Goal: Task Accomplishment & Management: Manage account settings

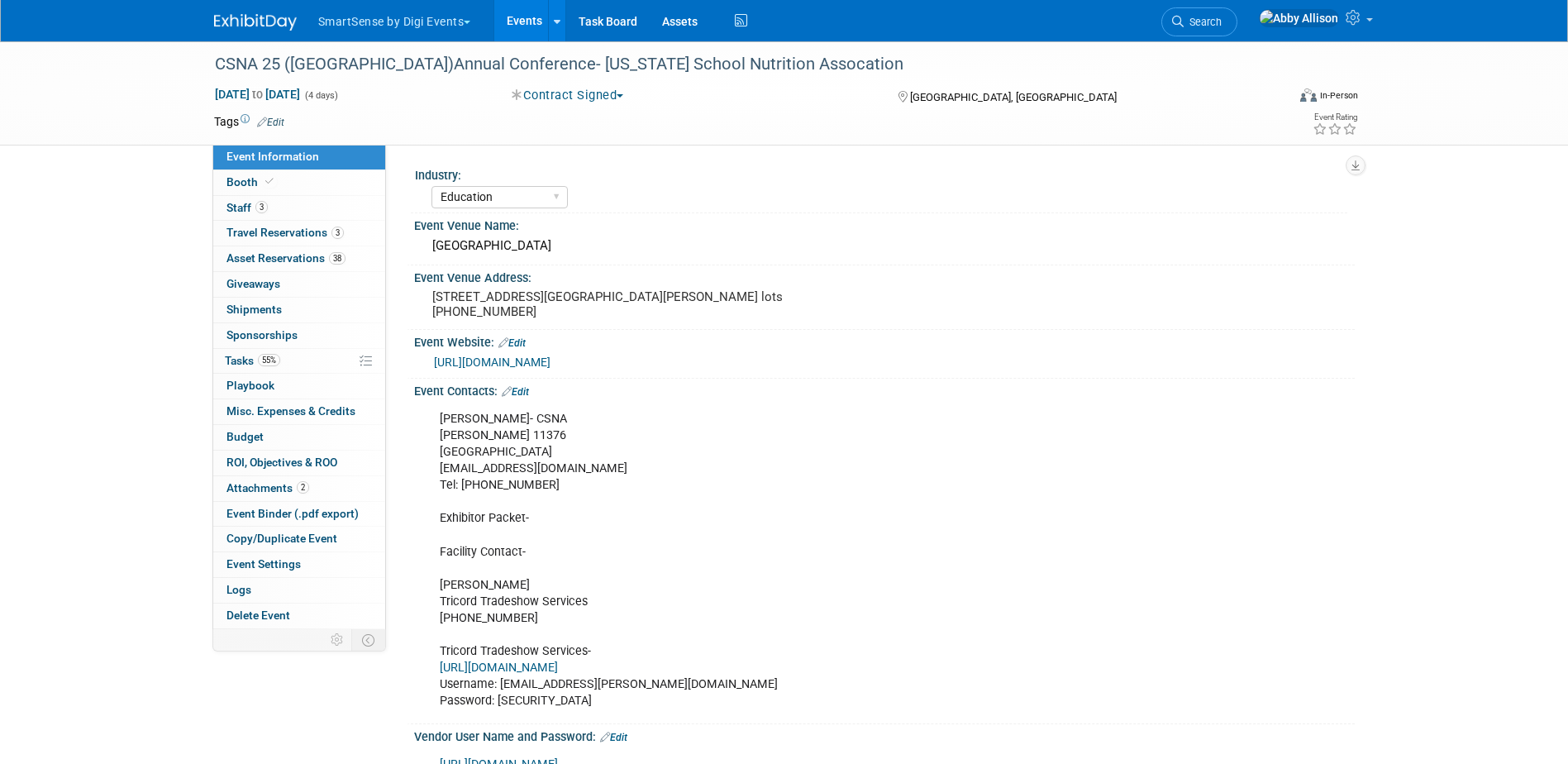
select select "Education"
drag, startPoint x: 0, startPoint y: 0, endPoint x: 1270, endPoint y: 30, distance: 1270.4
click at [1237, 30] on link "Search" at bounding box center [1199, 21] width 76 height 29
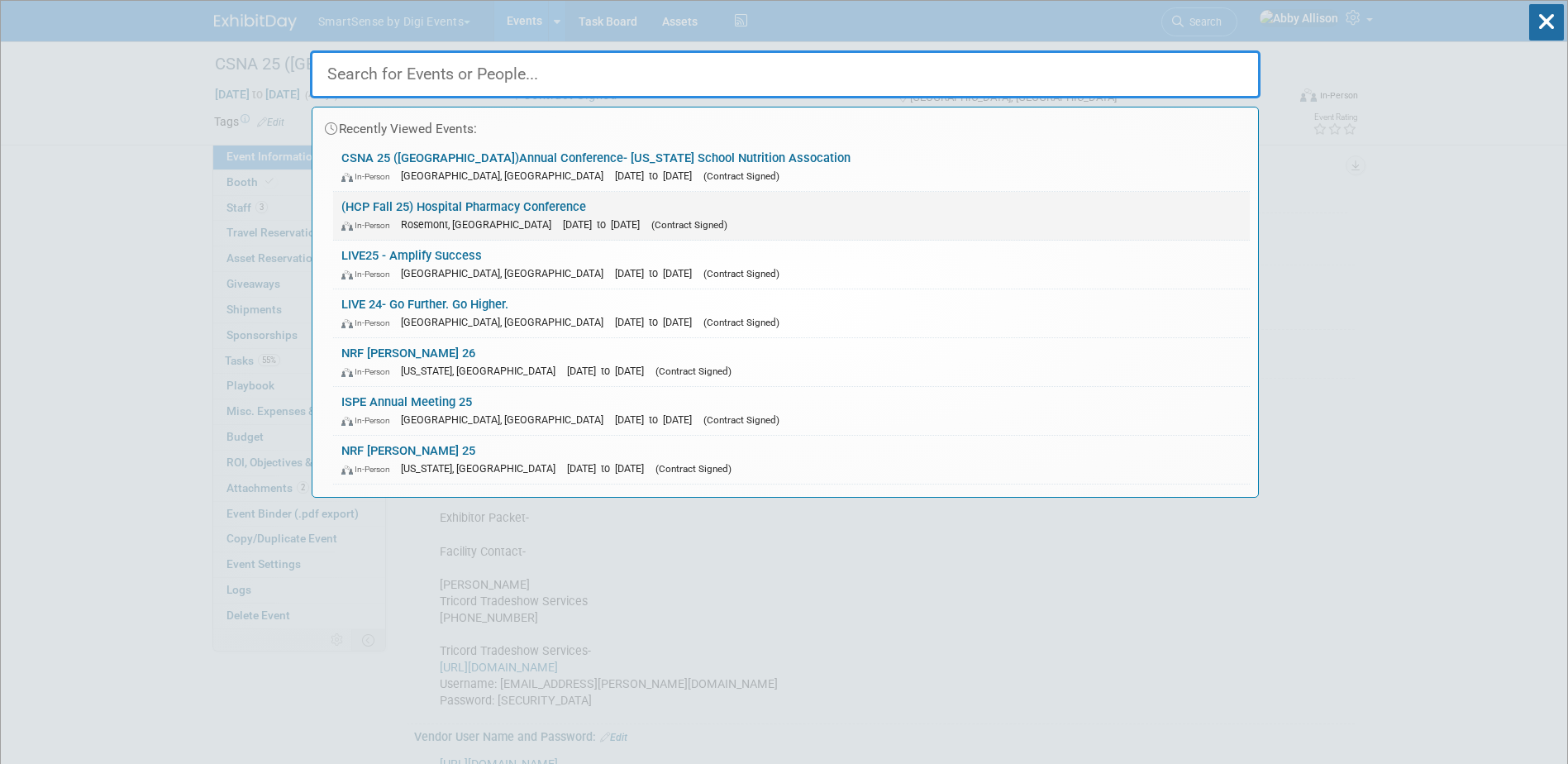
click at [531, 202] on link "(HCP Fall 25) Hospital Pharmacy Conference In-Person Rosemont, IL Sep 29, 2025 …" at bounding box center [791, 216] width 917 height 48
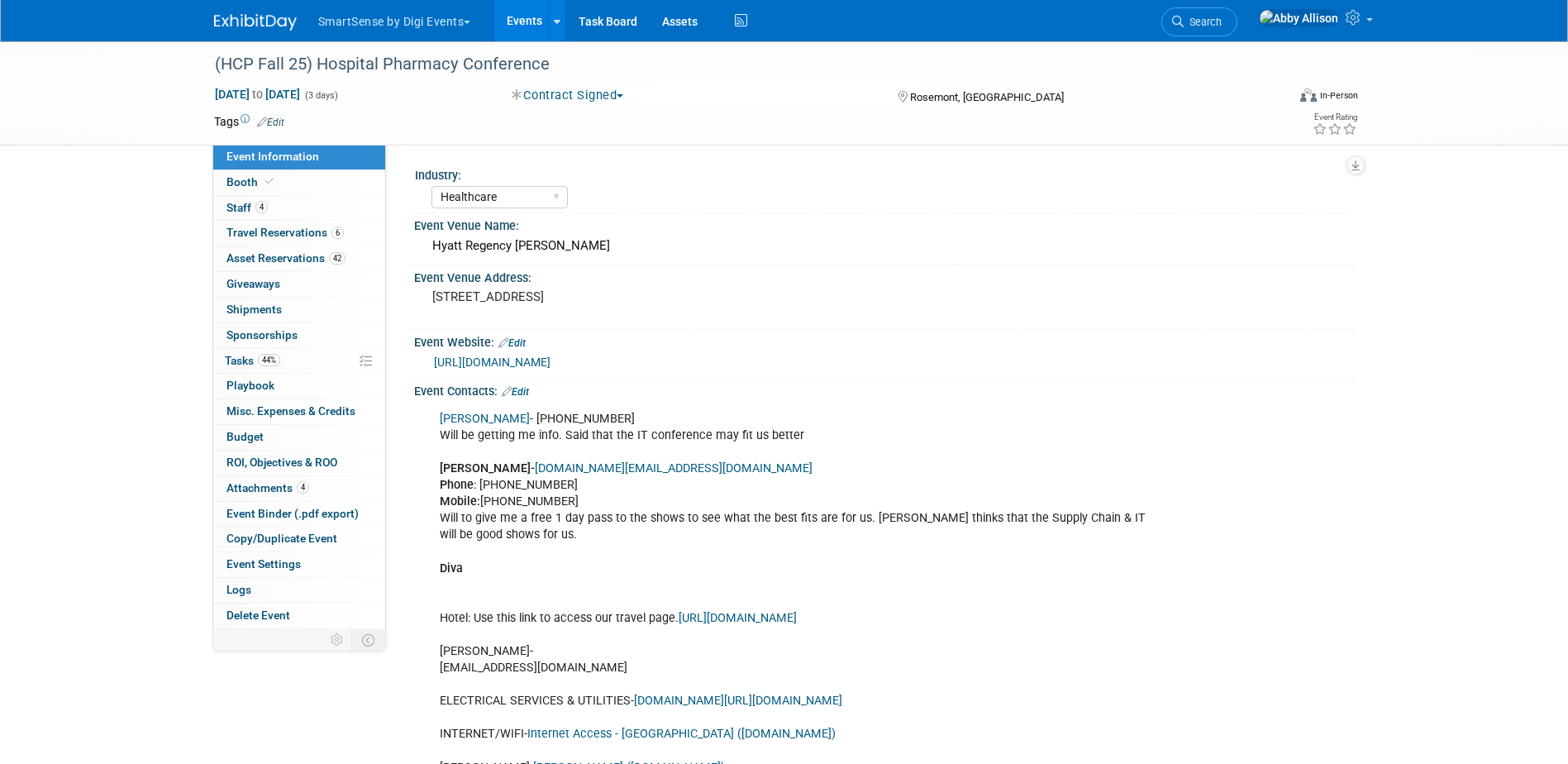
select select "Healthcare"
click at [241, 184] on span "Booth" at bounding box center [251, 181] width 51 height 13
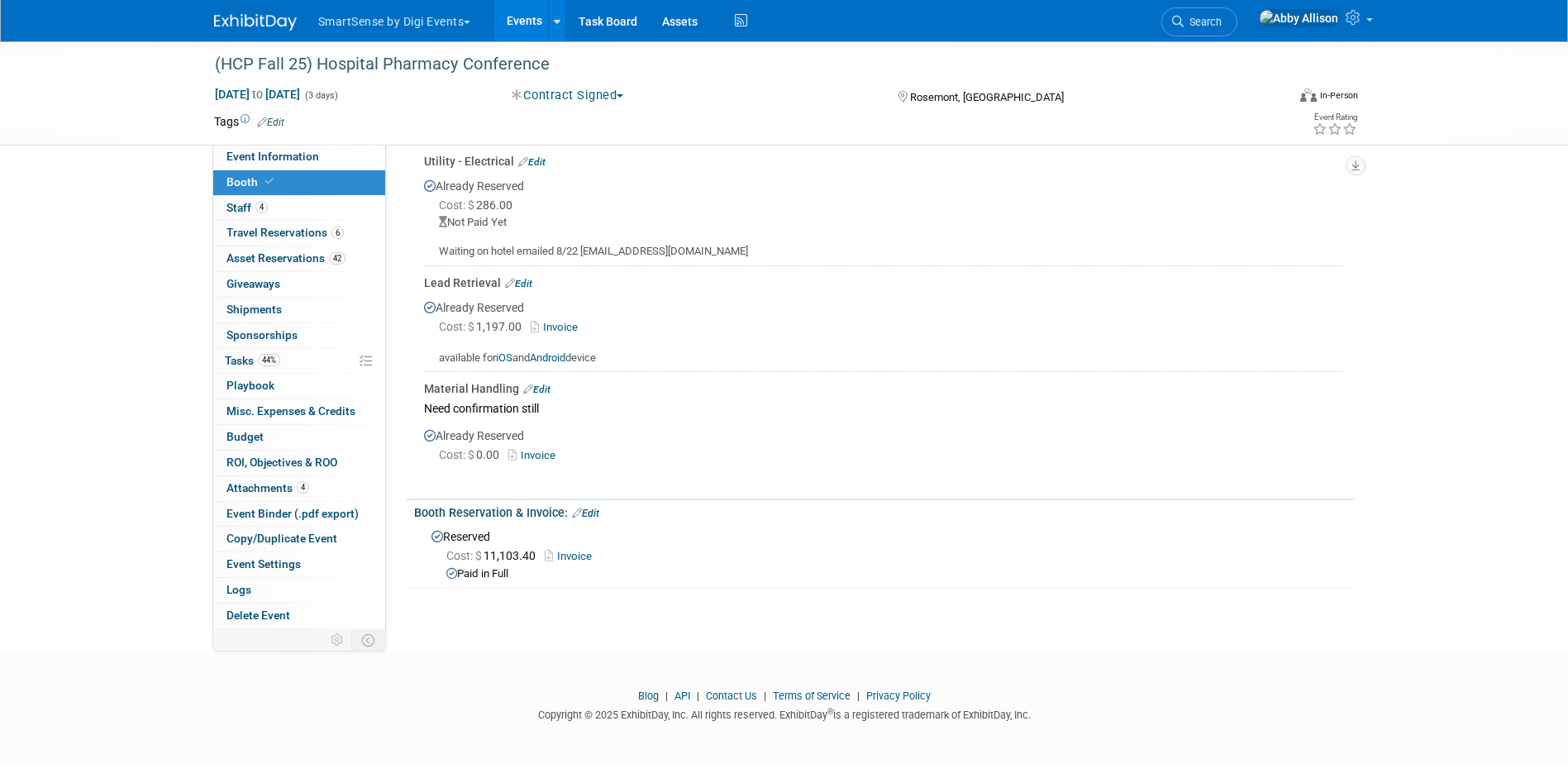
scroll to position [736, 0]
click at [592, 507] on link "Edit" at bounding box center [585, 512] width 28 height 12
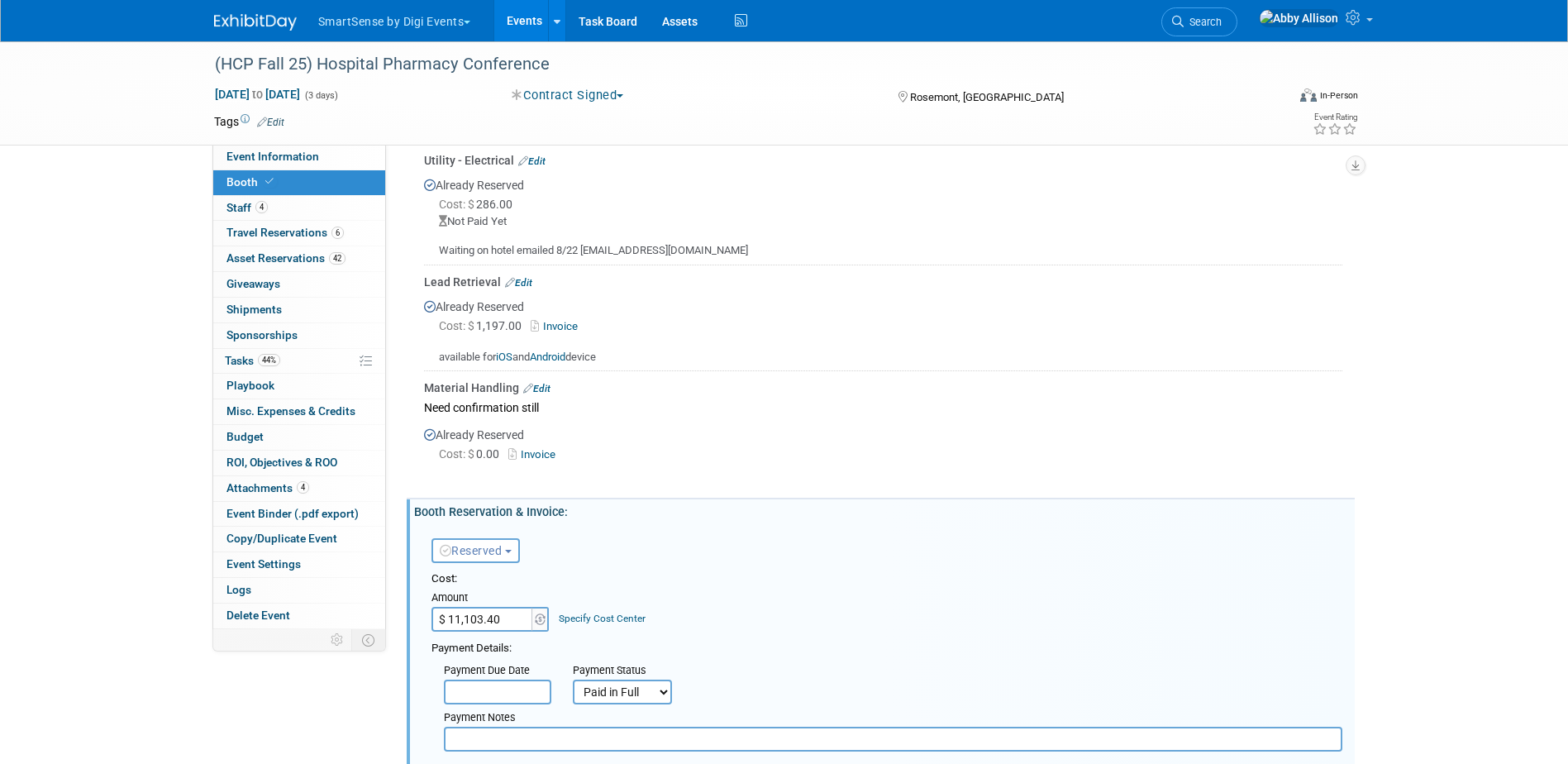
click at [511, 607] on input "$ 11,103.40" at bounding box center [483, 619] width 103 height 25
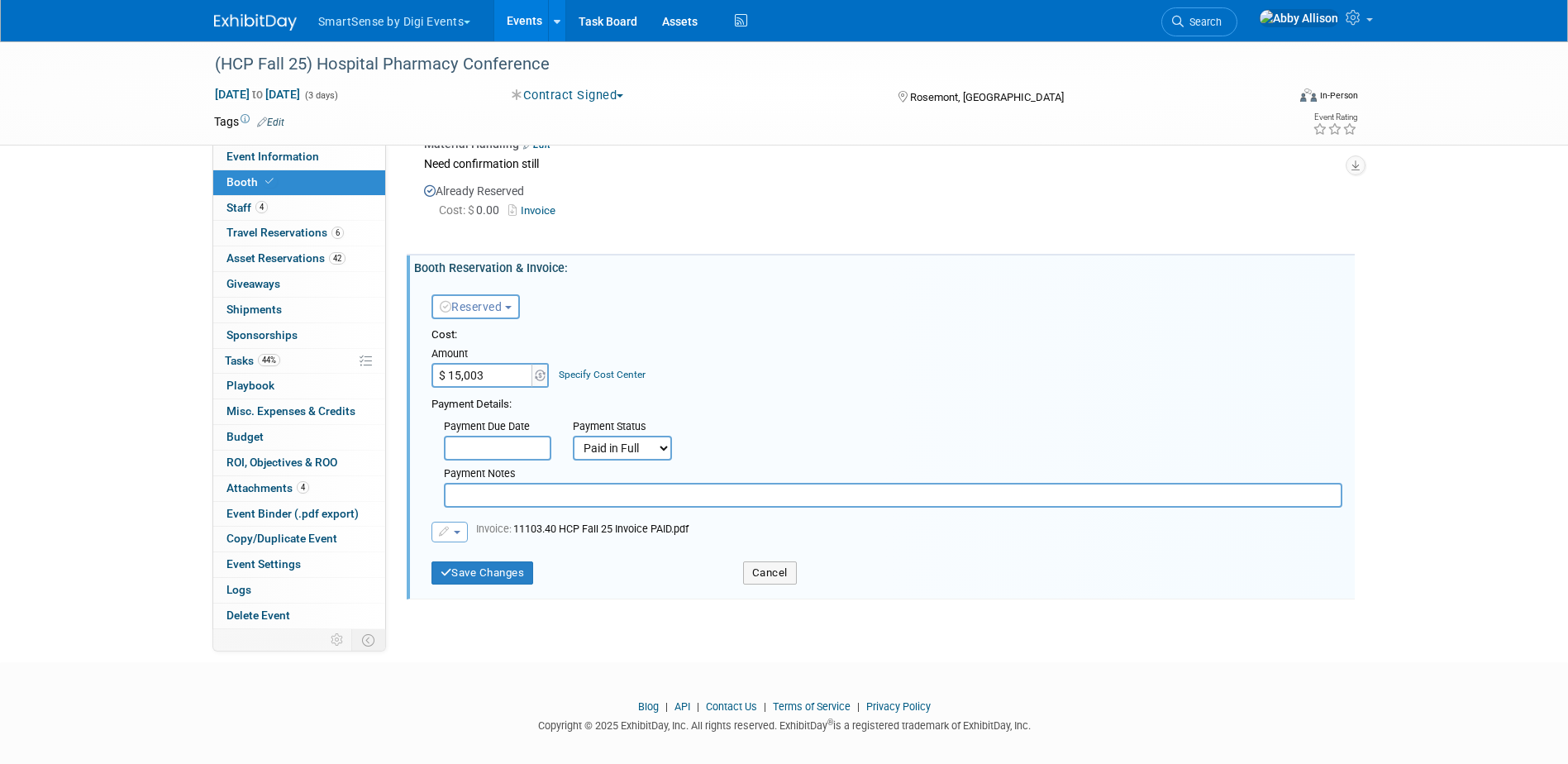
scroll to position [984, 0]
type input "$ 15,003.00"
click at [769, 573] on button "Cancel" at bounding box center [769, 569] width 54 height 23
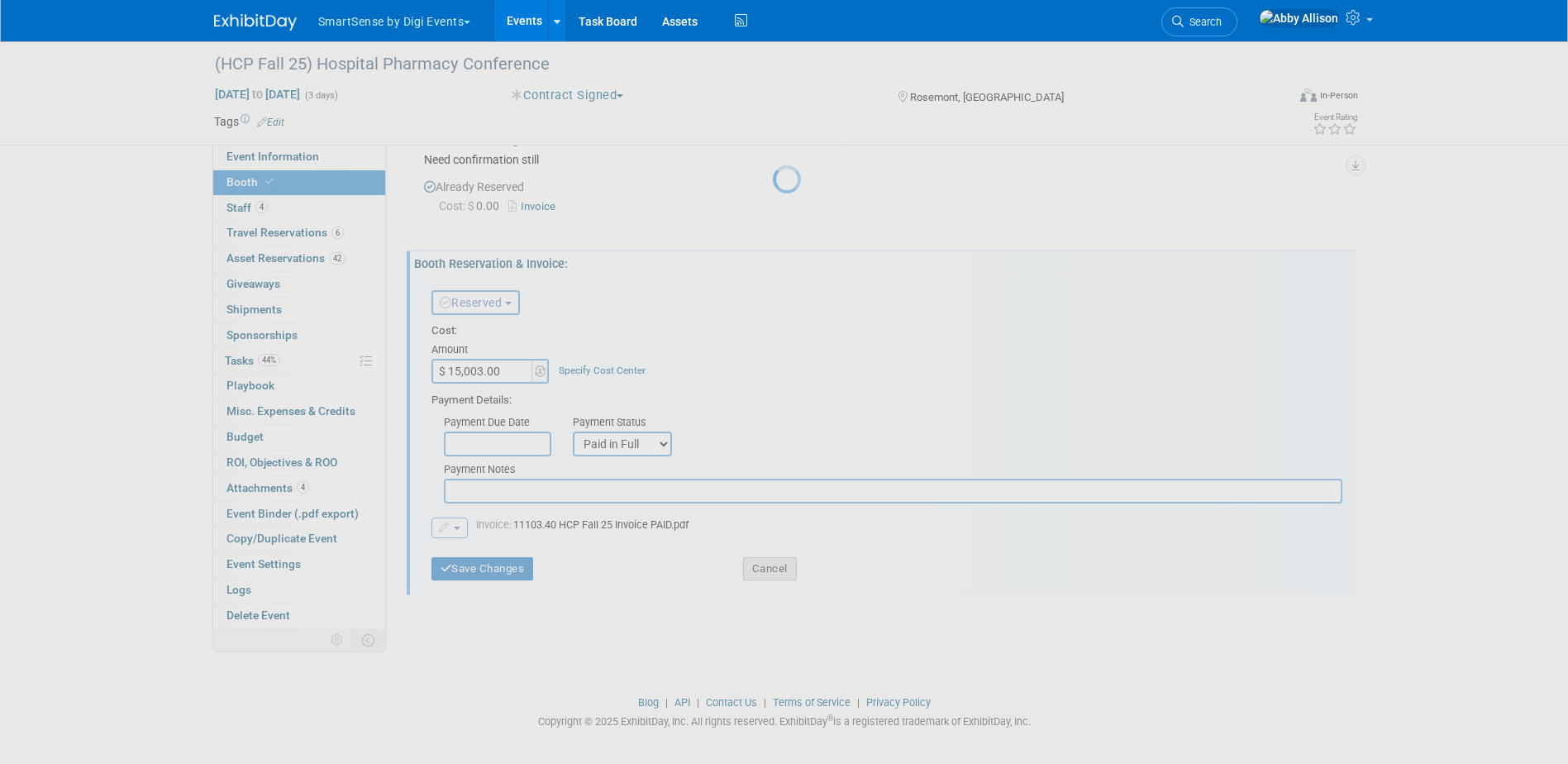
scroll to position [736, 0]
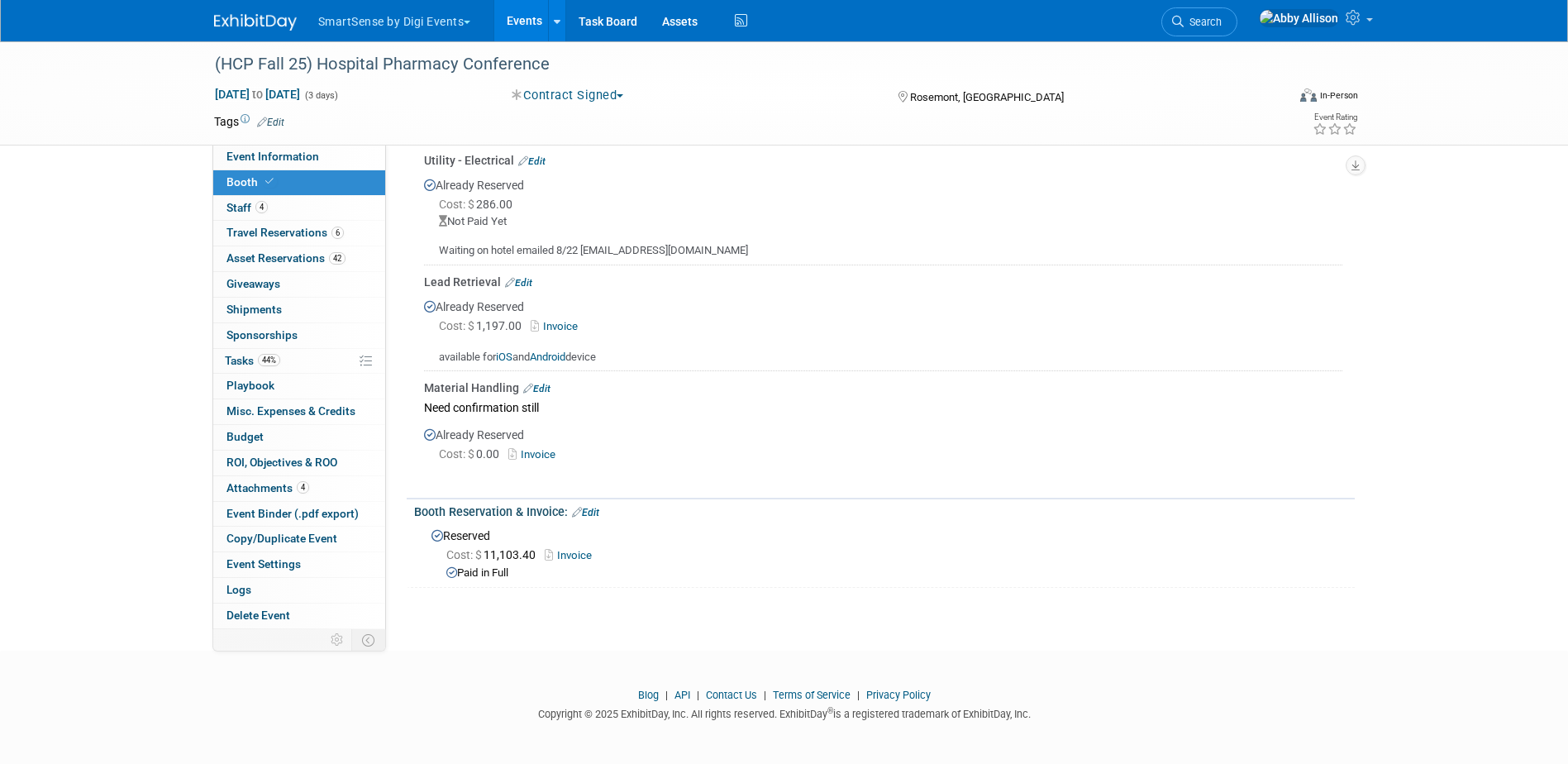
click at [599, 507] on link "Edit" at bounding box center [585, 512] width 28 height 12
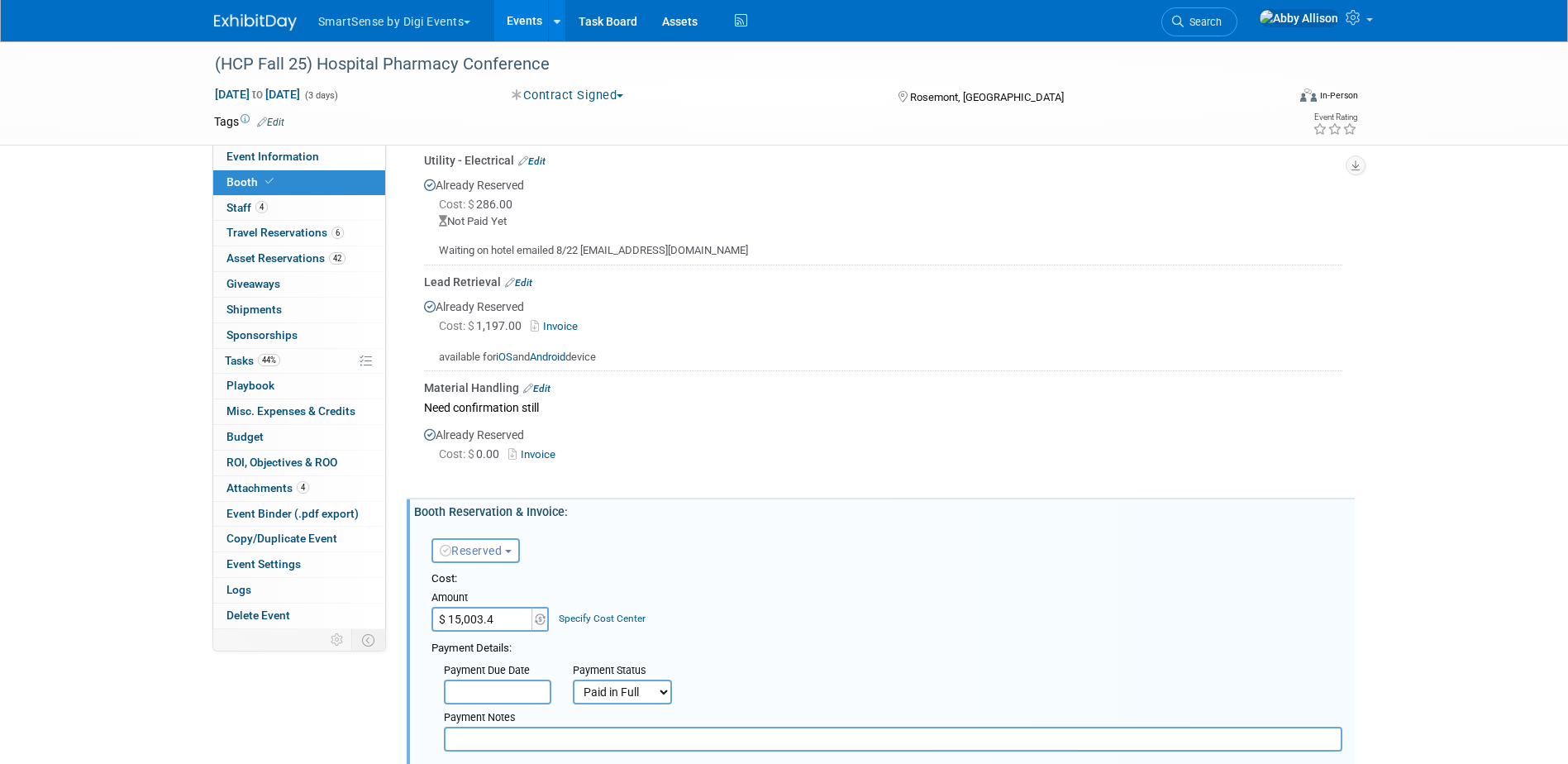
type input "$ 15,003.40"
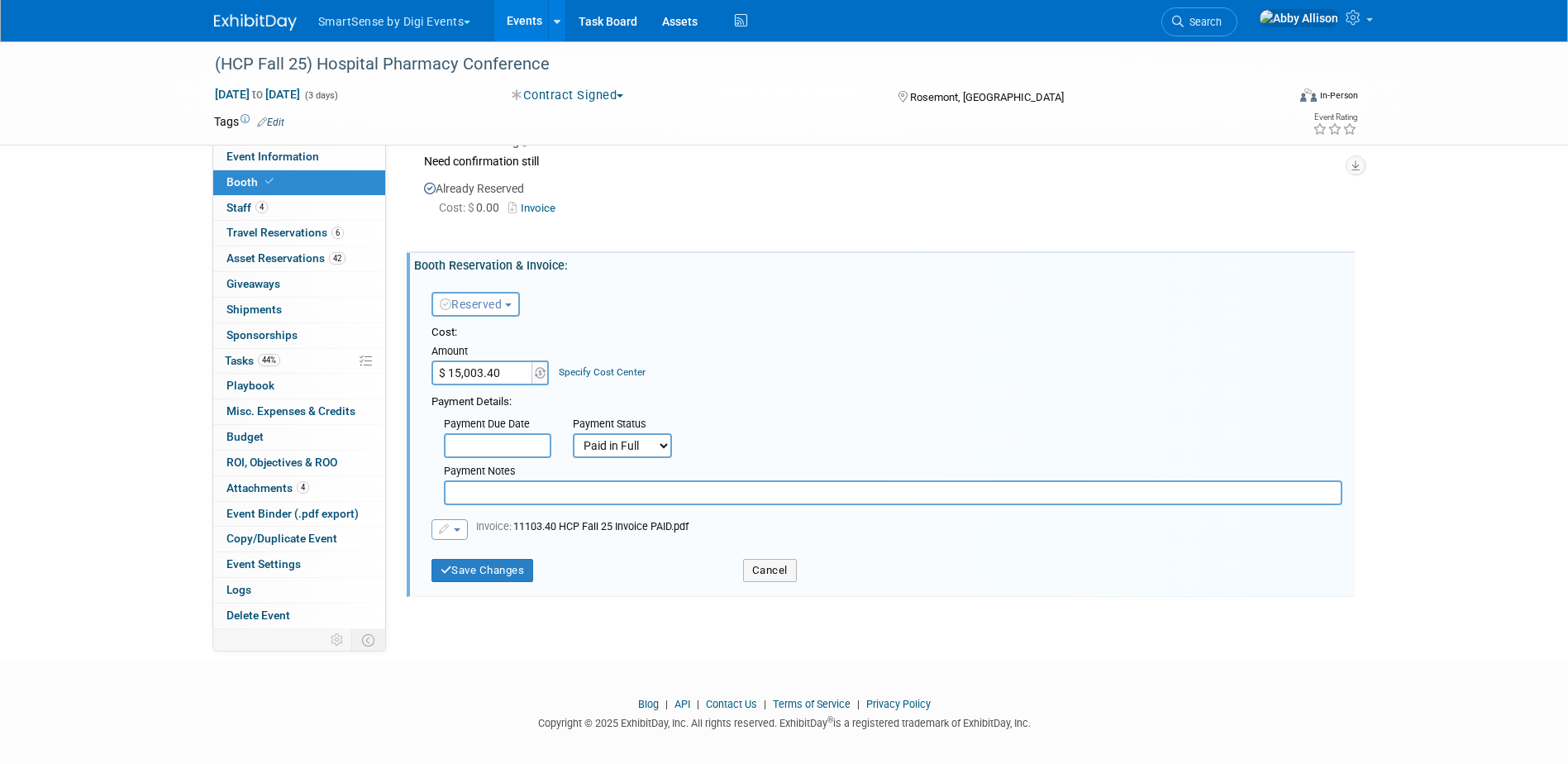
scroll to position [984, 0]
click at [457, 526] on span "button" at bounding box center [456, 528] width 6 height 4
click at [463, 528] on button "button" at bounding box center [449, 527] width 36 height 20
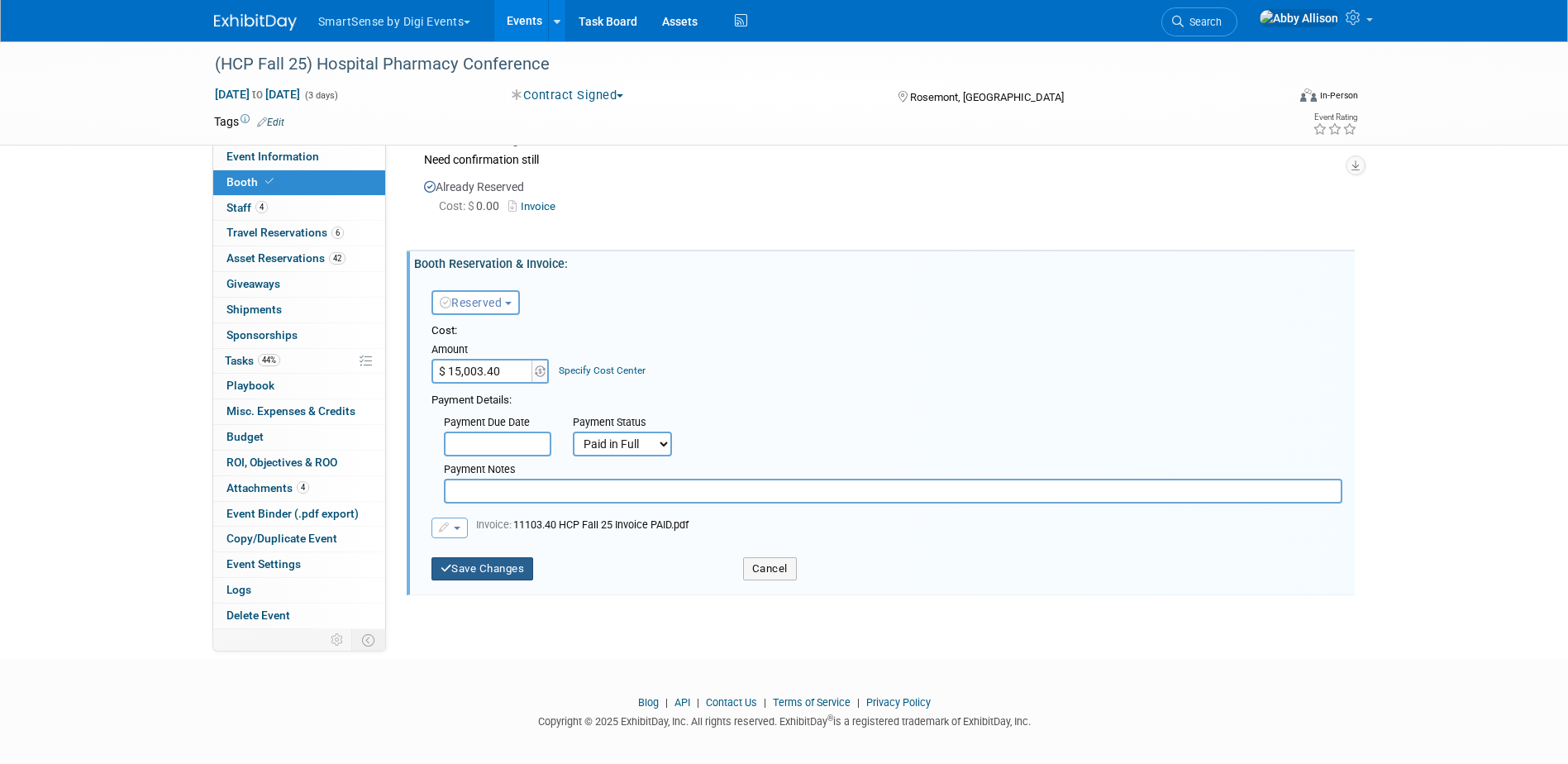
click at [473, 570] on button "Save Changes" at bounding box center [482, 569] width 102 height 23
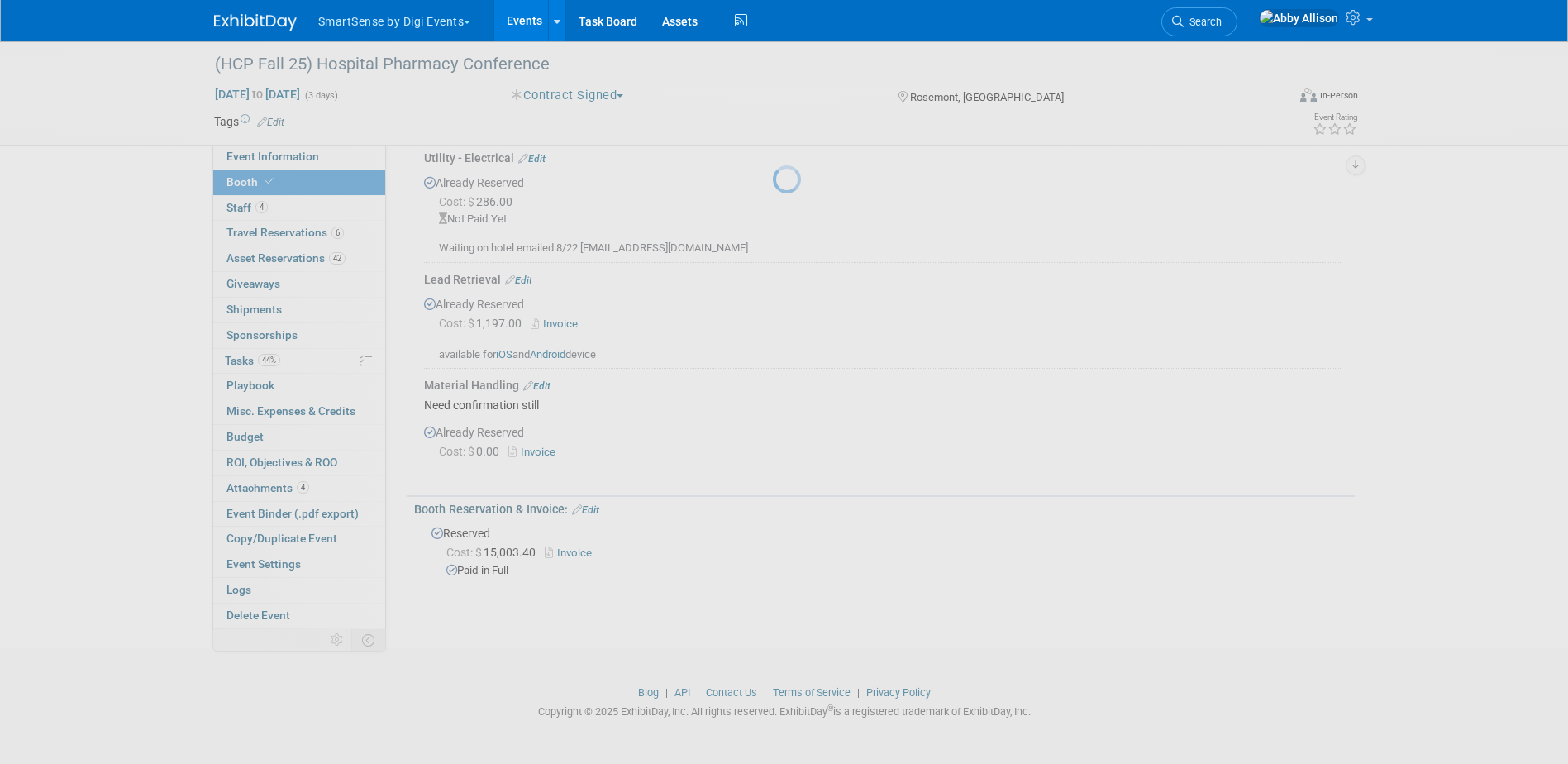
scroll to position [736, 0]
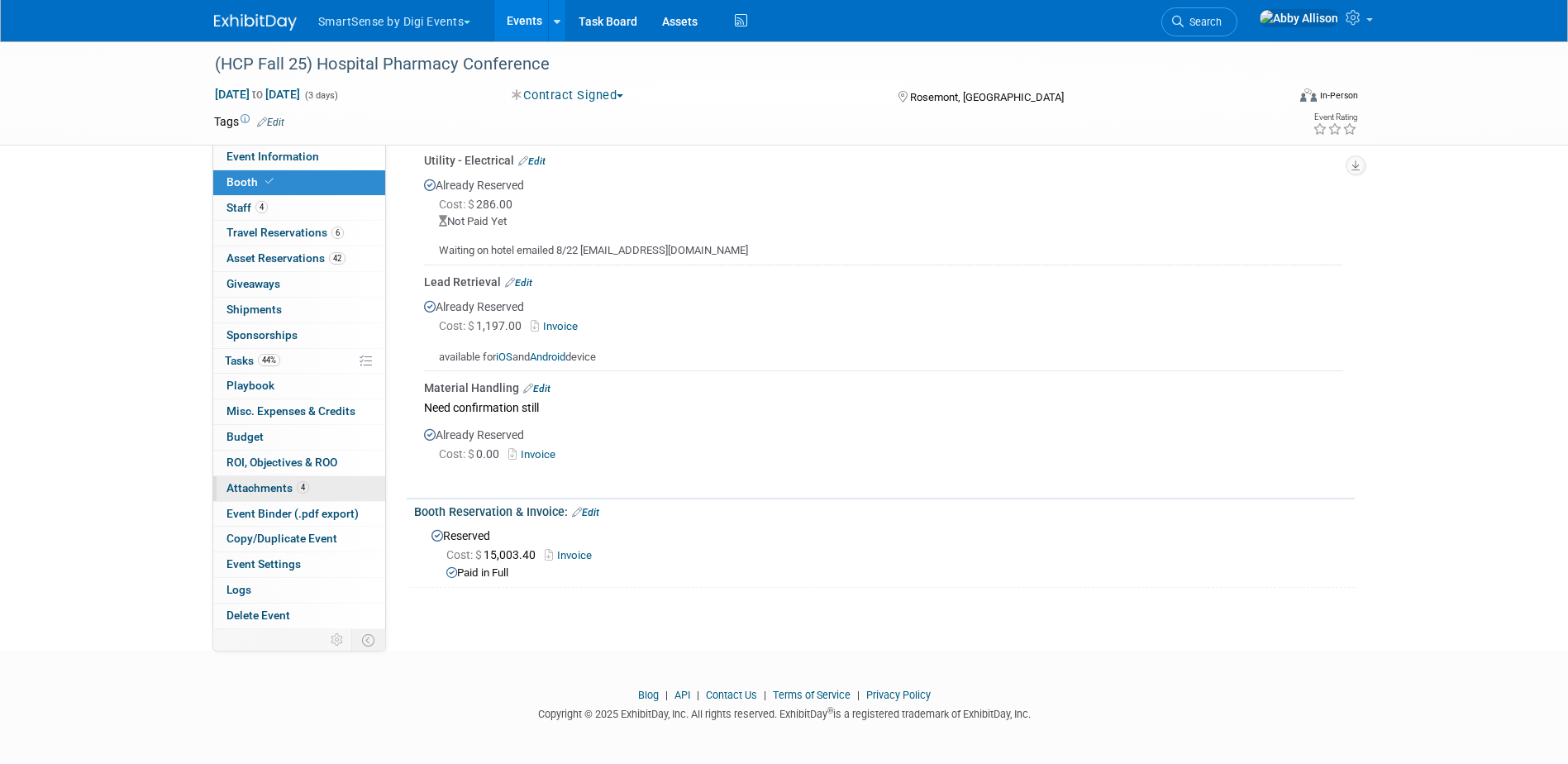
click at [271, 486] on span "Attachments 4" at bounding box center [267, 487] width 83 height 13
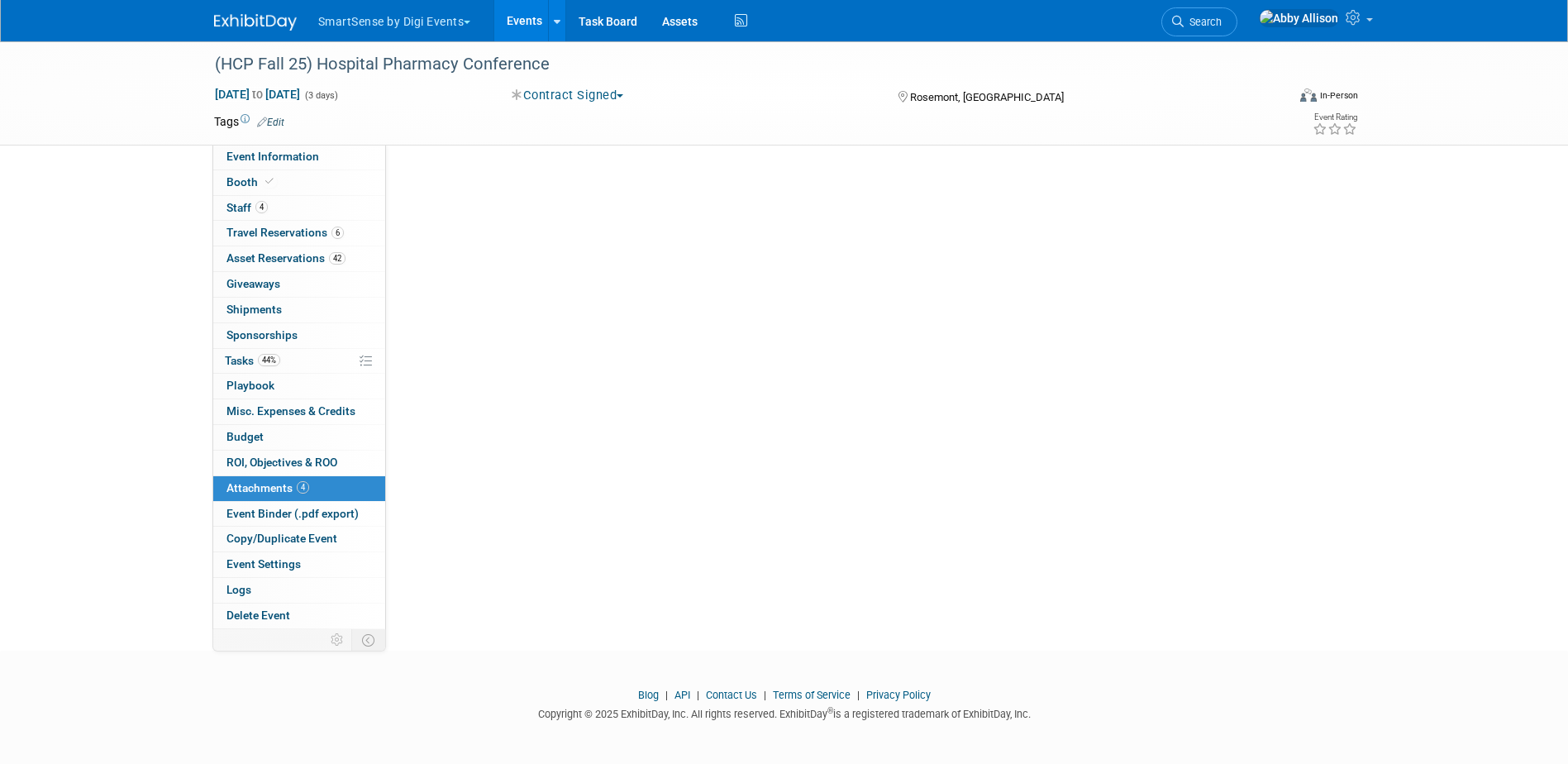
scroll to position [0, 0]
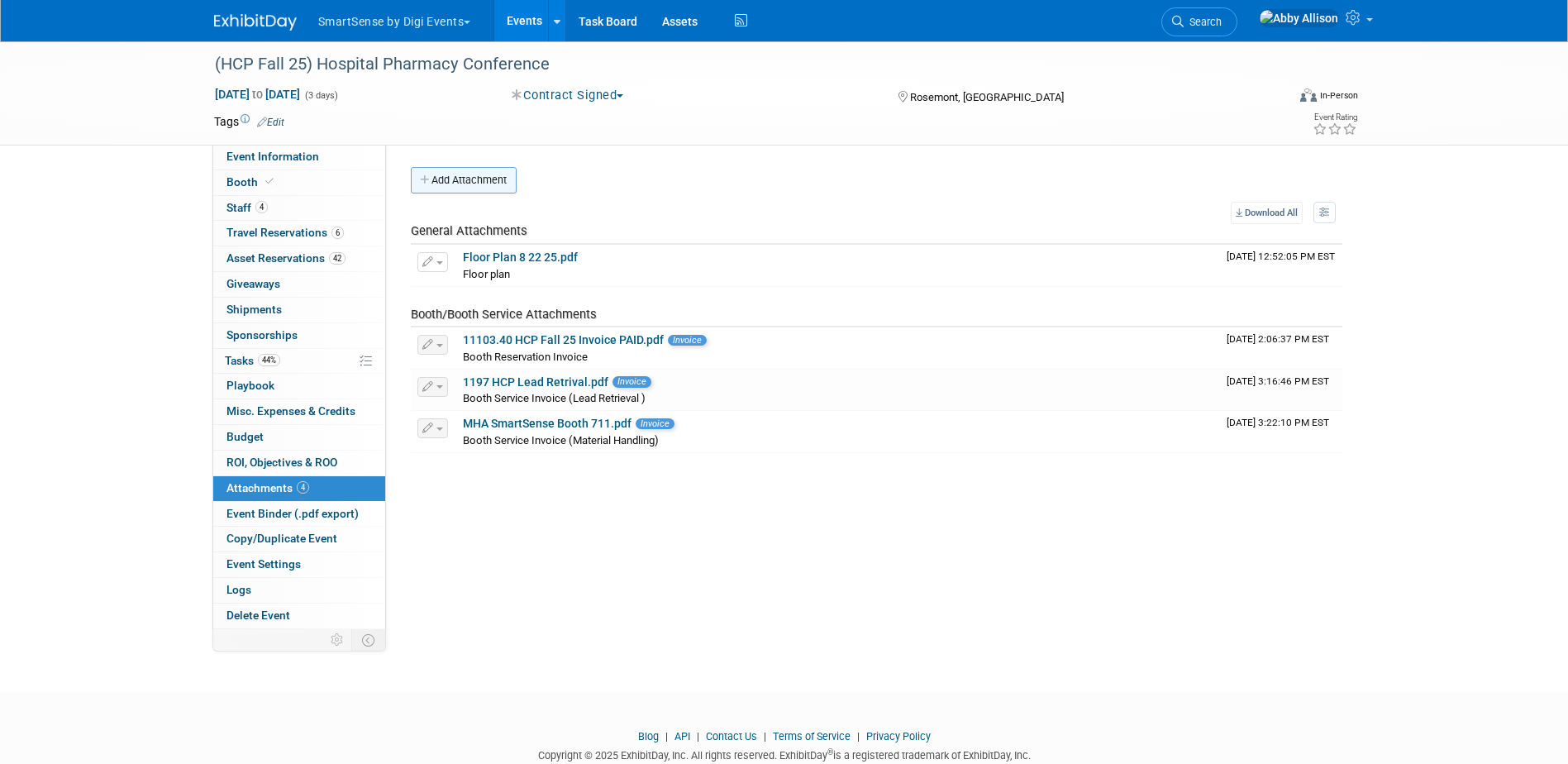
click at [416, 177] on button "Add Attachment" at bounding box center [463, 180] width 106 height 27
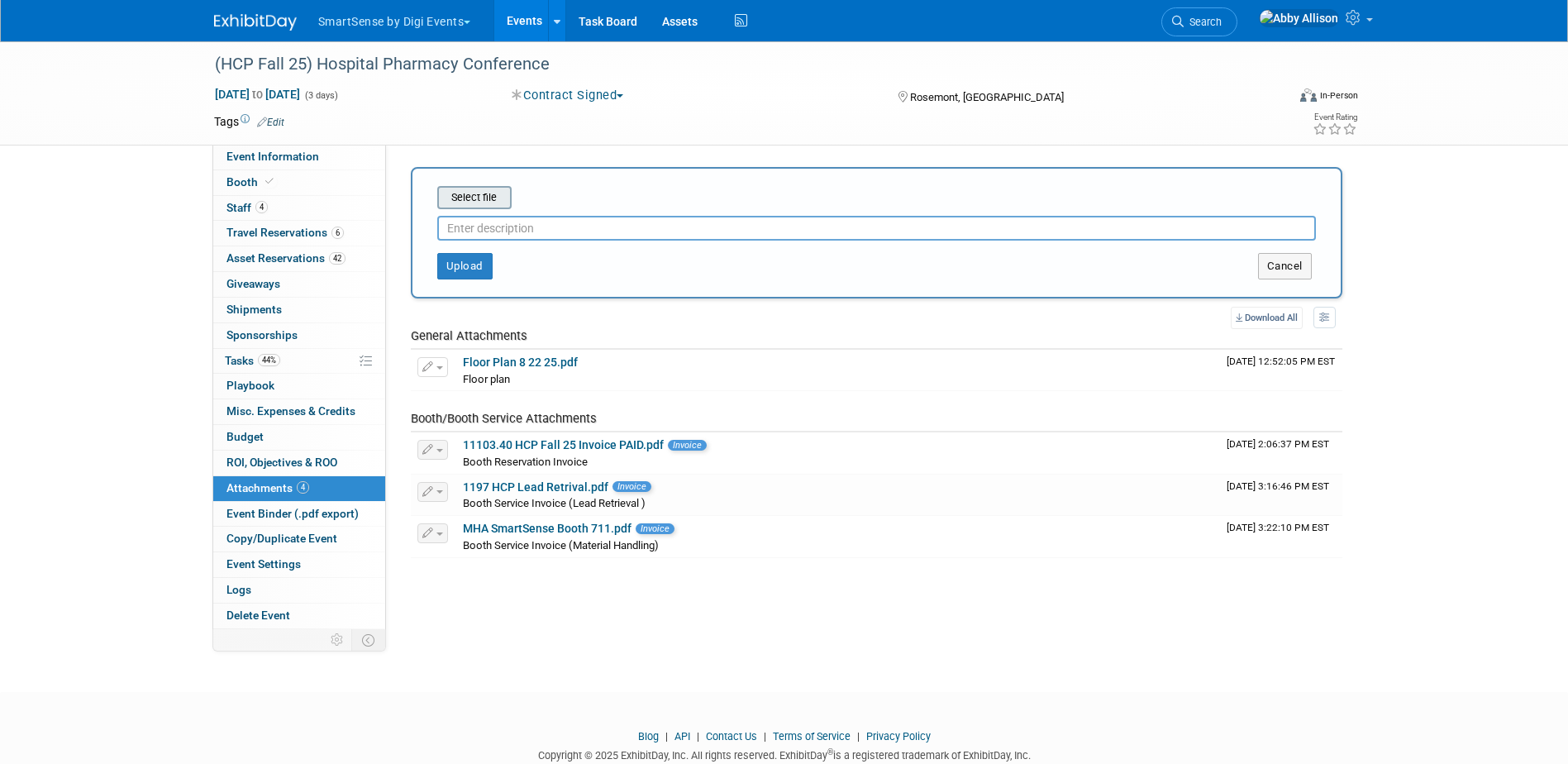
click at [479, 200] on input "file" at bounding box center [412, 197] width 197 height 20
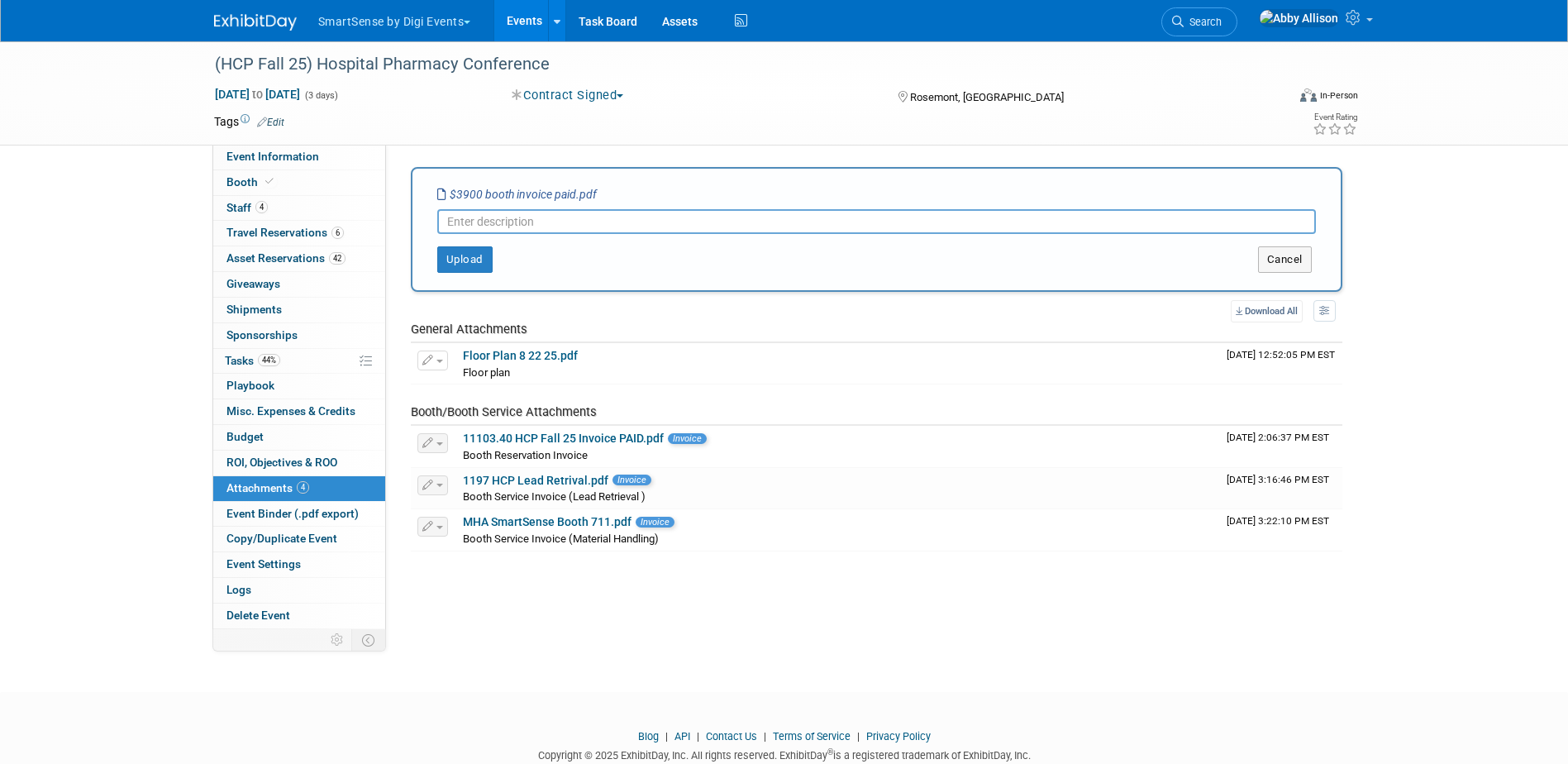
click at [508, 222] on input "text" at bounding box center [877, 222] width 879 height 25
type input "Booth"
click at [485, 257] on button "Upload" at bounding box center [465, 260] width 55 height 27
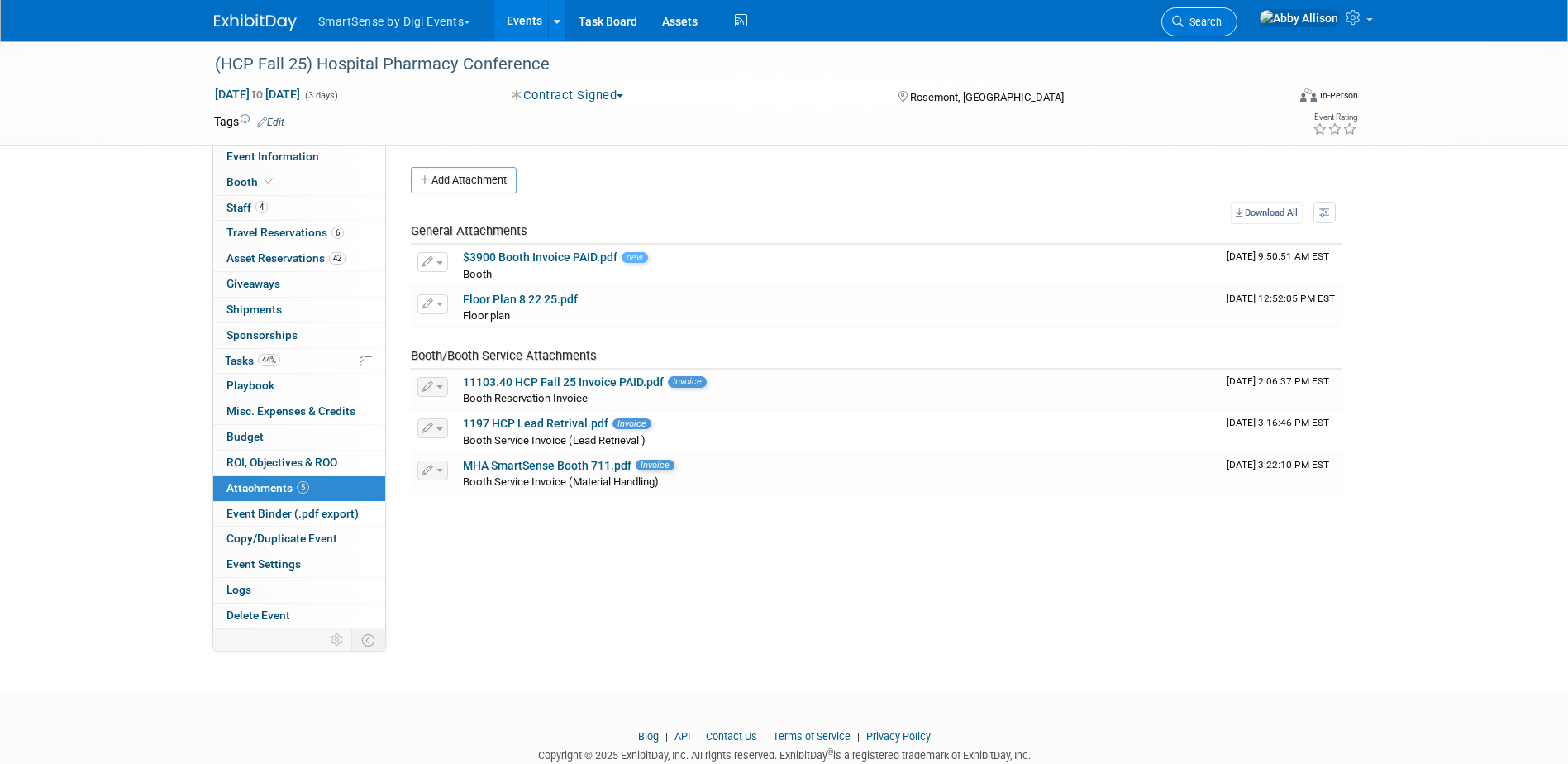
click at [1221, 22] on span "Search" at bounding box center [1202, 22] width 38 height 12
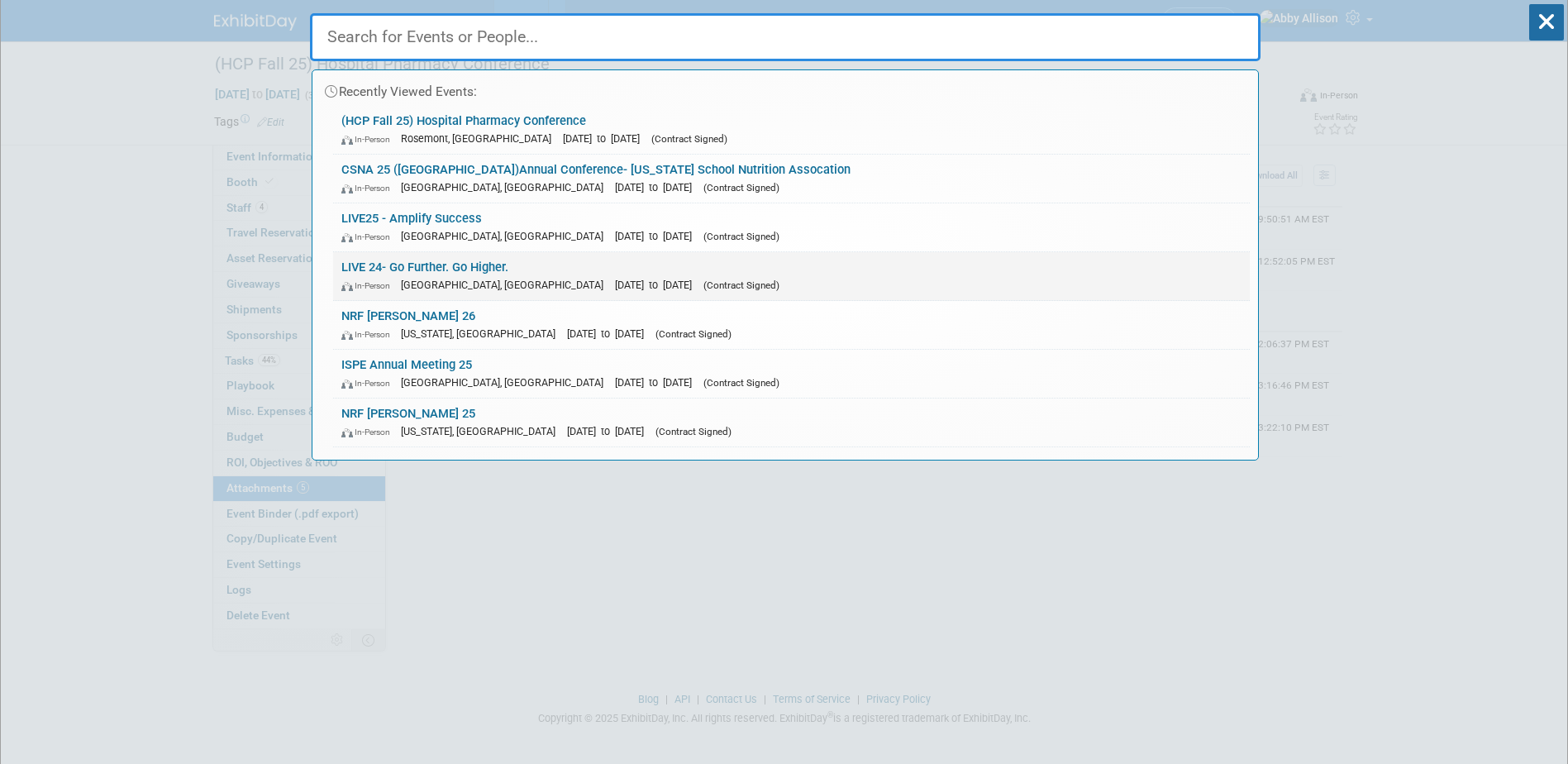
scroll to position [83, 0]
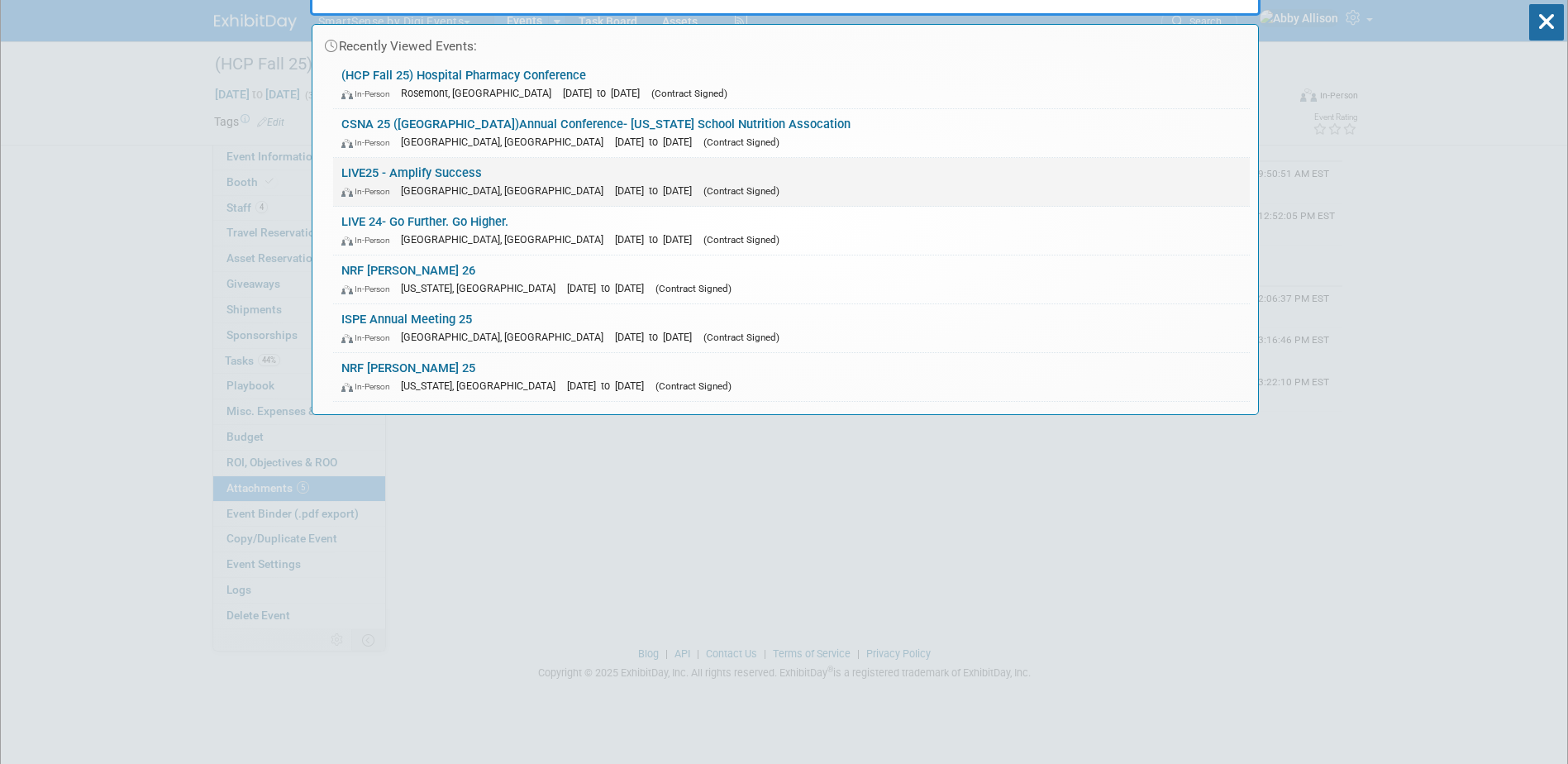
click at [434, 175] on link "LIVE25 - Amplify Success In-Person [GEOGRAPHIC_DATA], [GEOGRAPHIC_DATA] [DATE] …" at bounding box center [791, 182] width 917 height 48
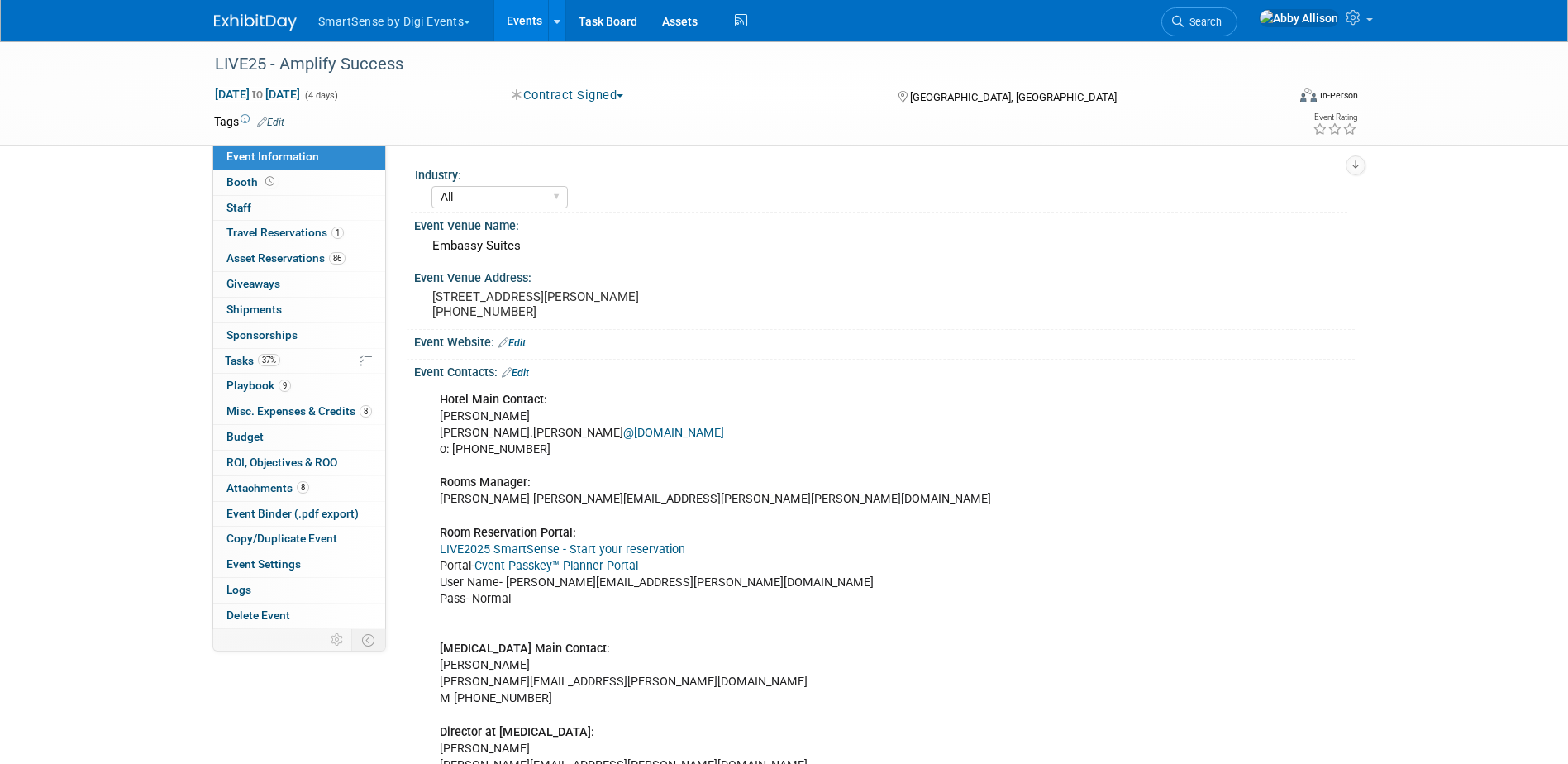
select select "All"
click at [548, 566] on link "Cvent Passkey™ Planner Portal" at bounding box center [556, 566] width 163 height 14
click at [232, 364] on span "Tasks 37%" at bounding box center [252, 360] width 55 height 13
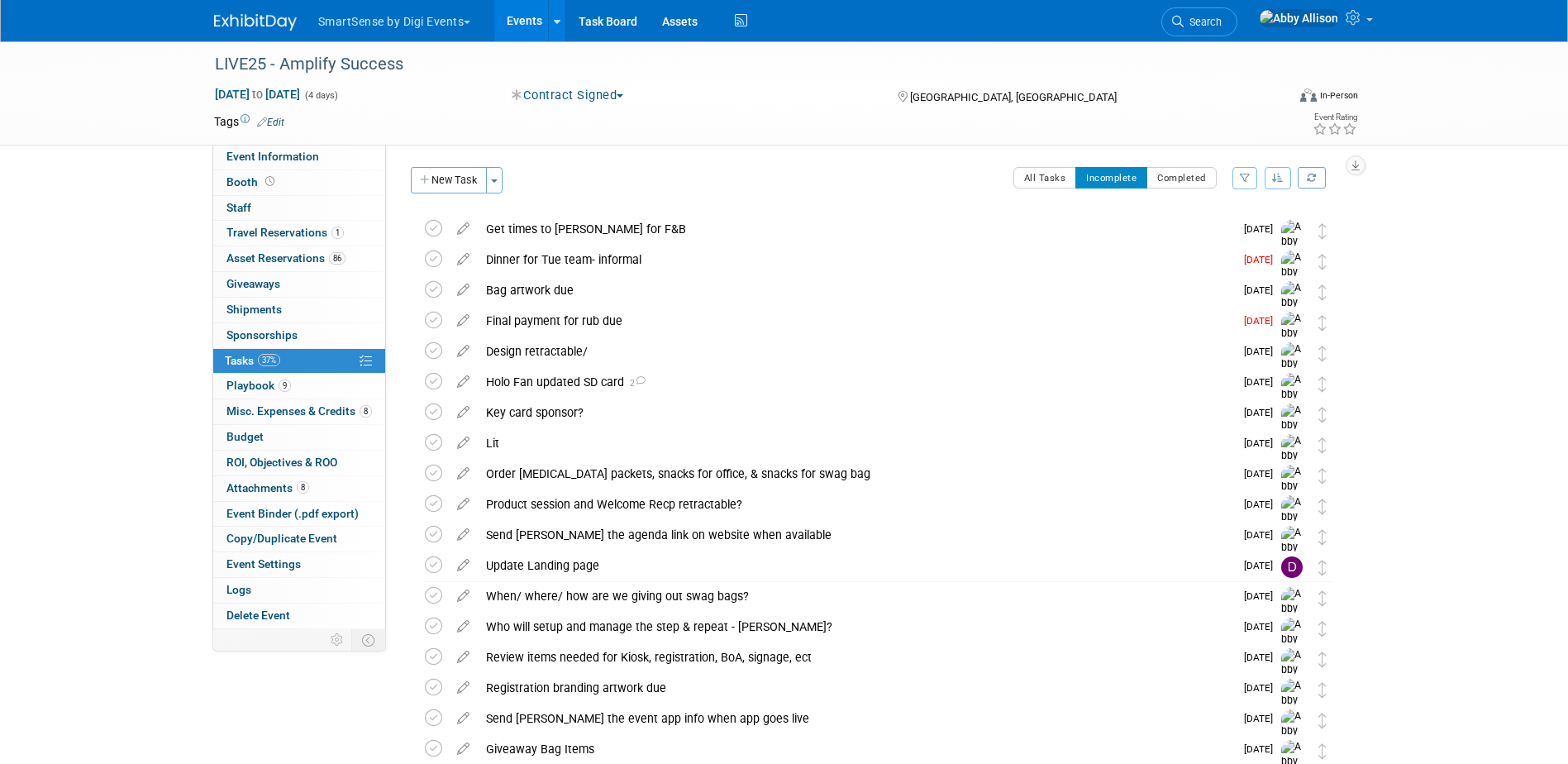
click at [1272, 177] on icon "button" at bounding box center [1277, 177] width 12 height 10
click at [1213, 251] on link "By Due Date" at bounding box center [1231, 254] width 118 height 23
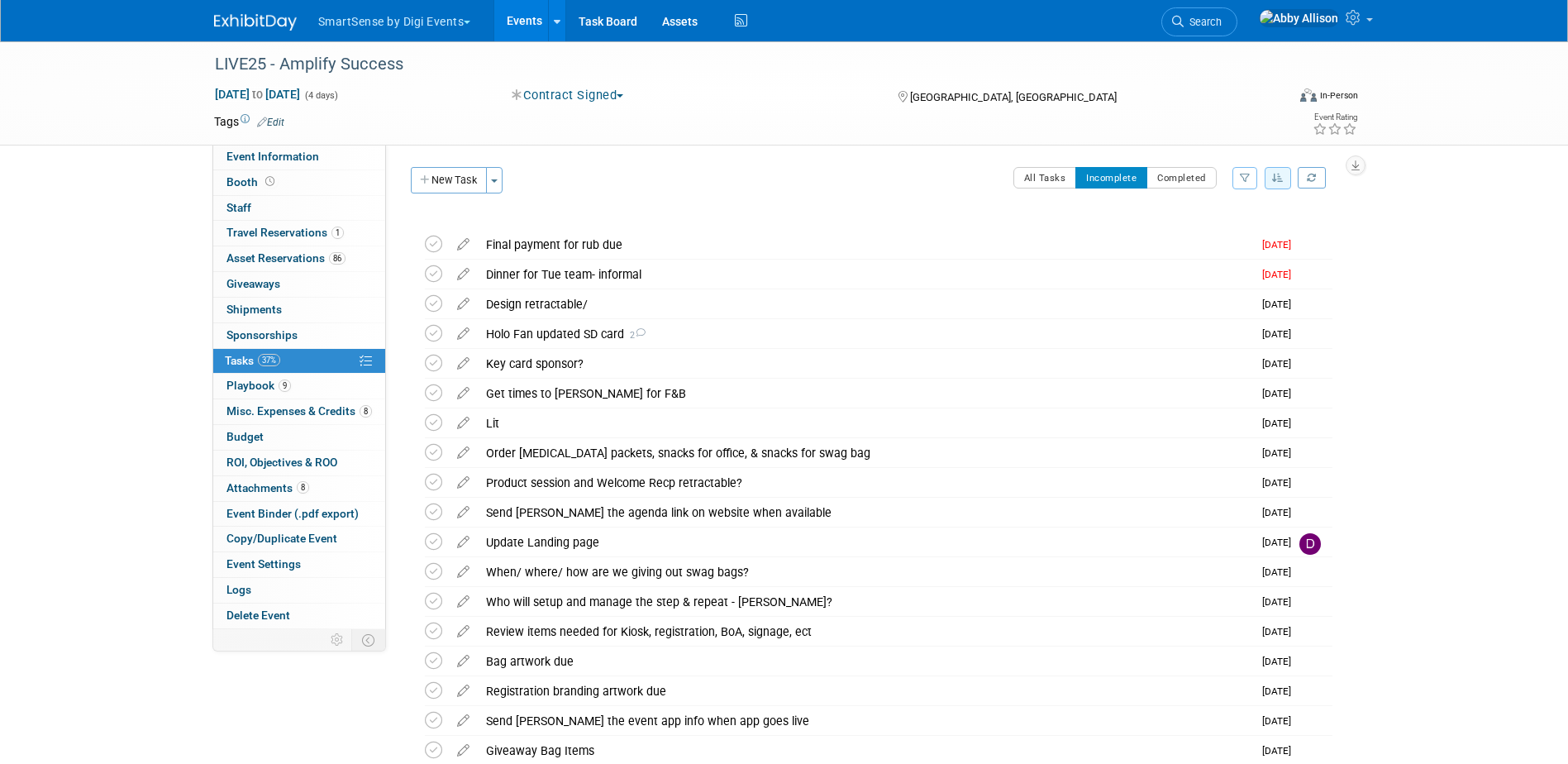
scroll to position [487, 0]
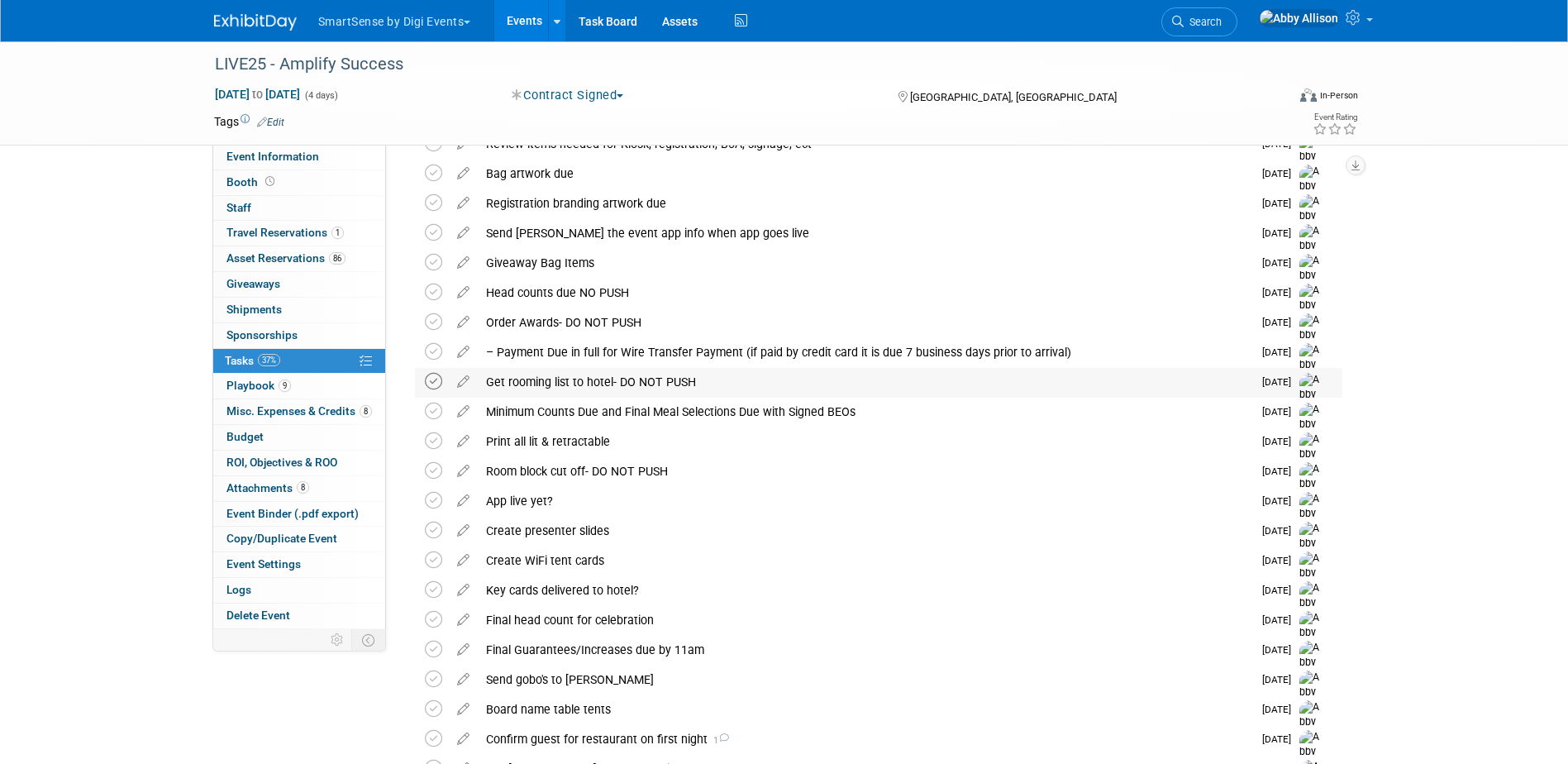
click at [438, 379] on icon at bounding box center [434, 382] width 18 height 18
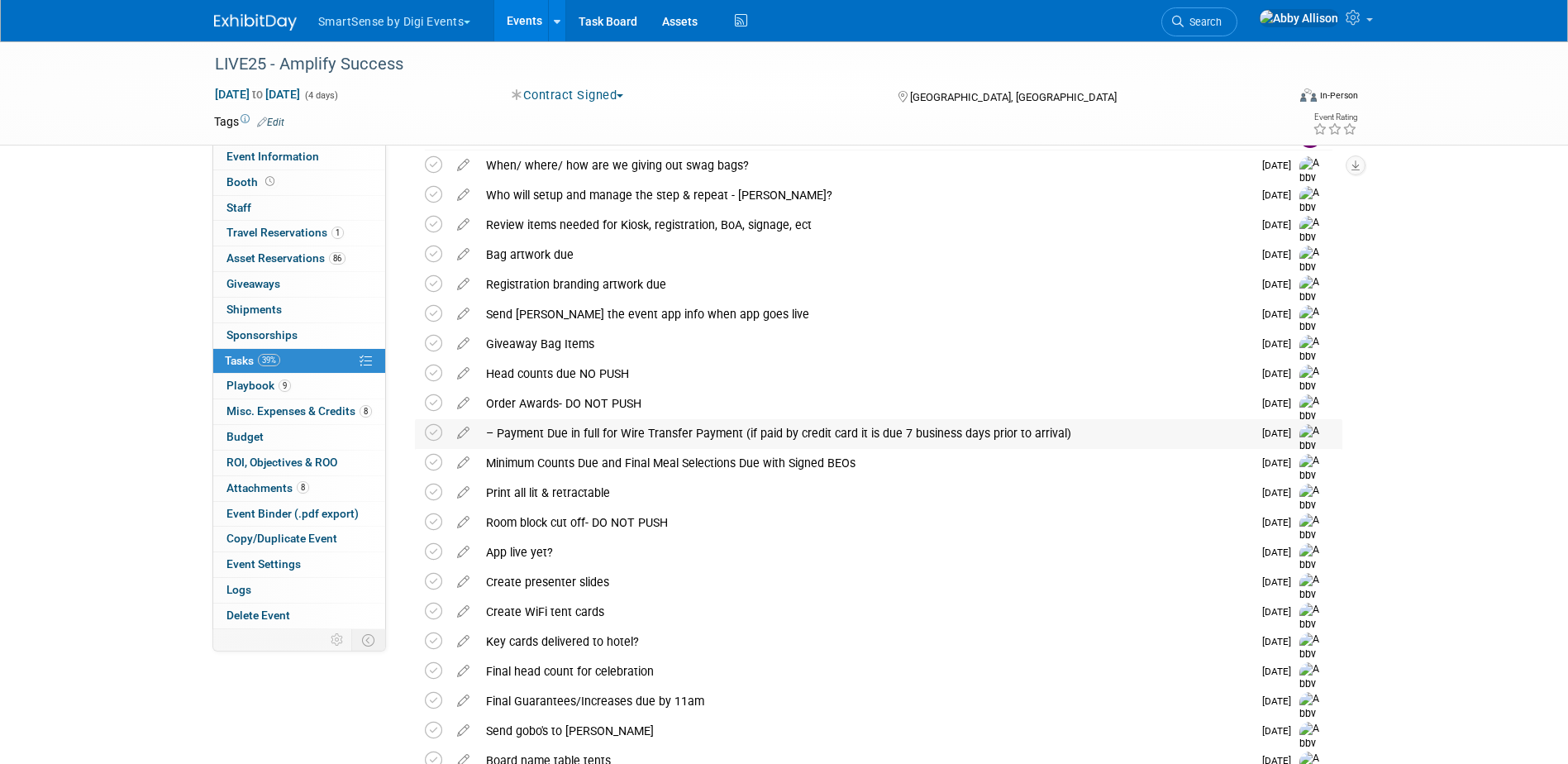
scroll to position [405, 0]
click at [1237, 30] on link "Search" at bounding box center [1199, 21] width 76 height 29
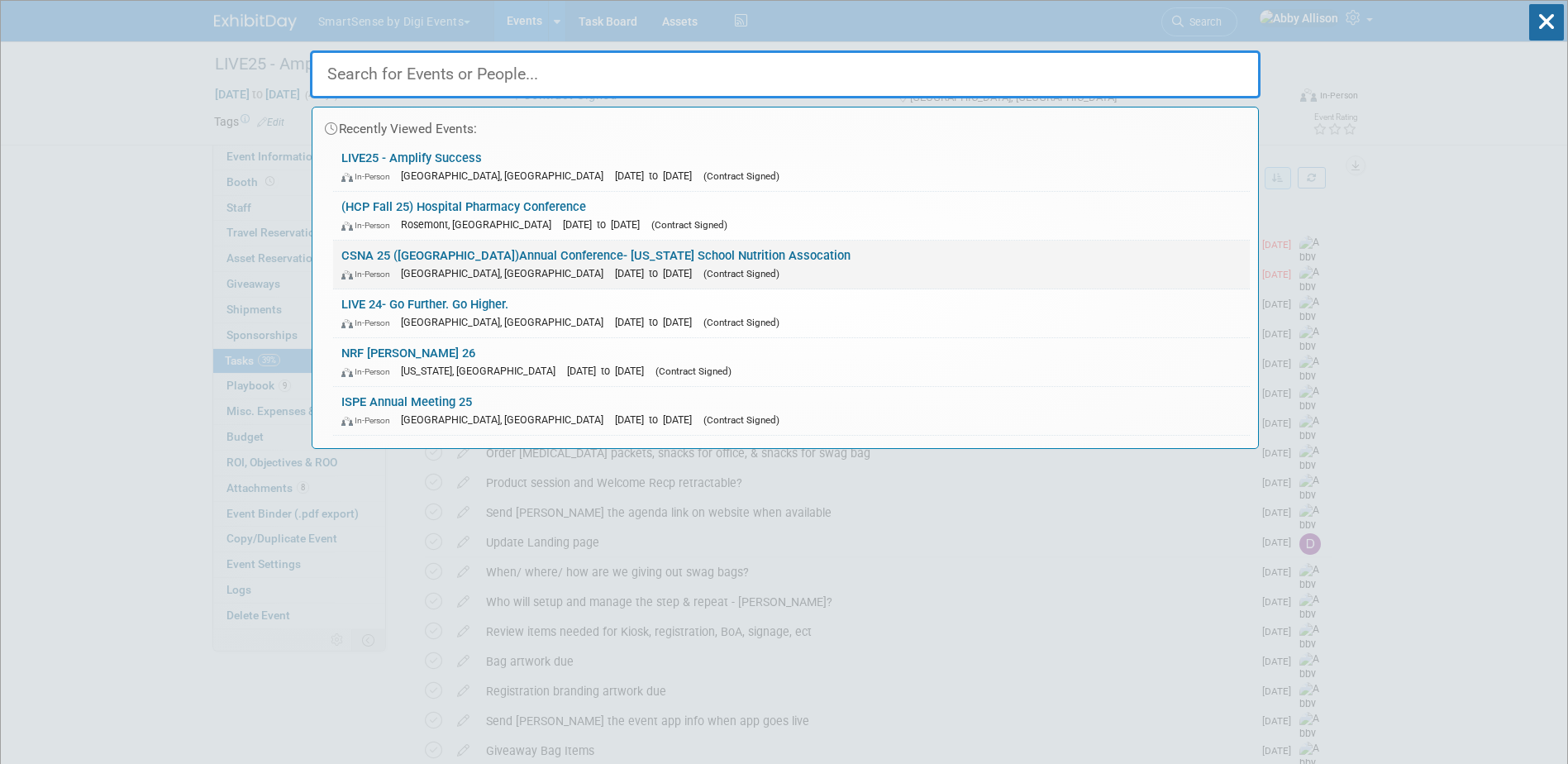
click at [541, 243] on link "CSNA 25 (CA)Annual Conference- California School Nutrition Assocation In-Person…" at bounding box center [791, 264] width 917 height 48
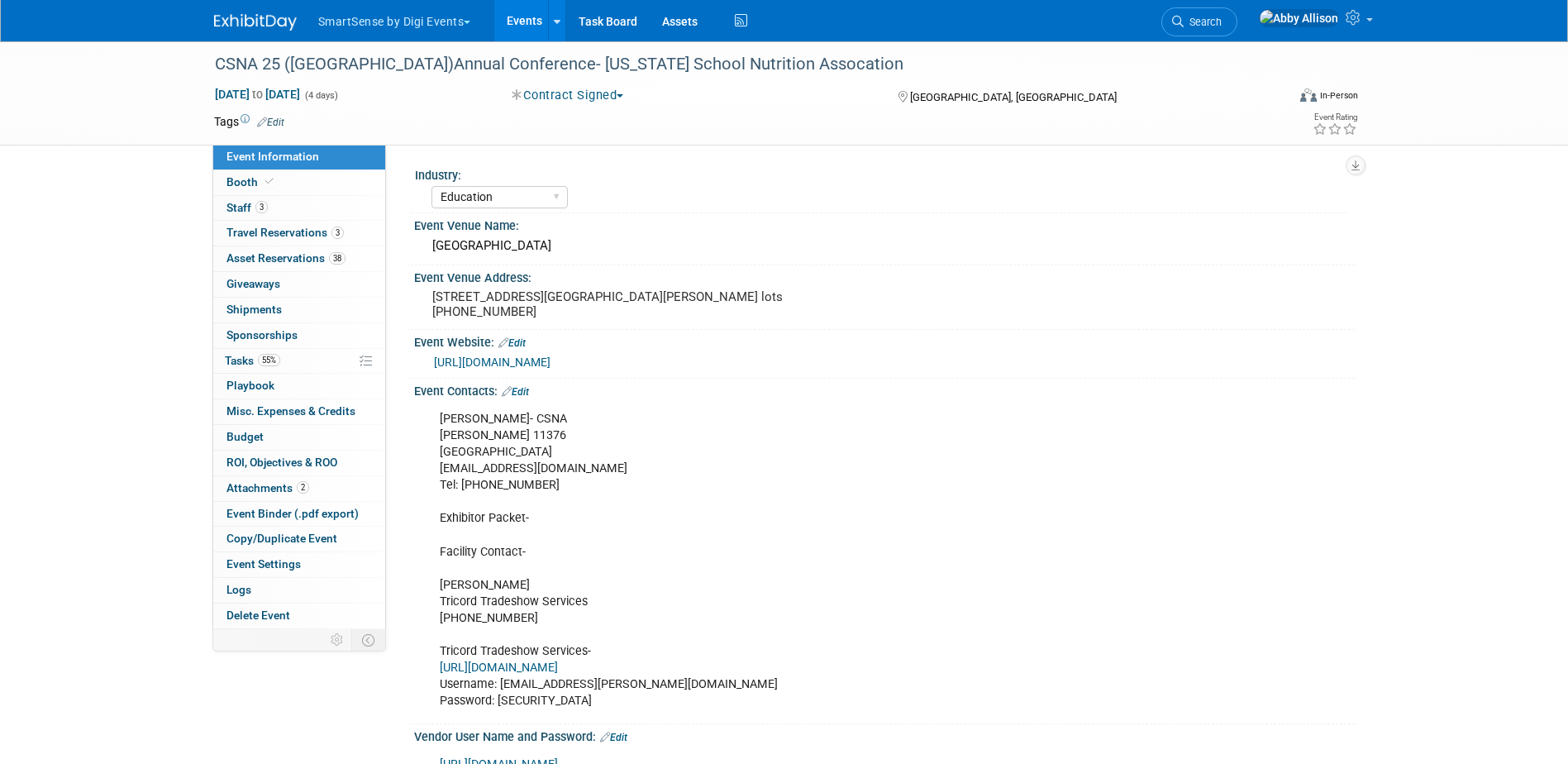
select select "Education"
click at [243, 182] on span "Booth" at bounding box center [251, 181] width 51 height 13
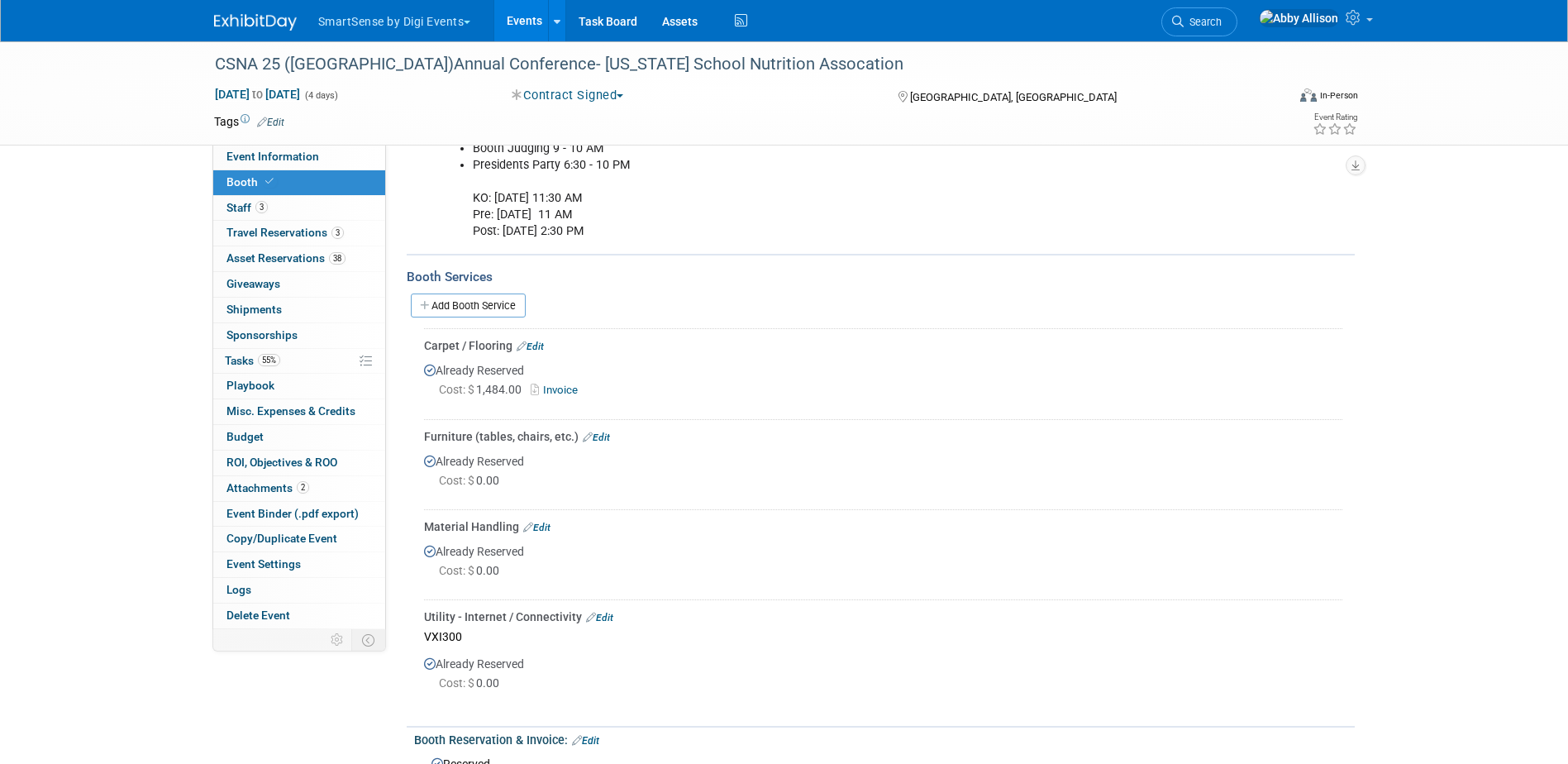
scroll to position [331, 0]
click at [477, 297] on link "Add Booth Service" at bounding box center [468, 301] width 114 height 24
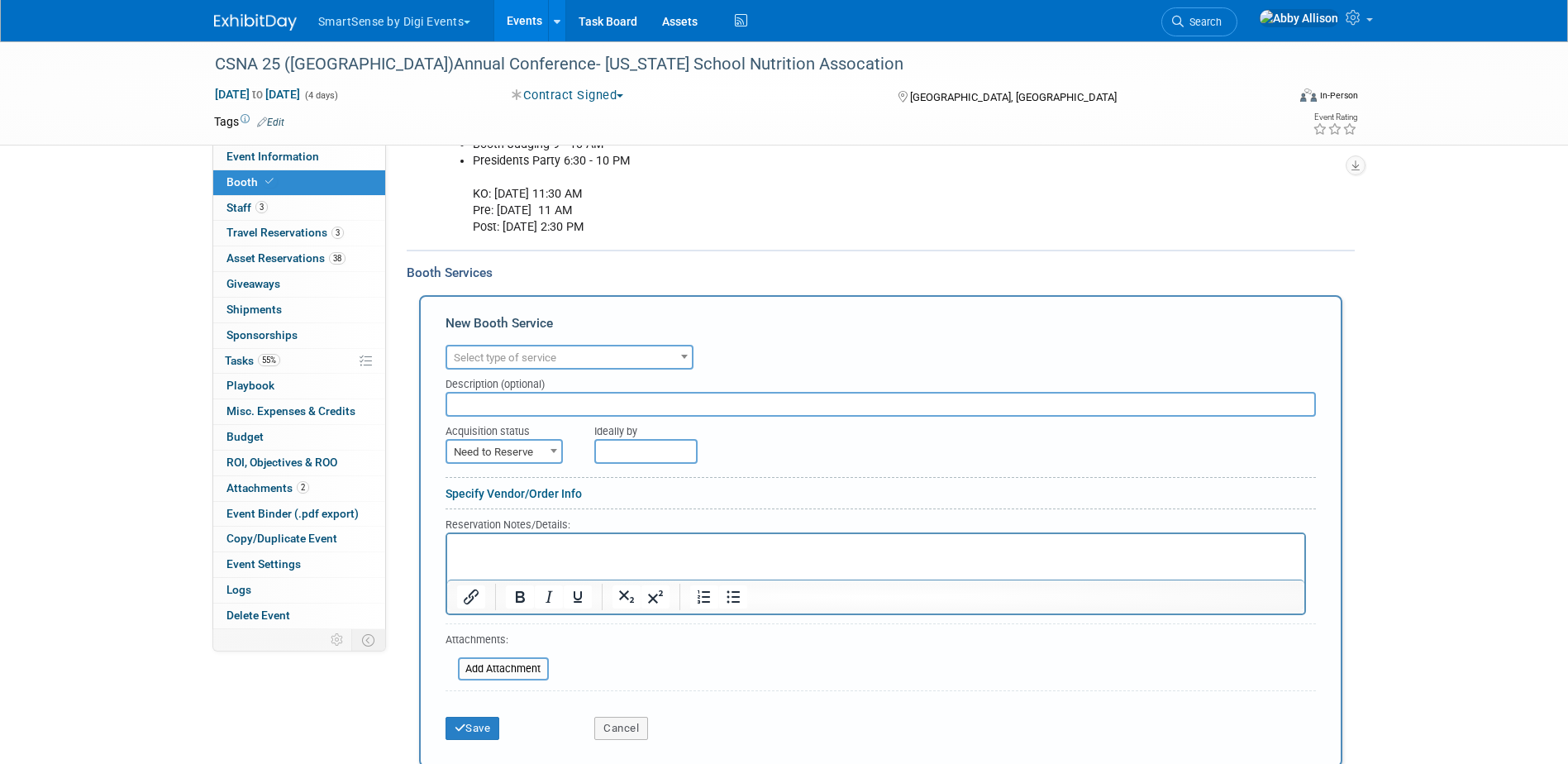
scroll to position [0, 0]
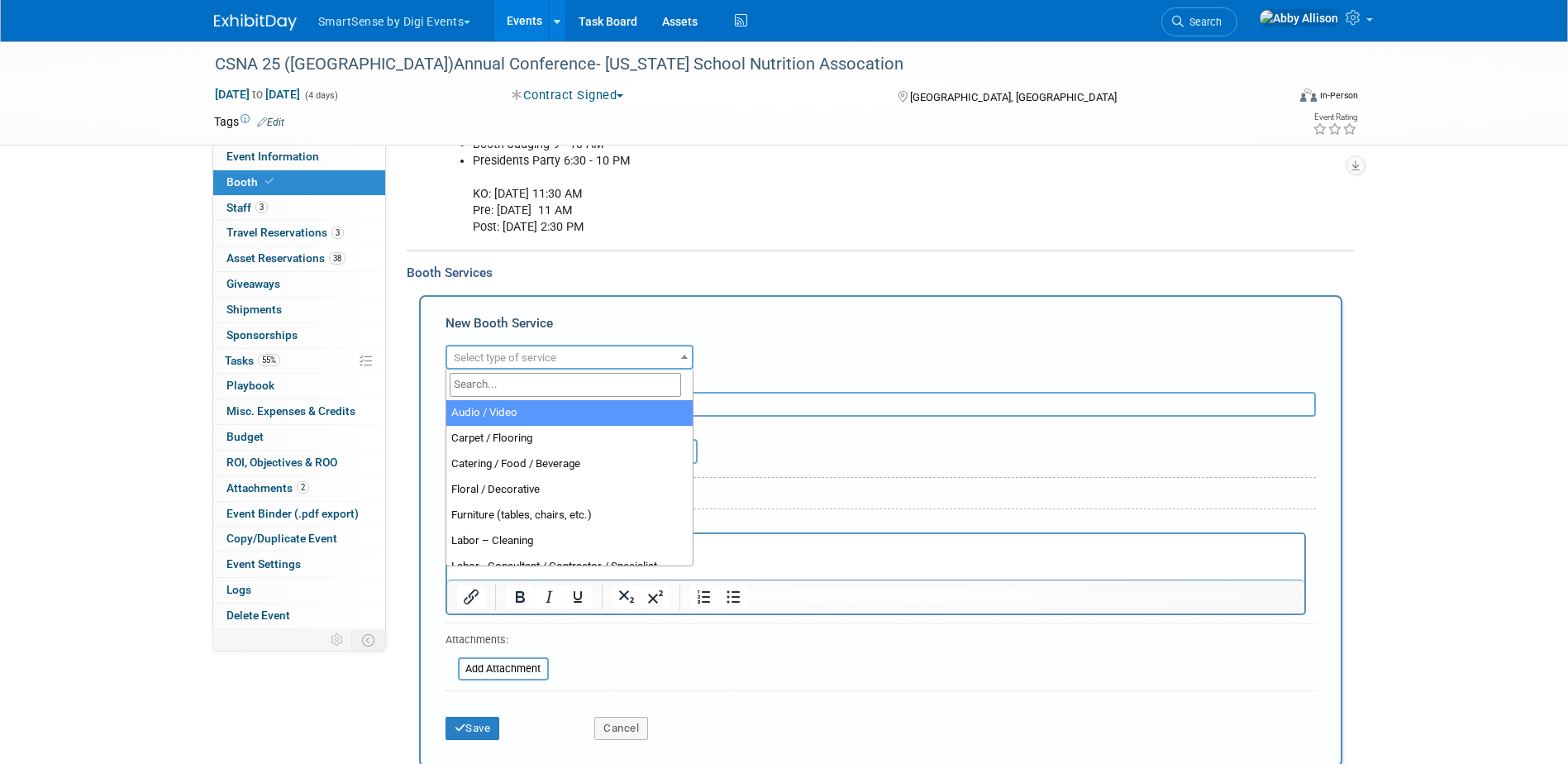
click at [485, 356] on span "Select type of service" at bounding box center [504, 358] width 102 height 12
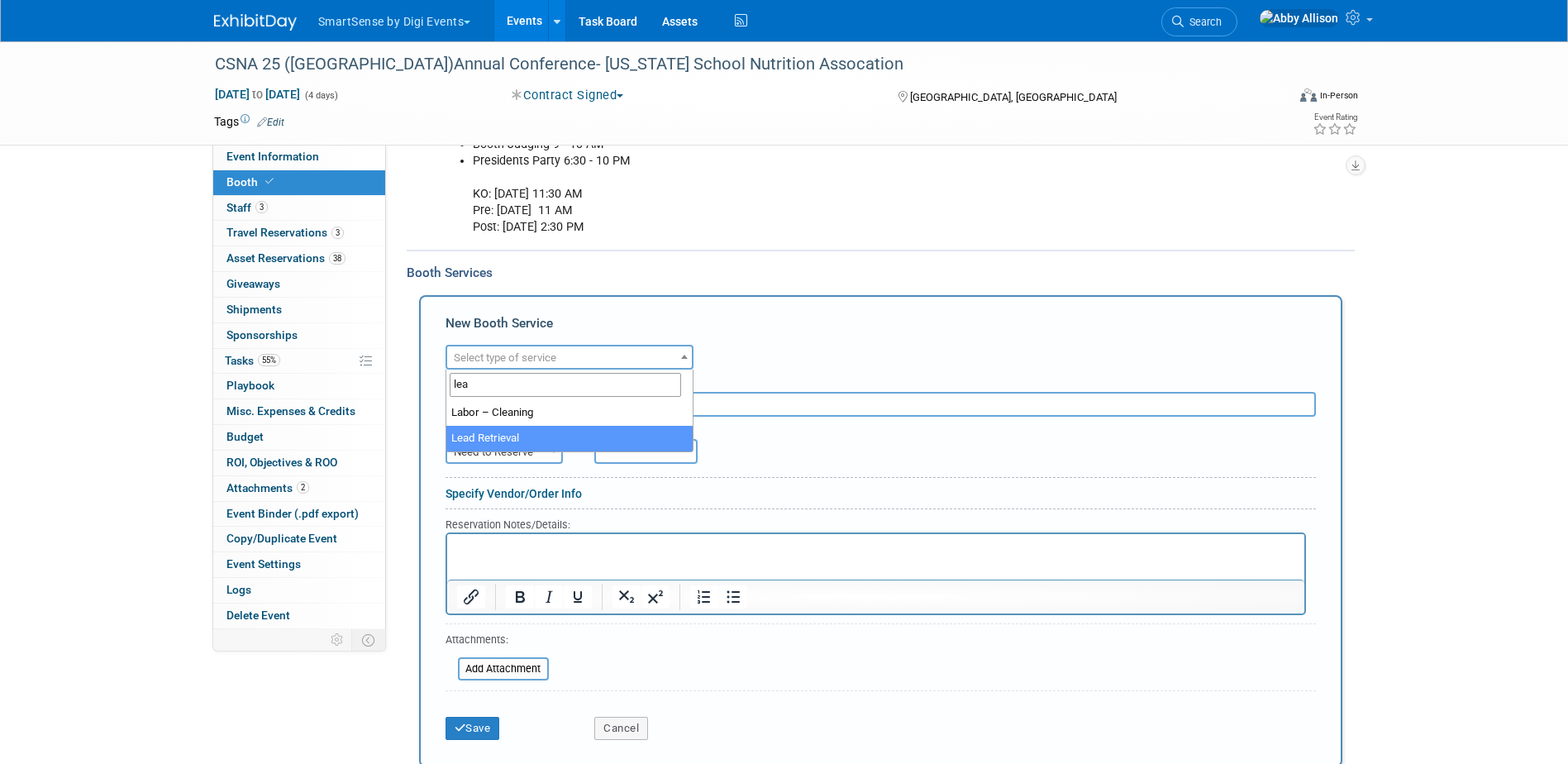
type input "lea"
select select "7"
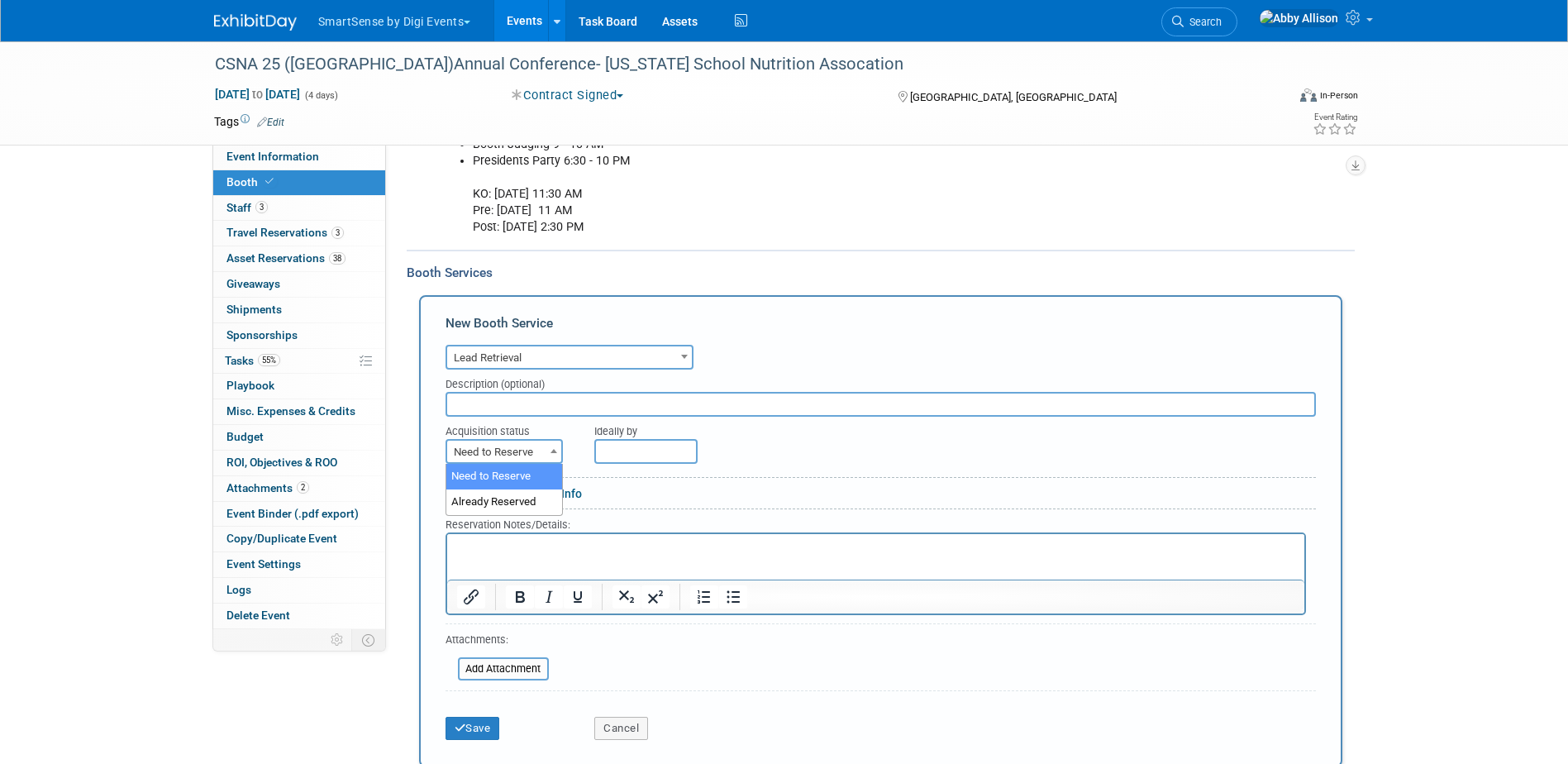
click at [502, 456] on span "Need to Reserve" at bounding box center [504, 452] width 114 height 23
select select "2"
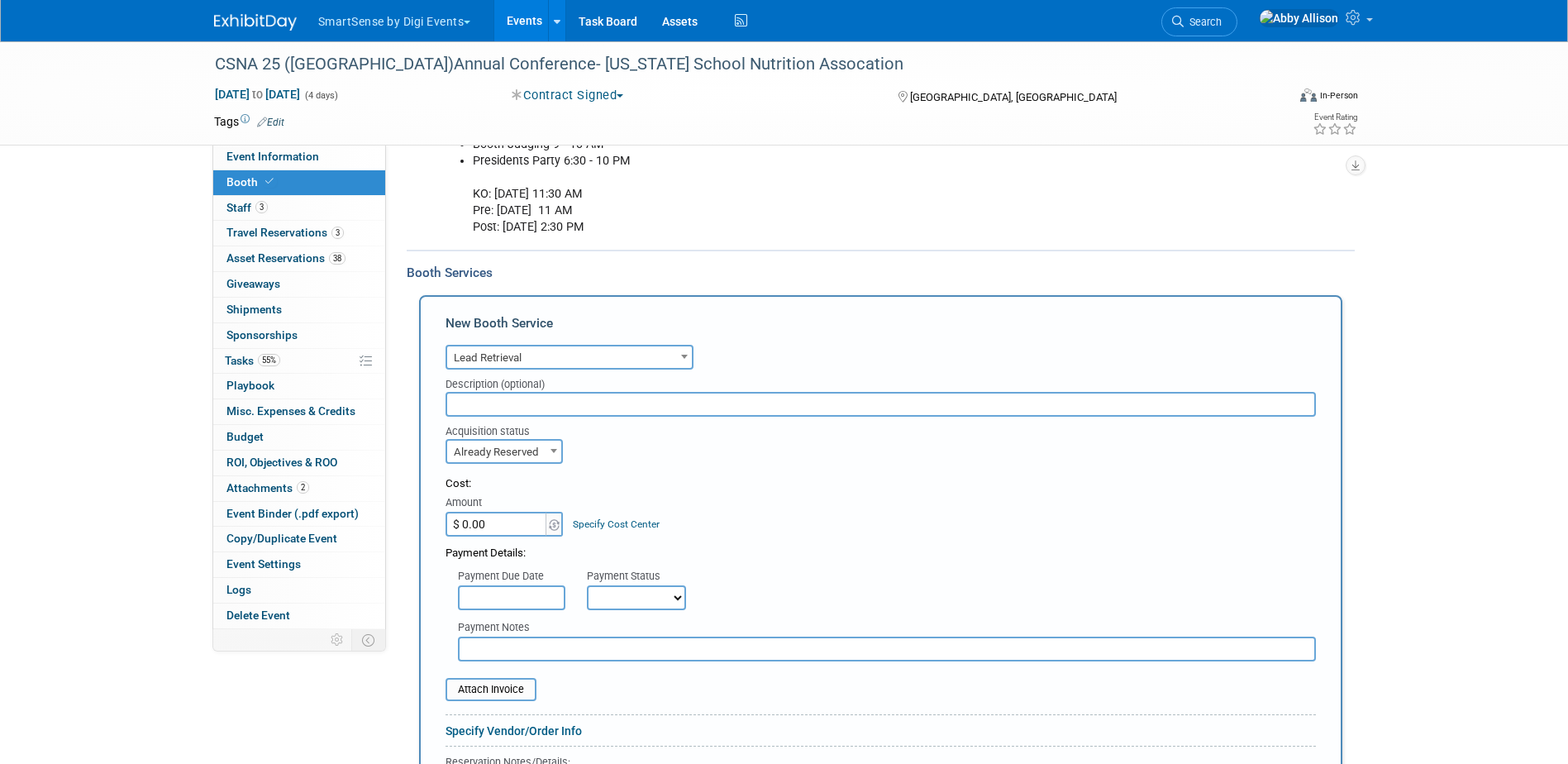
click at [485, 519] on input "$ 0.00" at bounding box center [497, 524] width 103 height 25
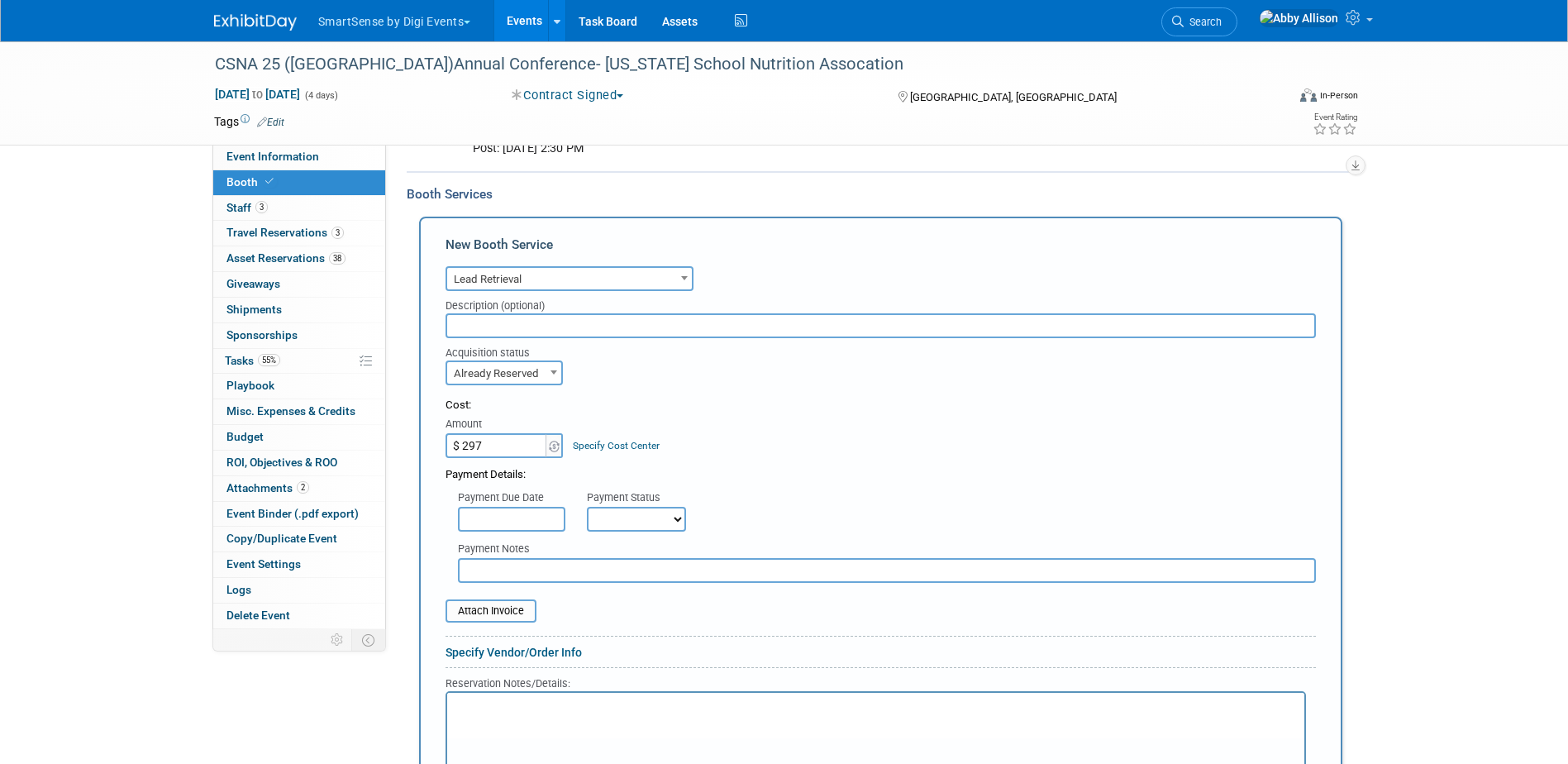
scroll to position [414, 0]
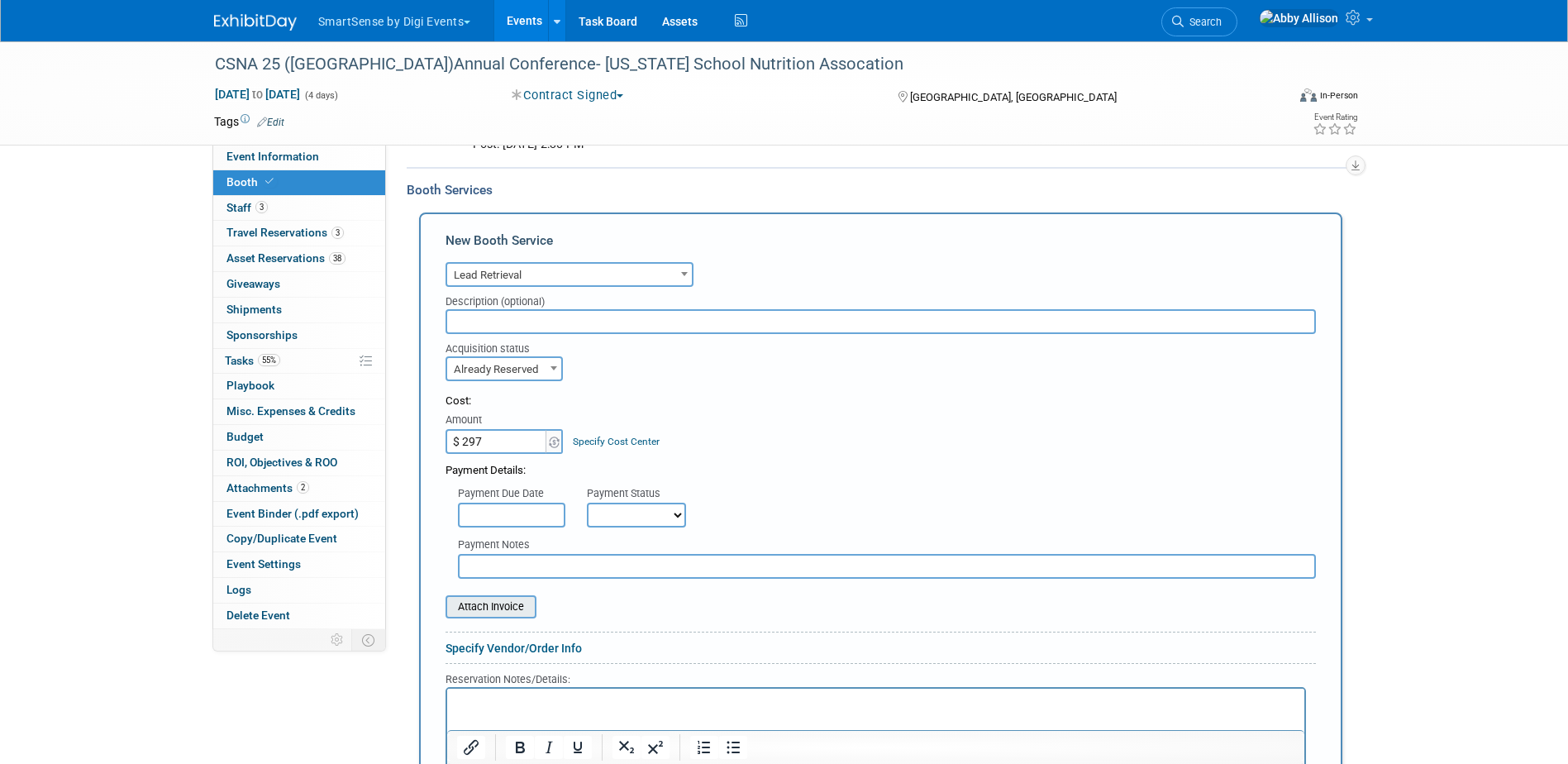
type input "$ 297.00"
click at [488, 603] on input "file" at bounding box center [437, 606] width 197 height 20
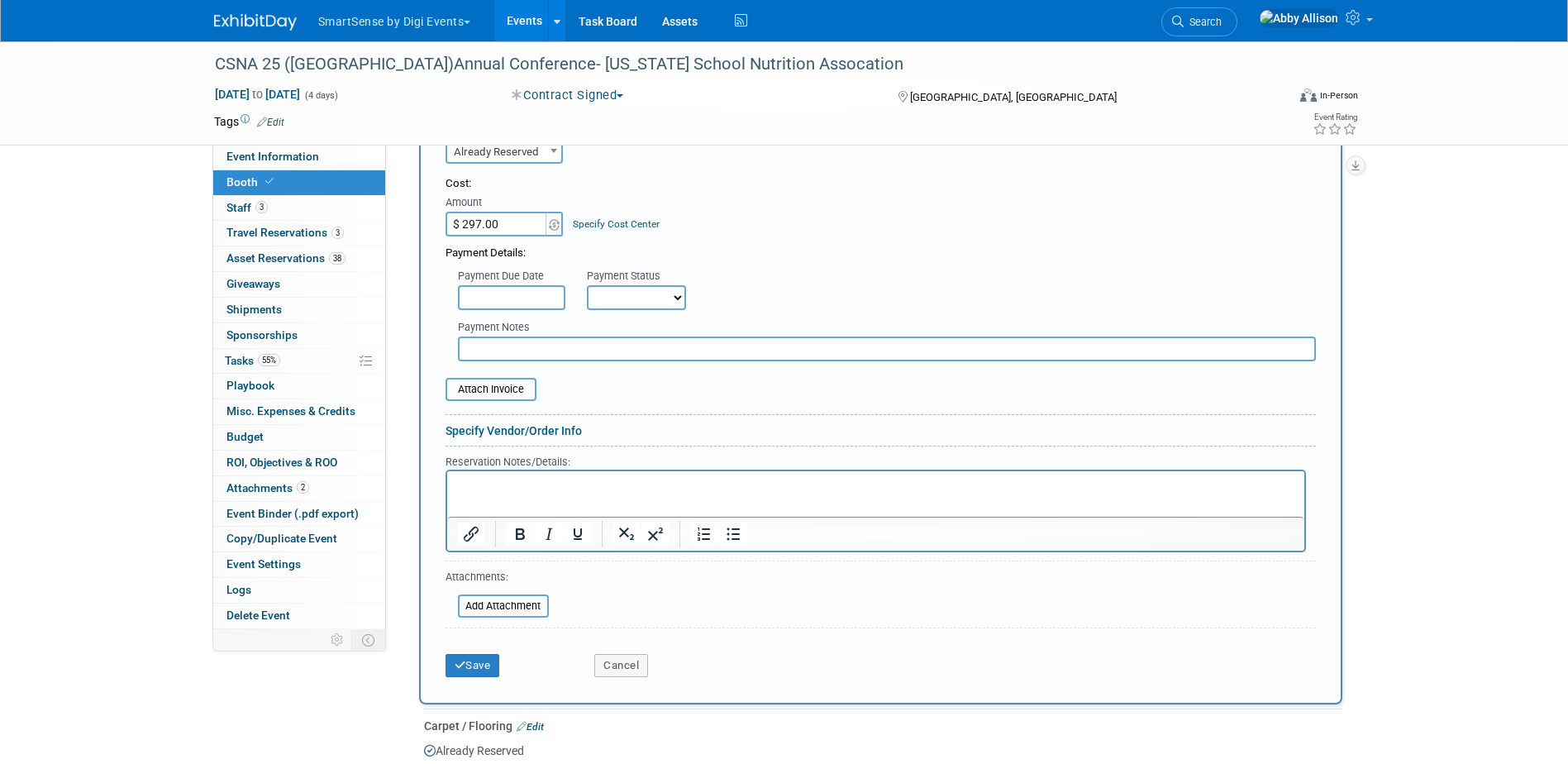
scroll to position [579, 0]
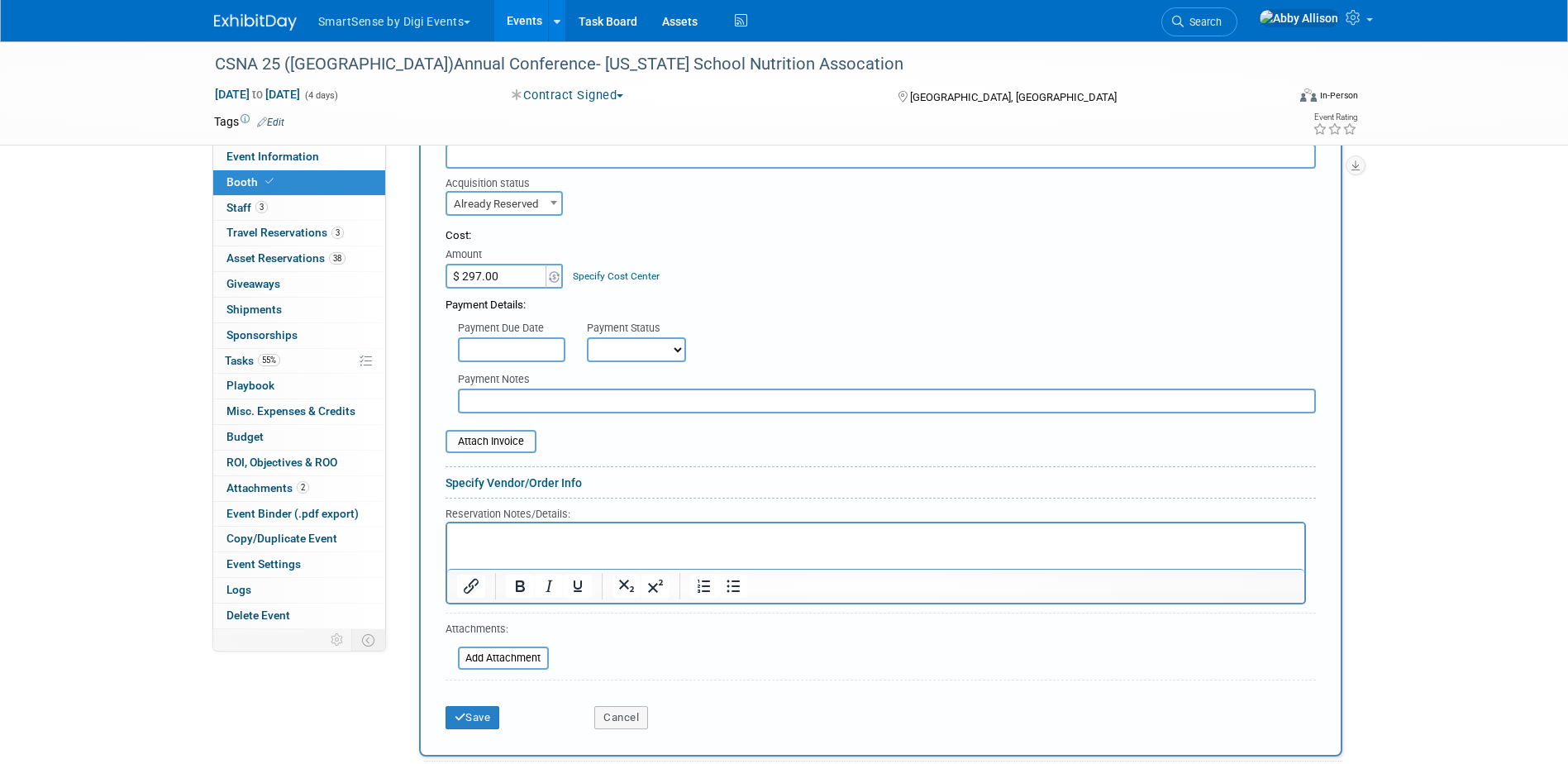
click at [607, 354] on select "Not Paid Yet Partially Paid Paid in Full" at bounding box center [636, 350] width 99 height 25
select select "1"
click at [587, 337] on select "Not Paid Yet Partially Paid Paid in Full" at bounding box center [636, 350] width 99 height 25
click at [460, 449] on input "file" at bounding box center [437, 441] width 197 height 20
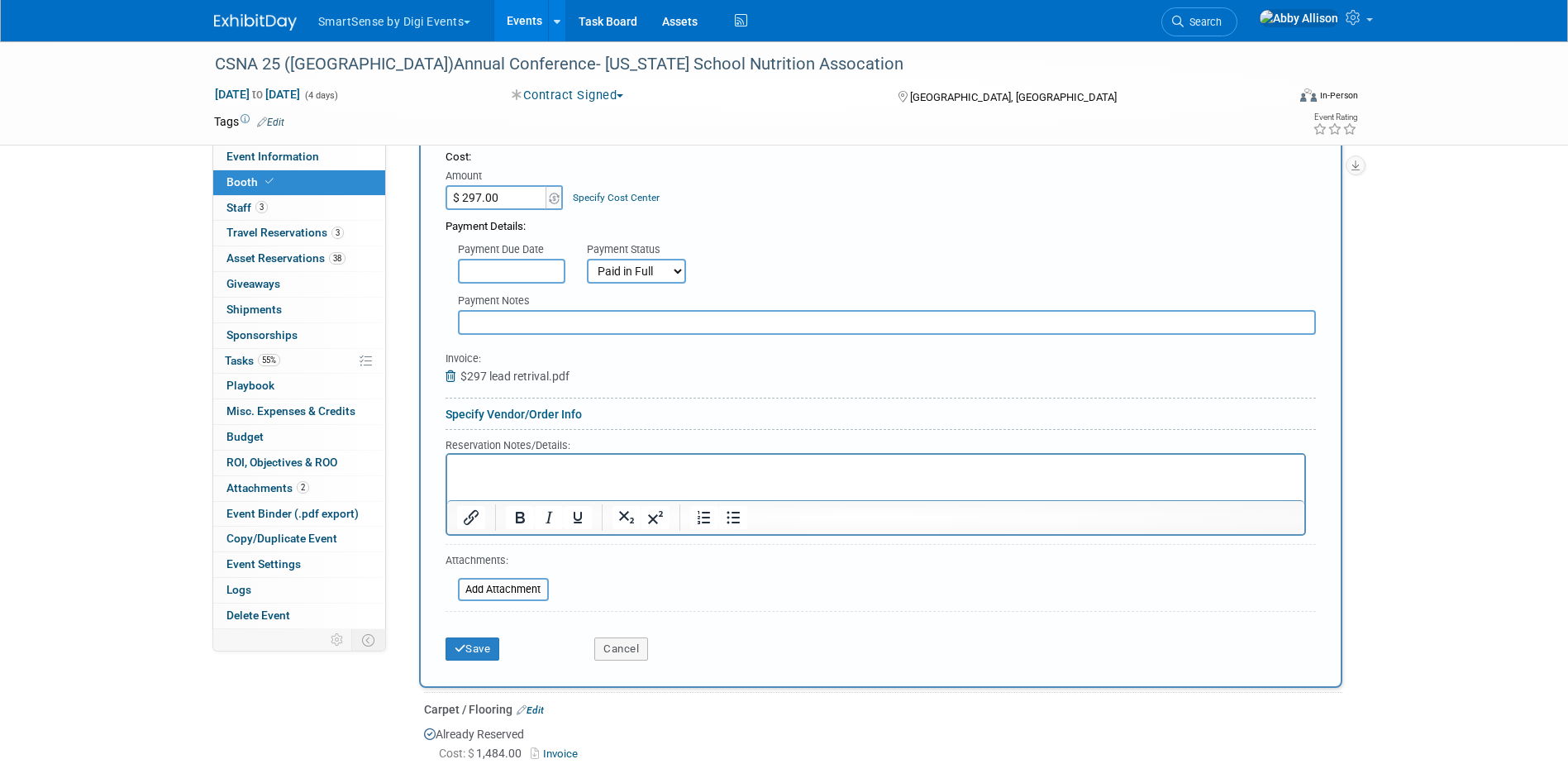
scroll to position [661, 0]
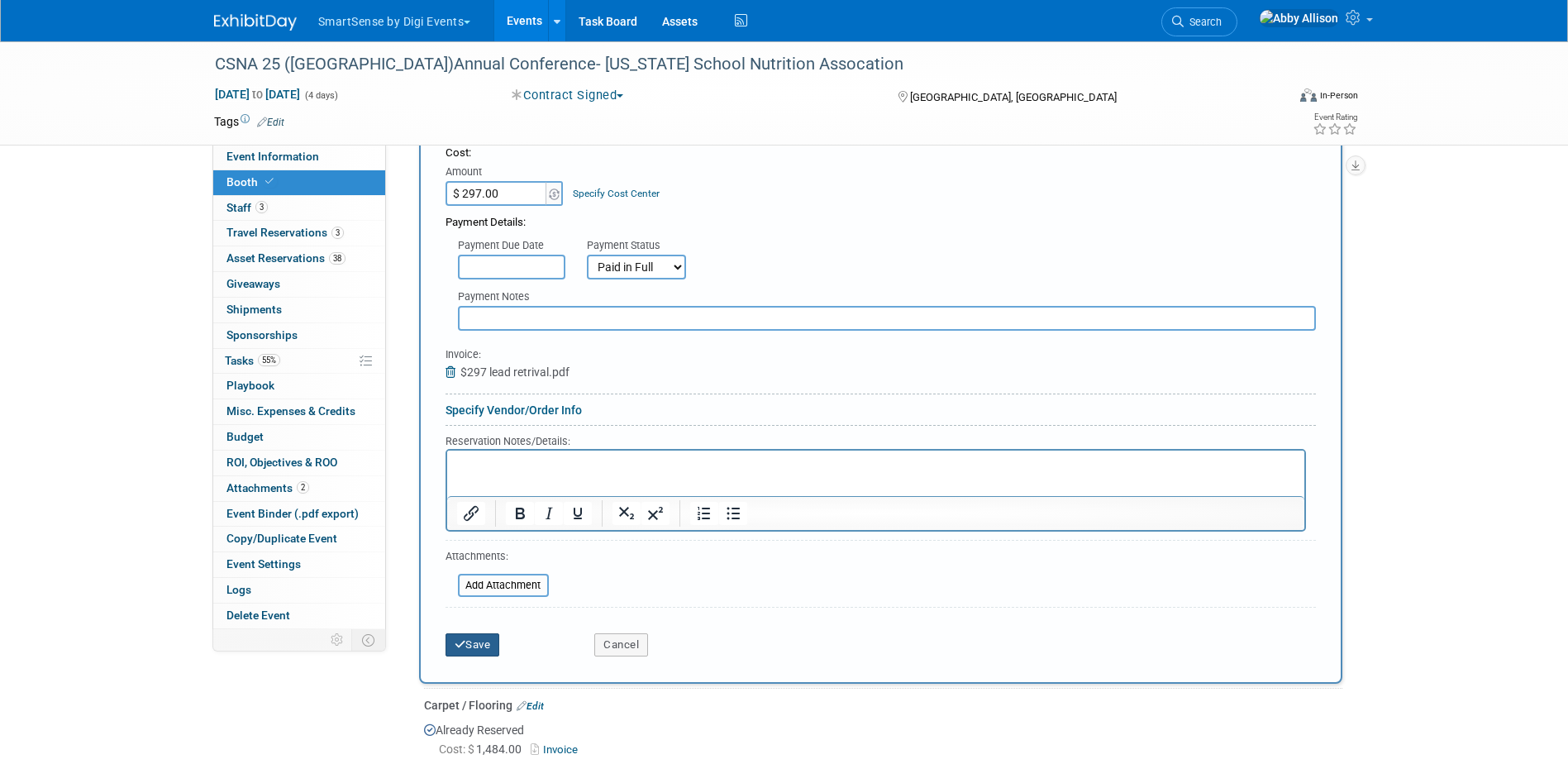
click at [454, 655] on button "Save" at bounding box center [472, 644] width 54 height 23
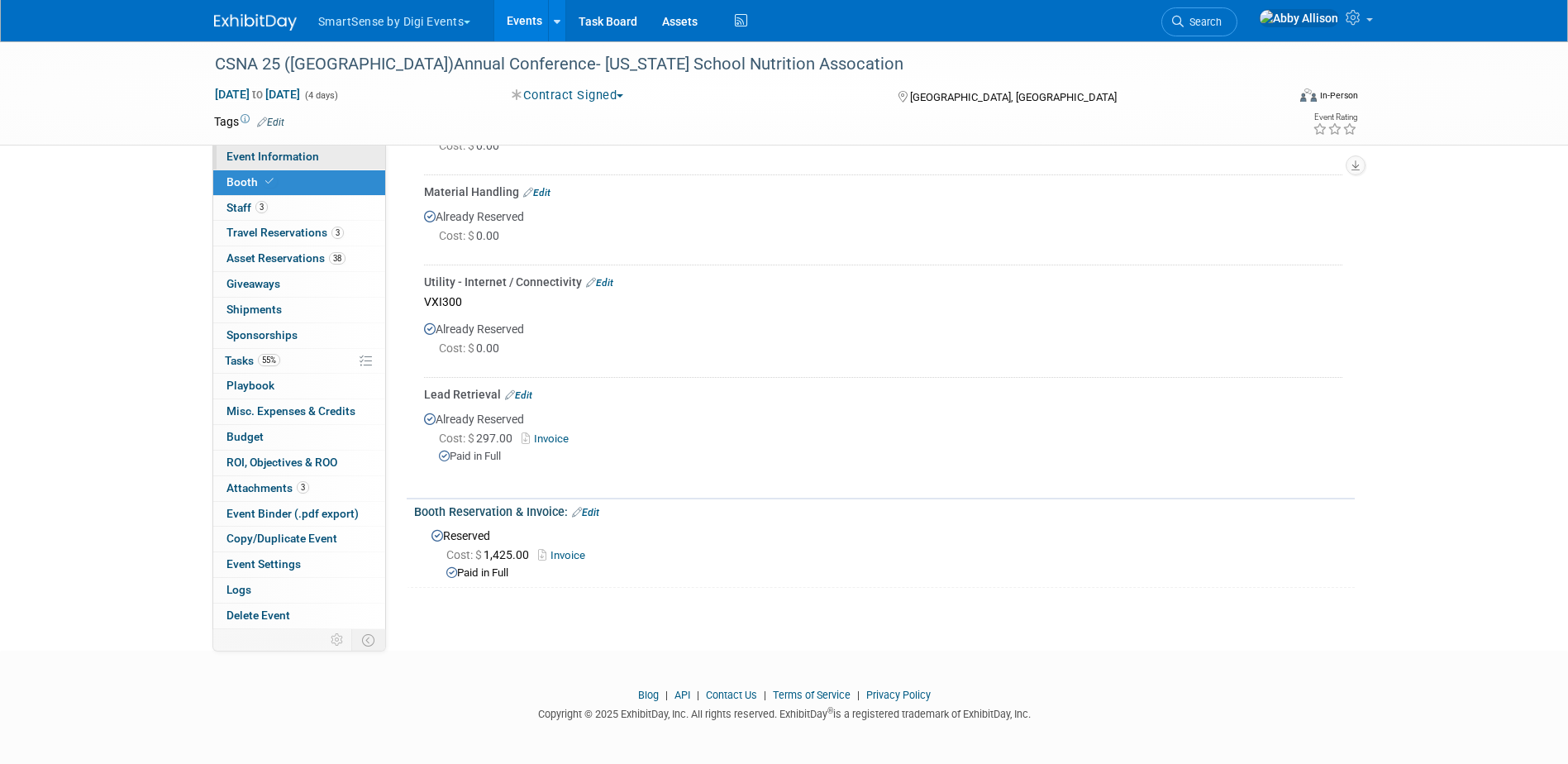
click at [302, 151] on span "Event Information" at bounding box center [272, 156] width 92 height 13
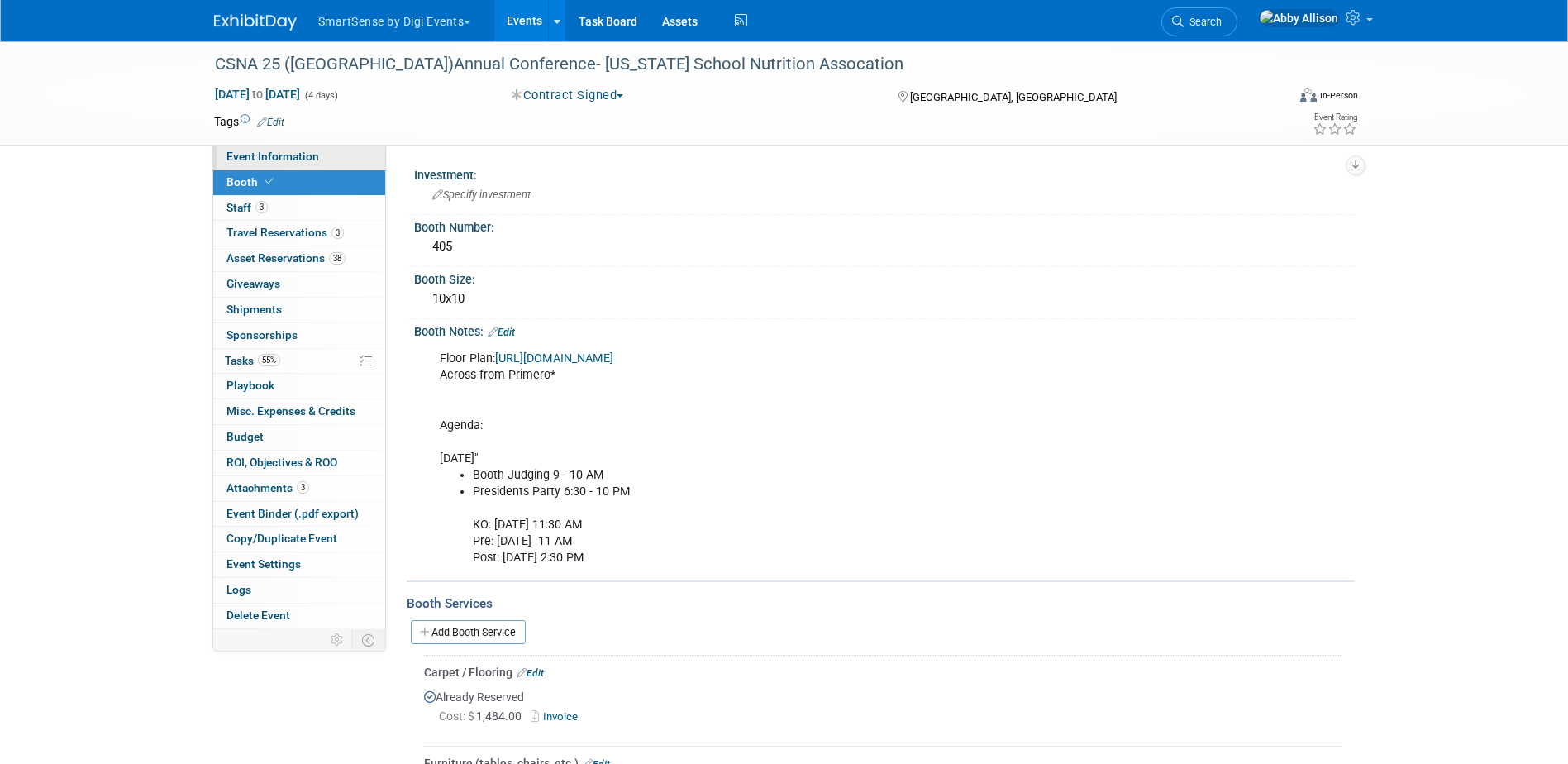
select select "Education"
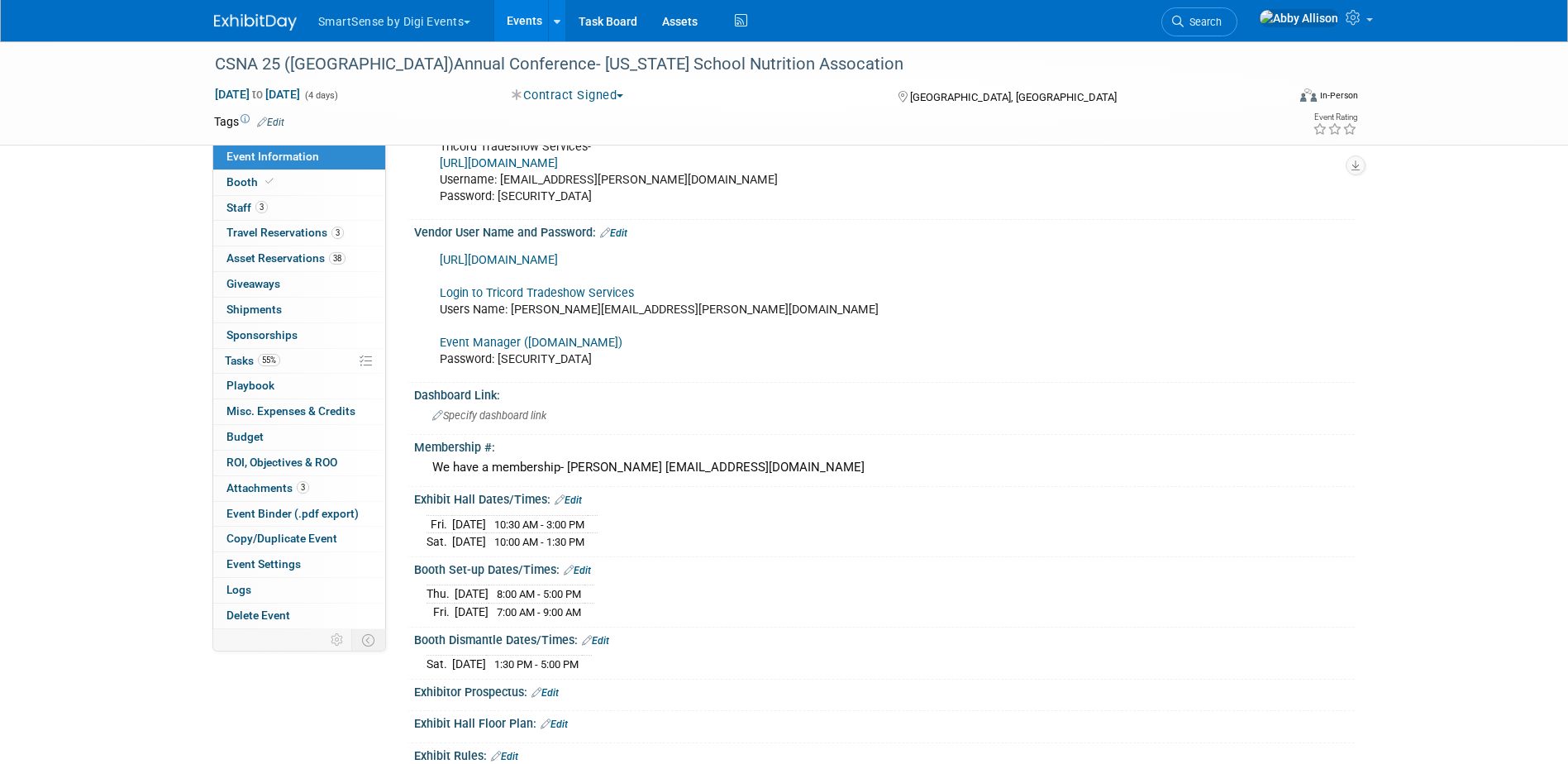
scroll to position [496, 0]
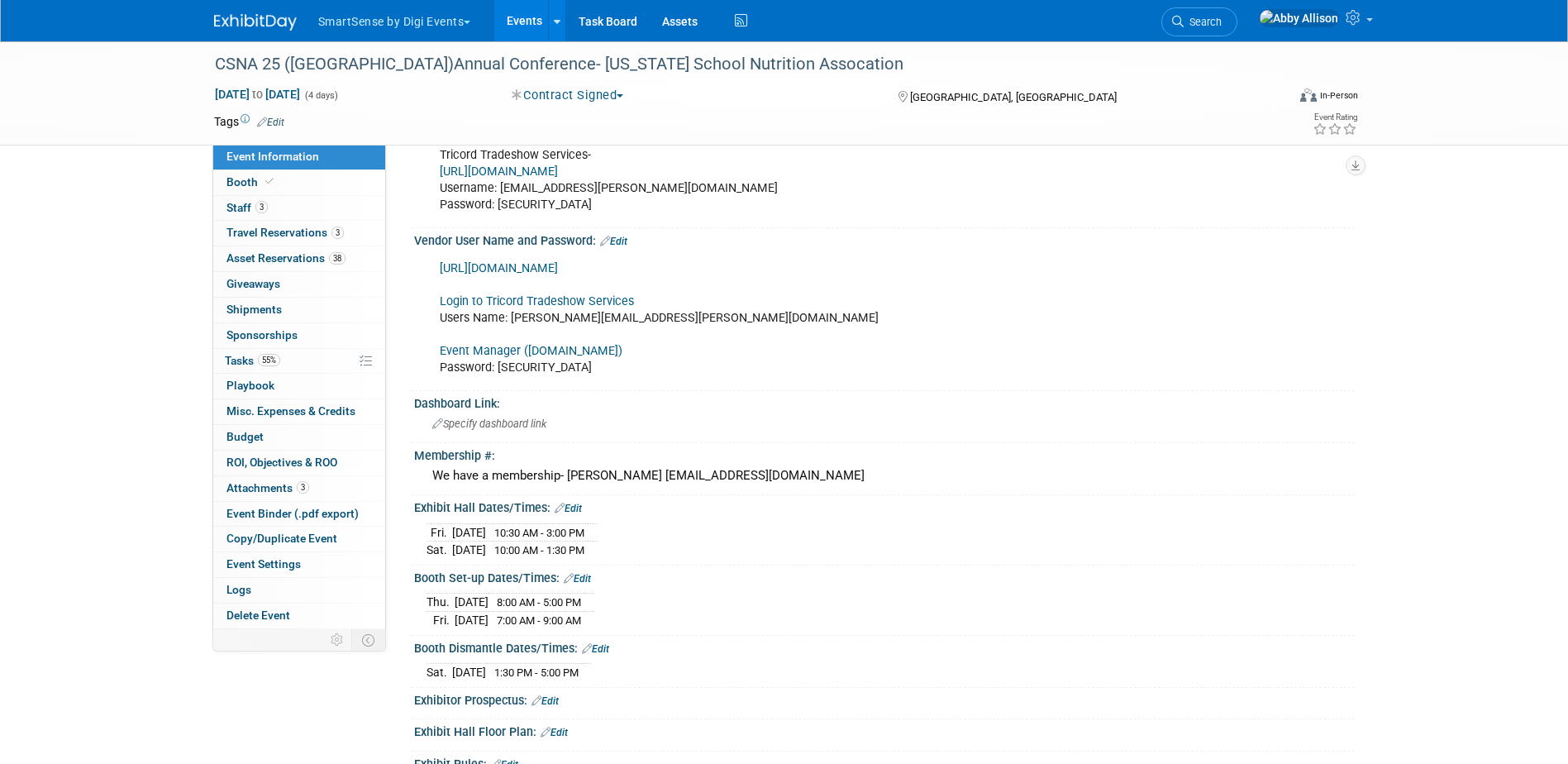
click at [625, 247] on link "Edit" at bounding box center [613, 240] width 28 height 12
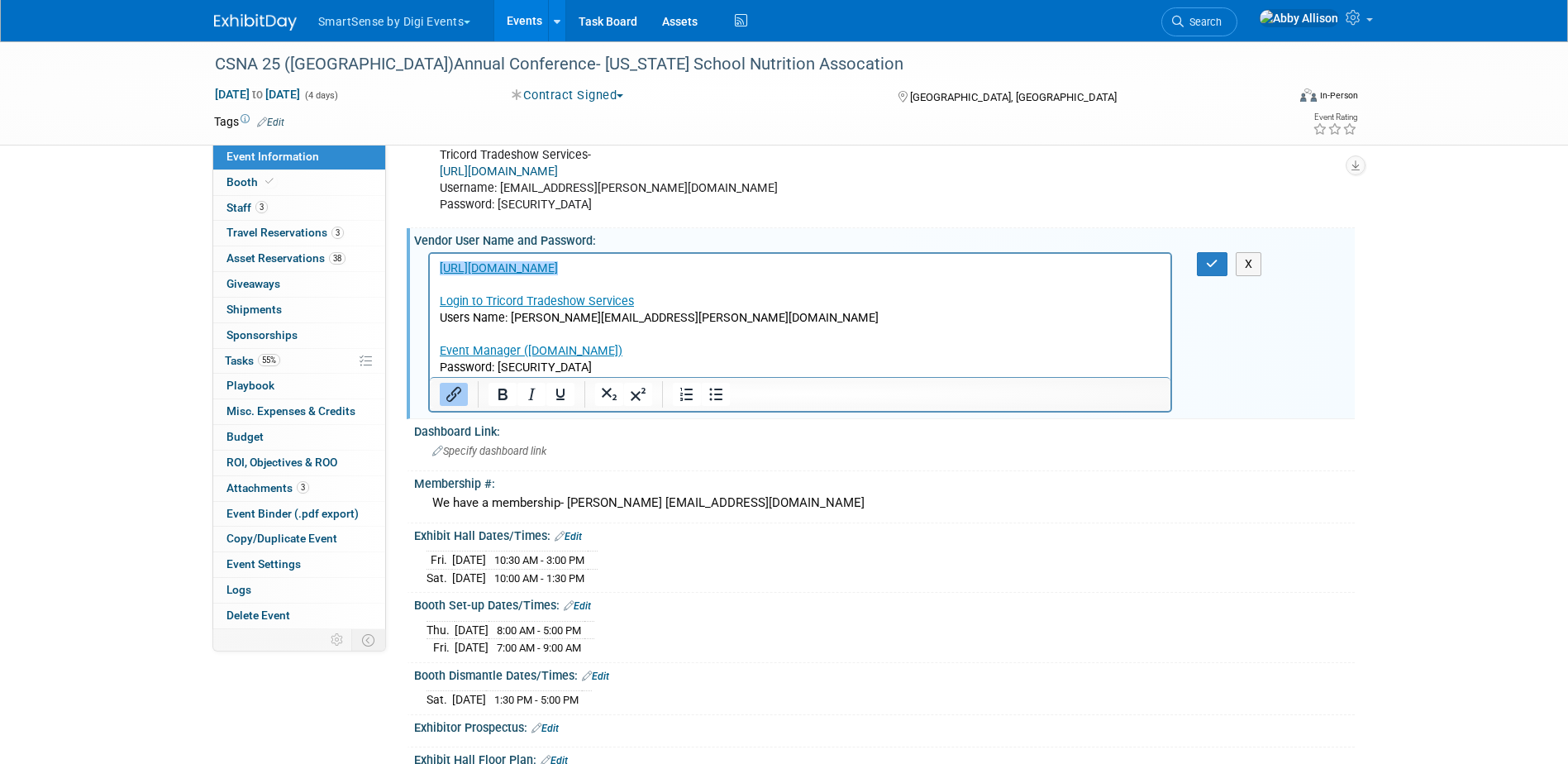
scroll to position [0, 0]
click at [603, 366] on p "http://www.calsna.org/documents/events/2025Conference/2025ExhibitorProspectus.p…" at bounding box center [800, 317] width 722 height 116
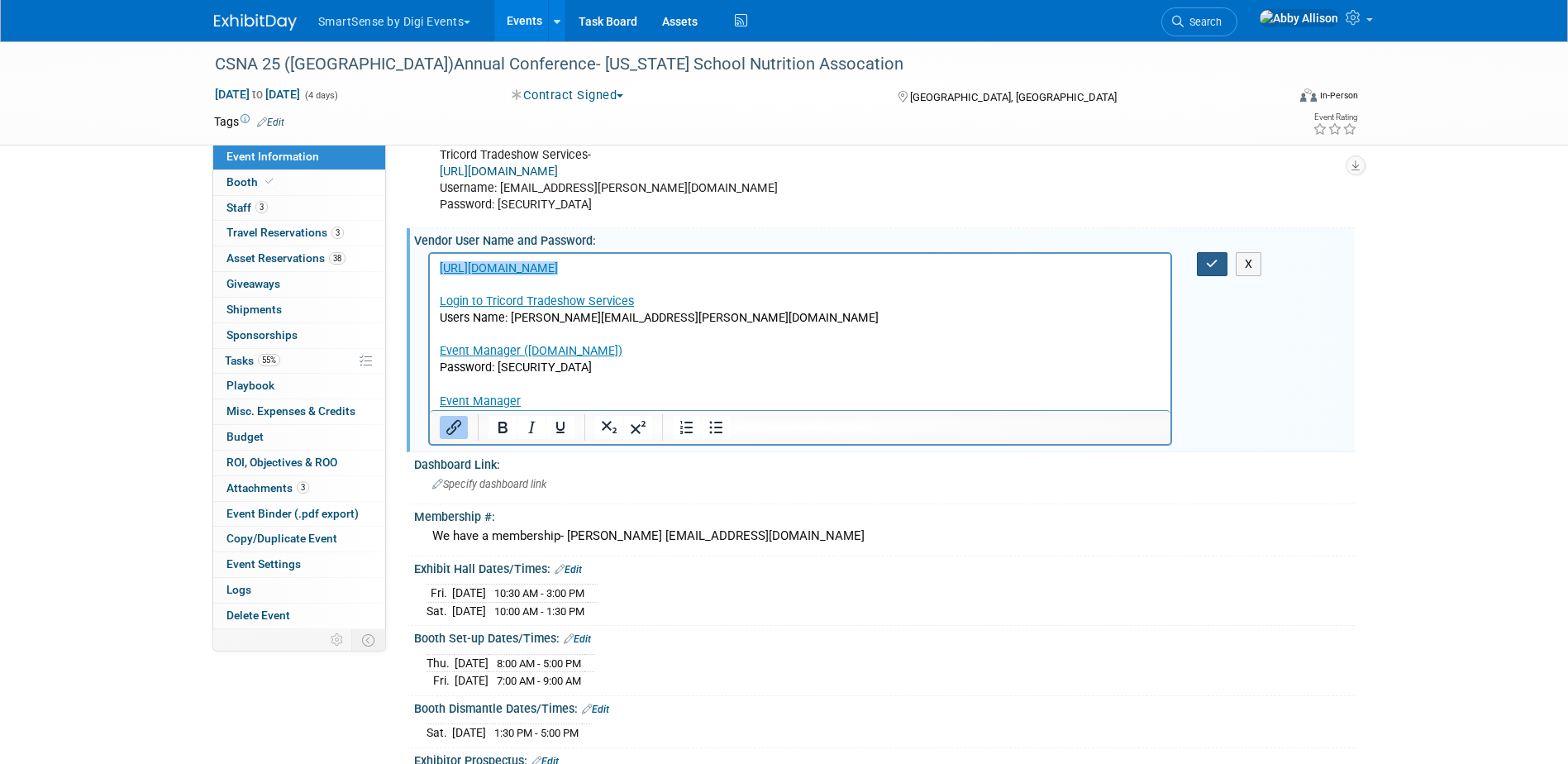
click at [1213, 270] on icon "button" at bounding box center [1212, 264] width 12 height 12
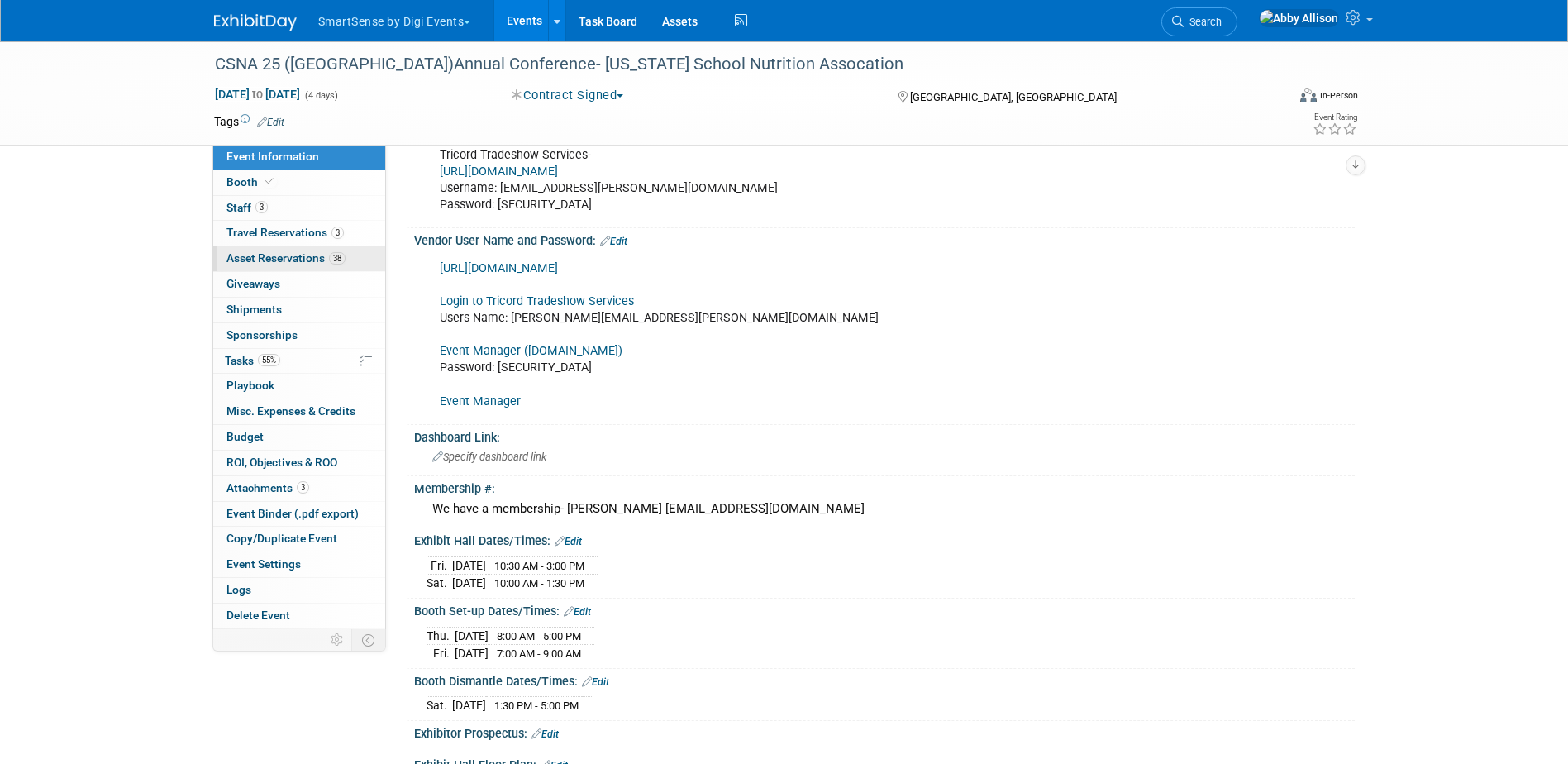
click at [258, 256] on span "Asset Reservations 38" at bounding box center [286, 257] width 119 height 13
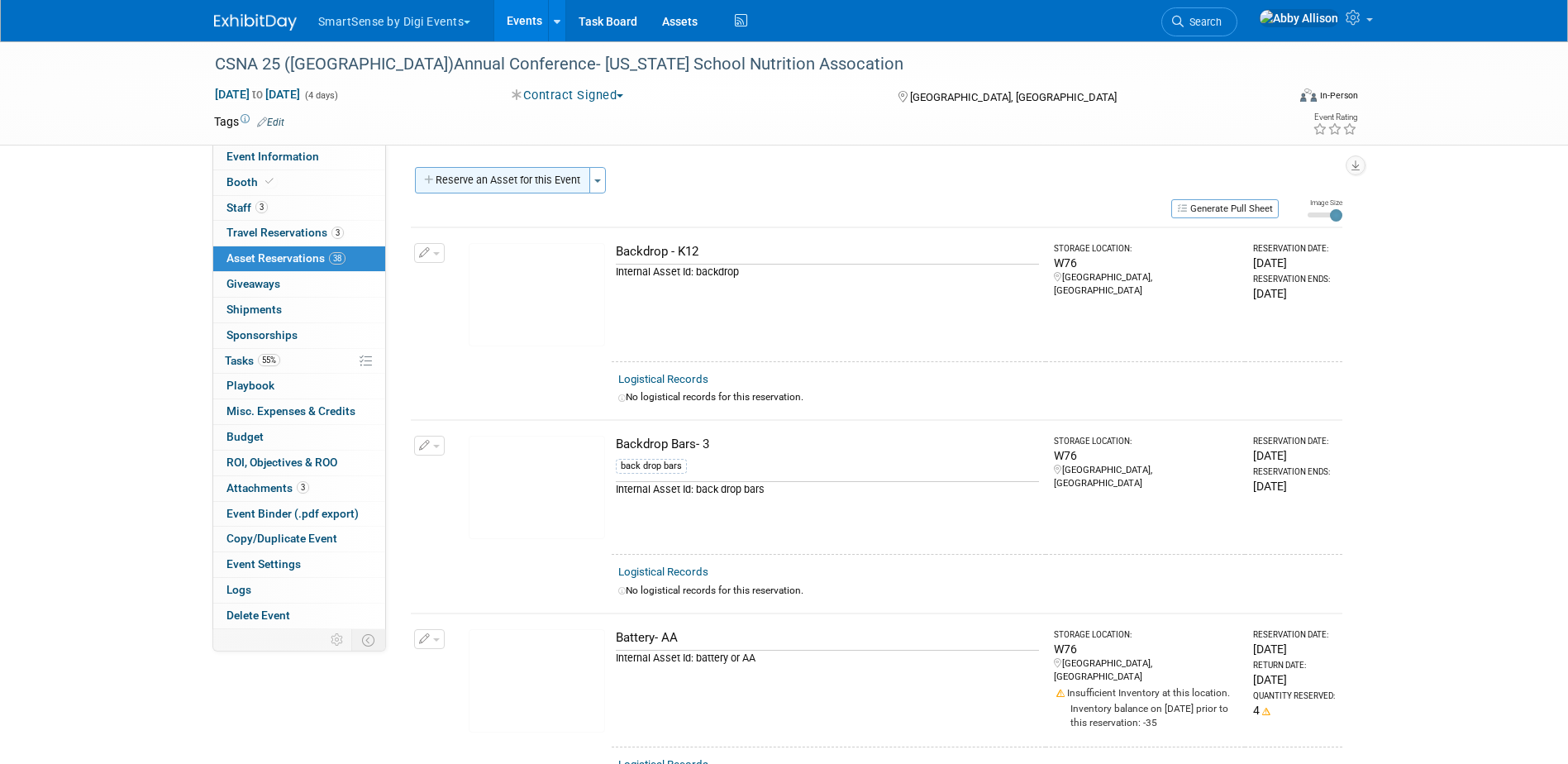
click at [479, 185] on button "Reserve an Asset for this Event" at bounding box center [502, 180] width 175 height 27
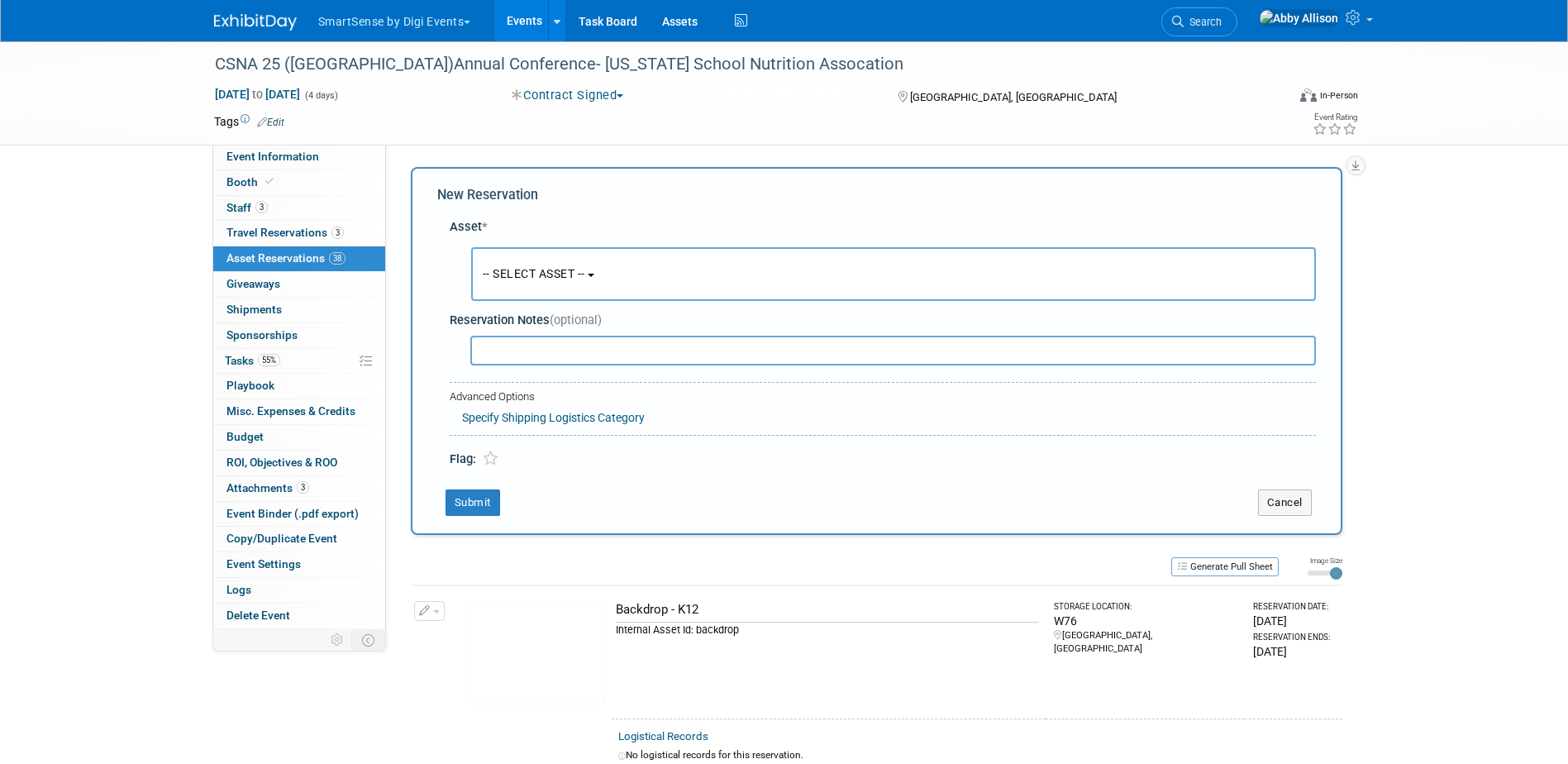
scroll to position [16, 0]
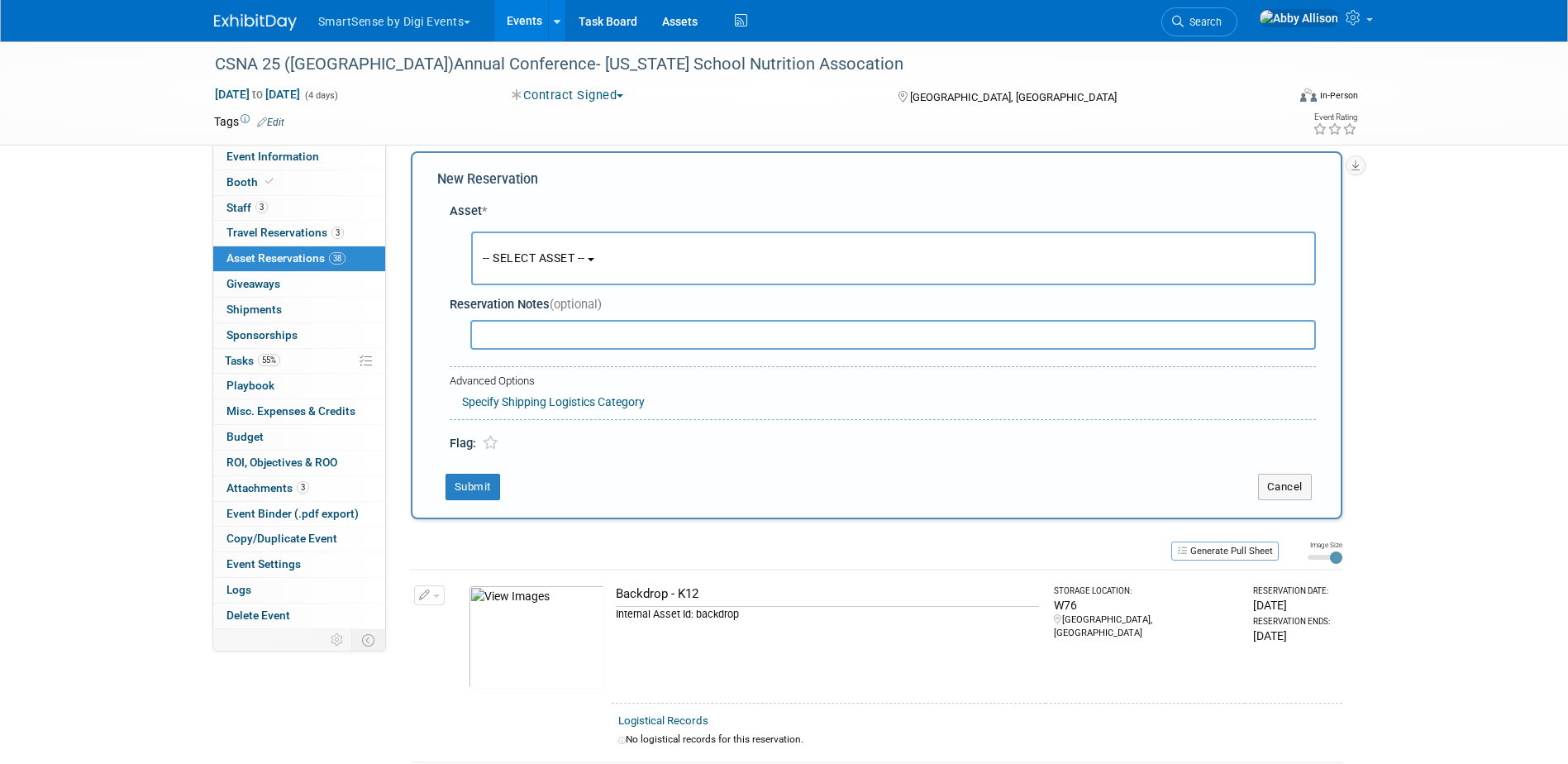
click at [528, 263] on span "-- SELECT ASSET --" at bounding box center [533, 257] width 102 height 13
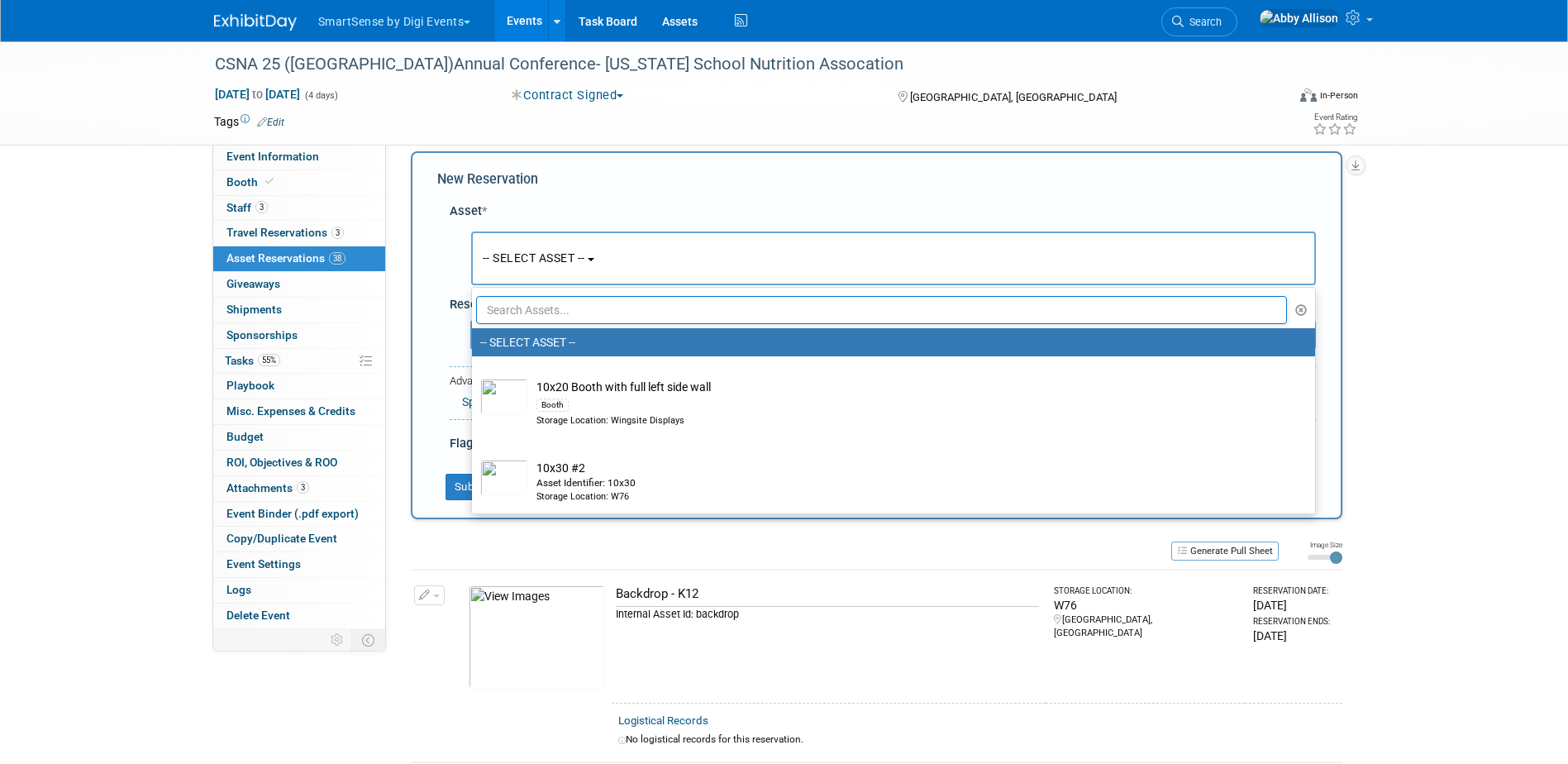
click at [532, 308] on input "text" at bounding box center [881, 310] width 812 height 28
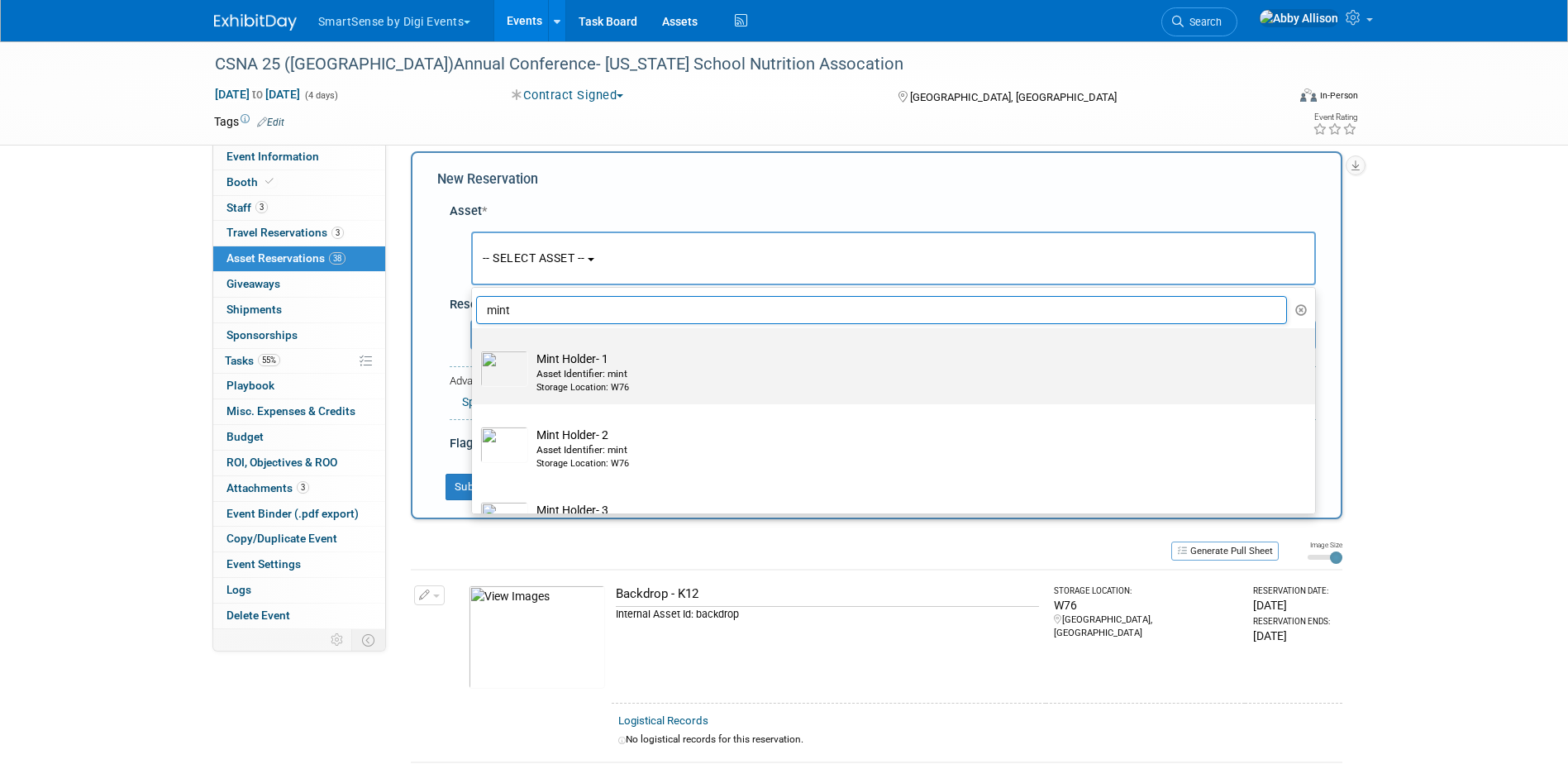
type input "mint"
click at [547, 378] on div "Asset Identifier: mint" at bounding box center [909, 374] width 745 height 14
click at [475, 348] on input "Mint Holder- 1 Asset Identifier: mint Storage Location: W76" at bounding box center [469, 343] width 11 height 11
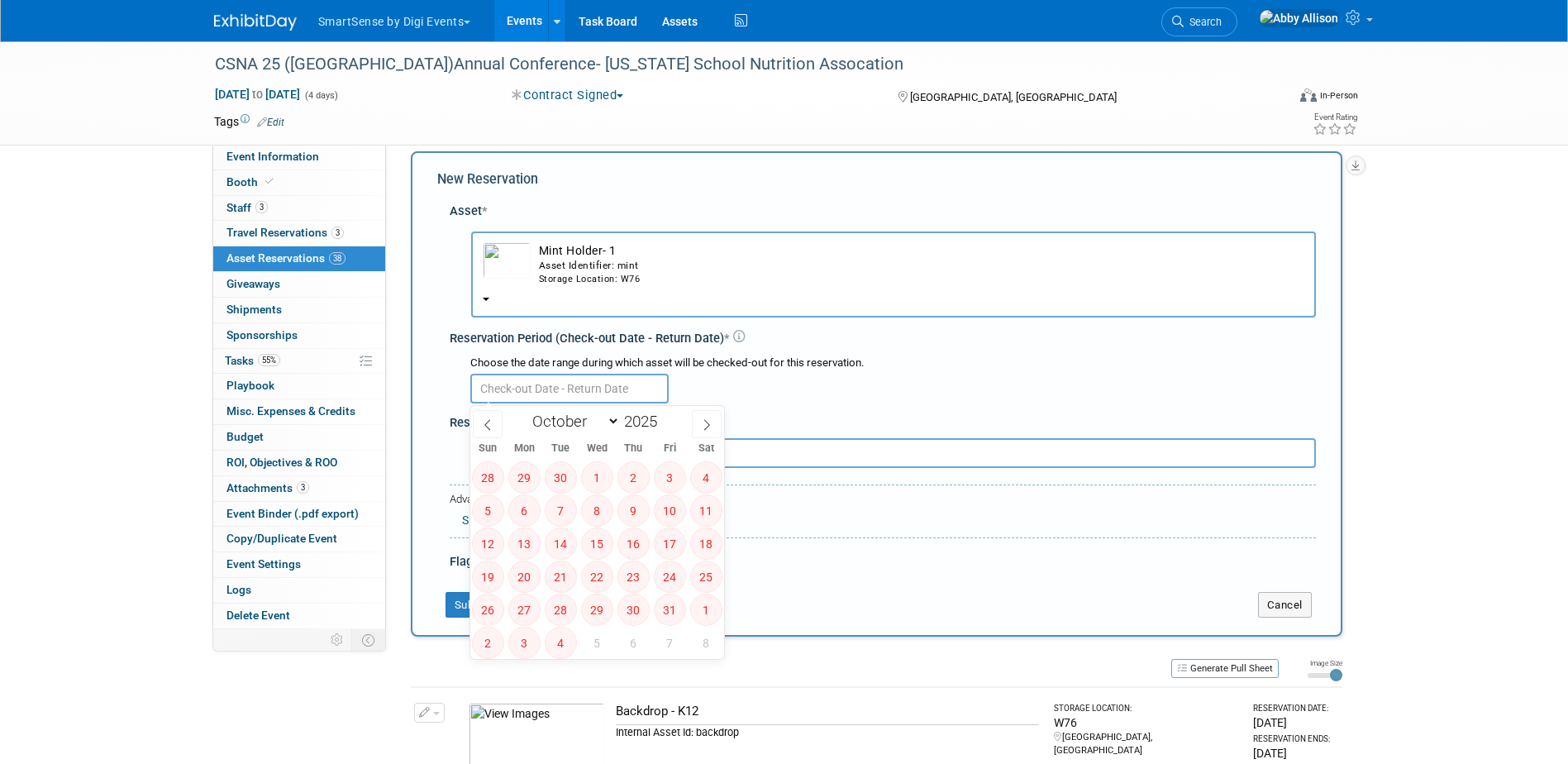
click at [551, 384] on input "text" at bounding box center [570, 389] width 199 height 30
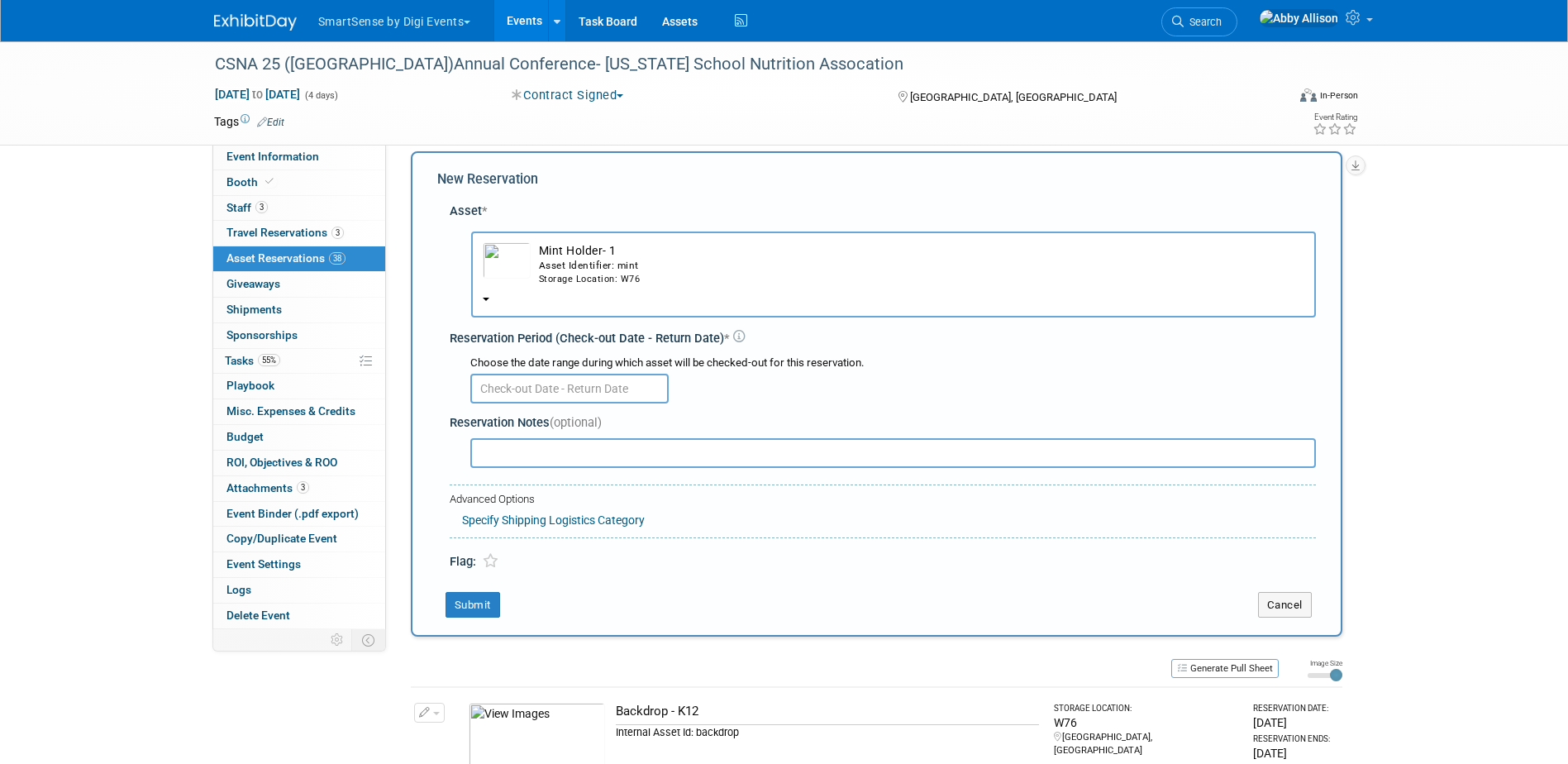
click at [563, 258] on div "Asset Identifier: mint" at bounding box center [921, 265] width 765 height 14
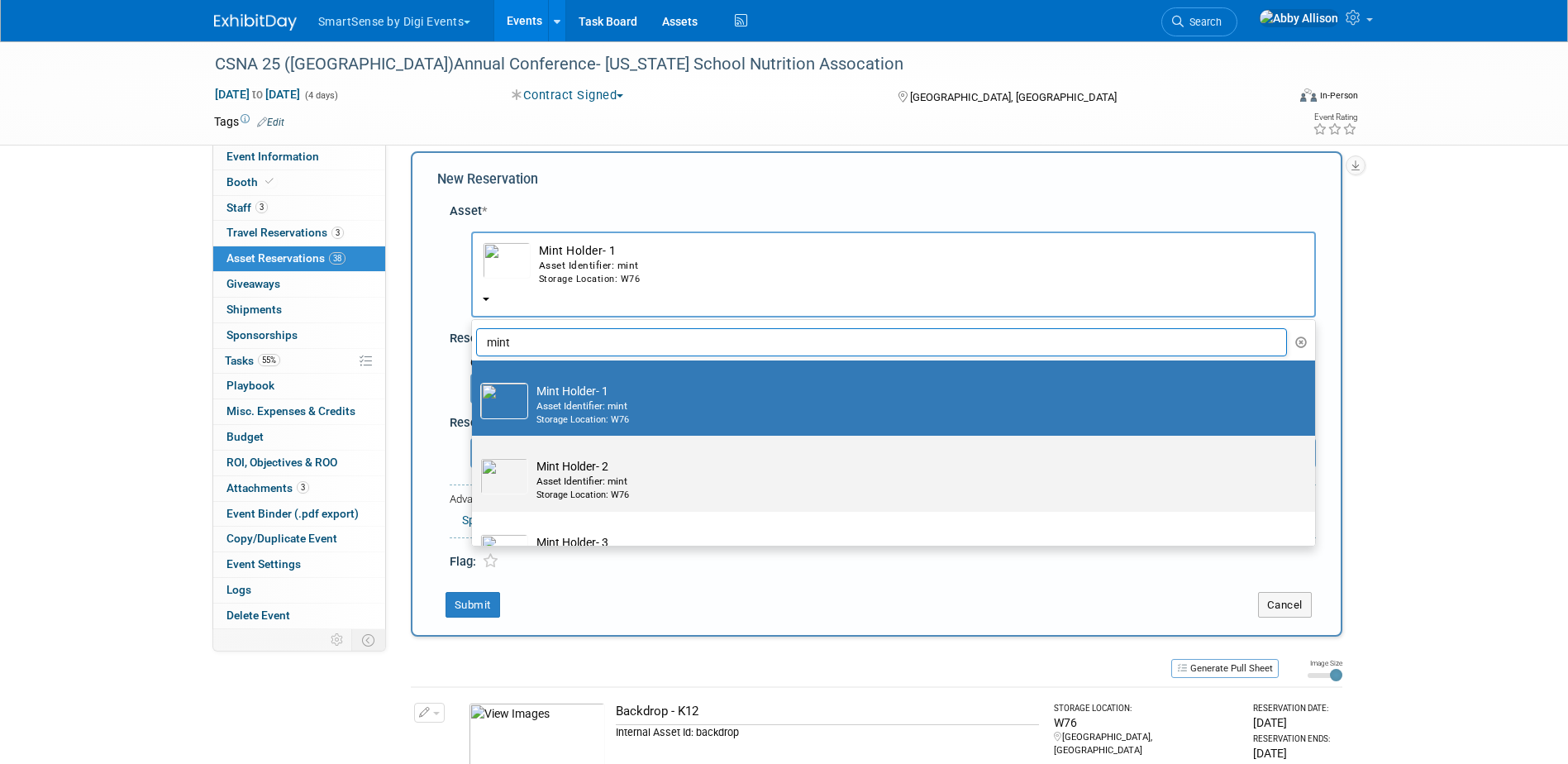
click at [572, 487] on div "Asset Identifier: mint" at bounding box center [909, 482] width 745 height 14
click at [475, 455] on input "Mint Holder- 2 Asset Identifier: mint Storage Location: W76" at bounding box center [469, 450] width 11 height 11
select select "10713993"
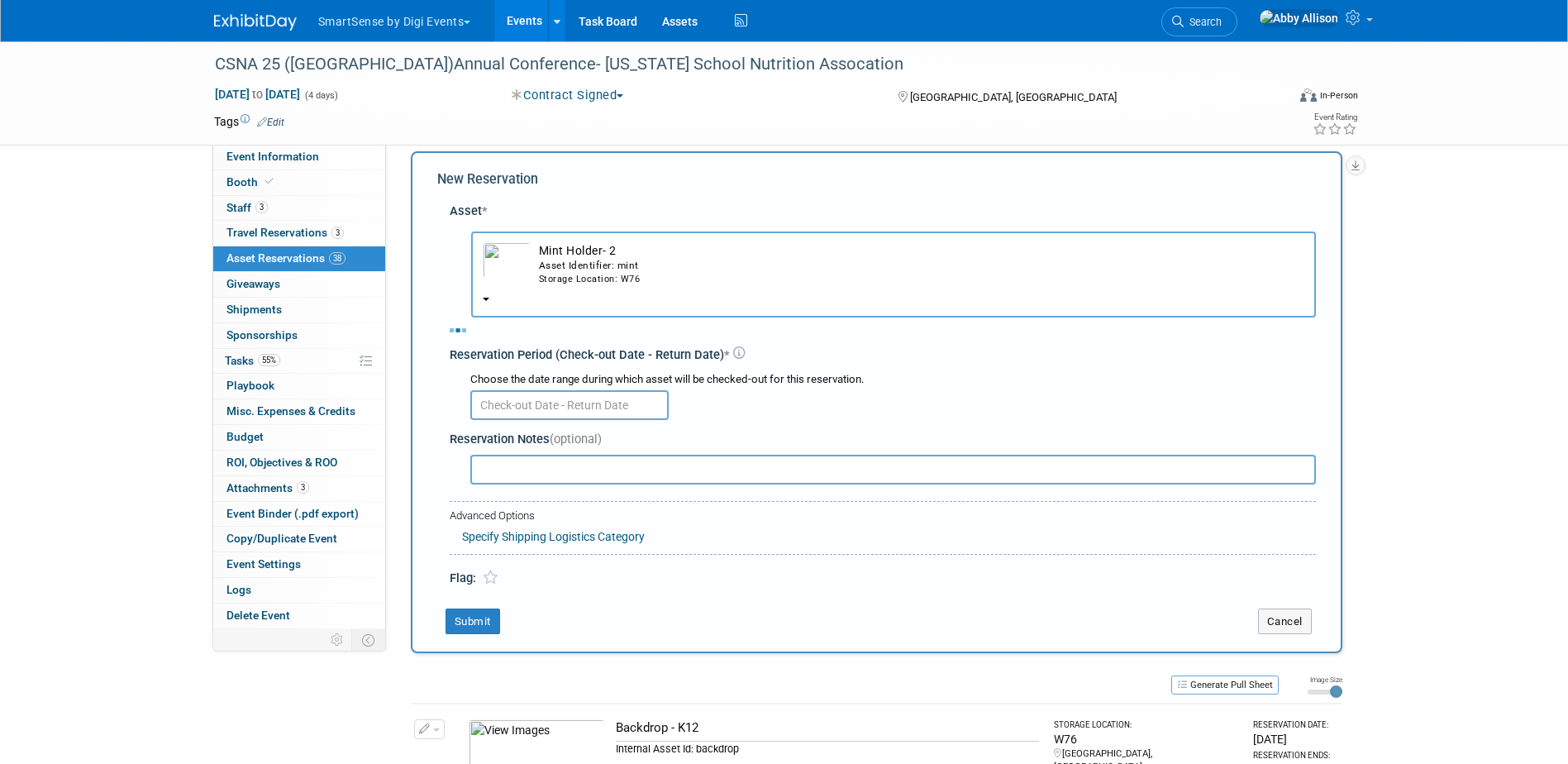
select select "9"
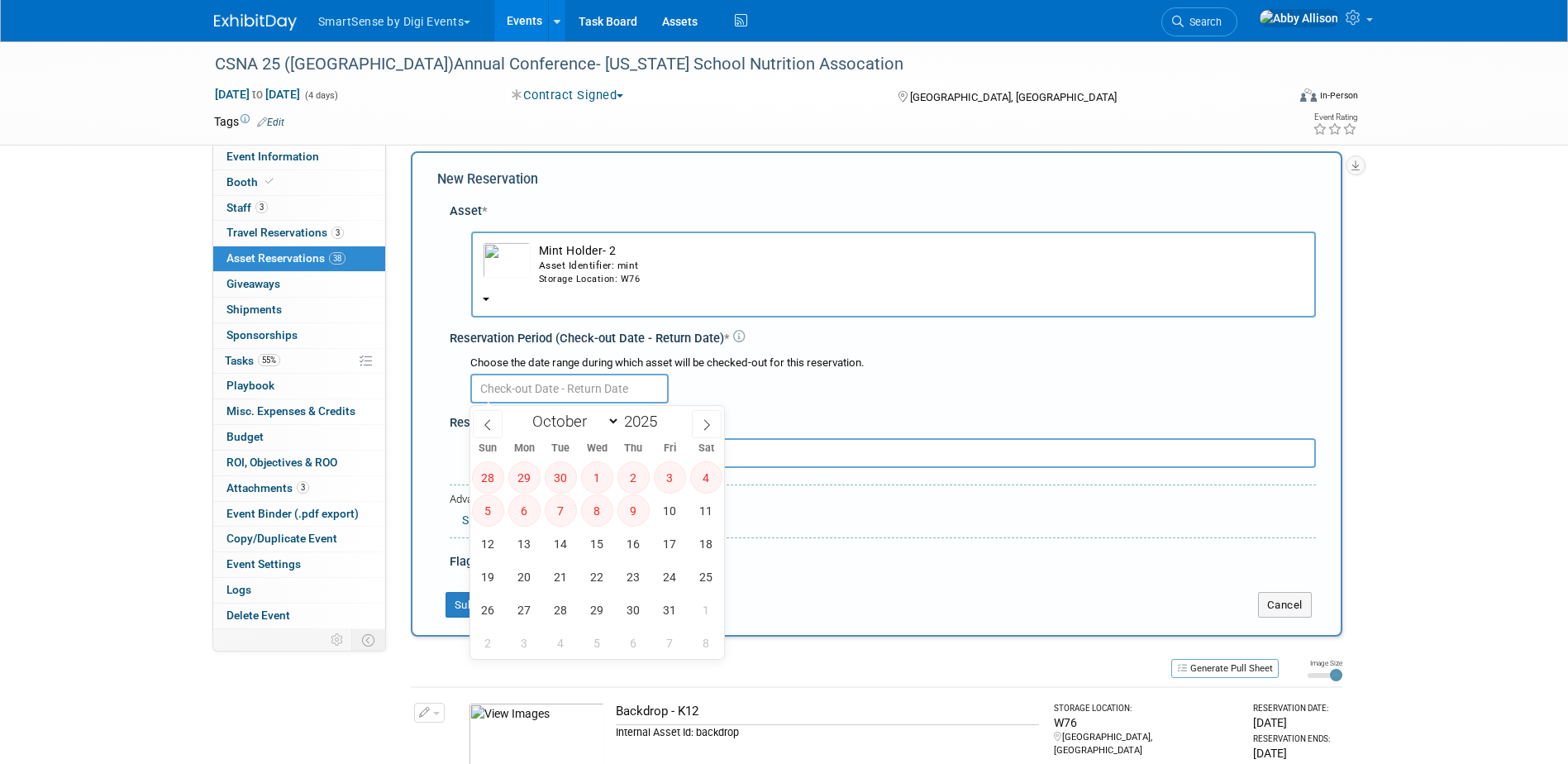
click at [542, 390] on input "text" at bounding box center [570, 389] width 199 height 30
drag, startPoint x: 542, startPoint y: 390, endPoint x: 954, endPoint y: 446, distance: 415.8
click at [954, 446] on div "Asset * -- SELECT ASSET -- <table style='display: inline-block; border-style:no…" at bounding box center [877, 382] width 879 height 377
click at [559, 548] on span "14" at bounding box center [561, 543] width 32 height 32
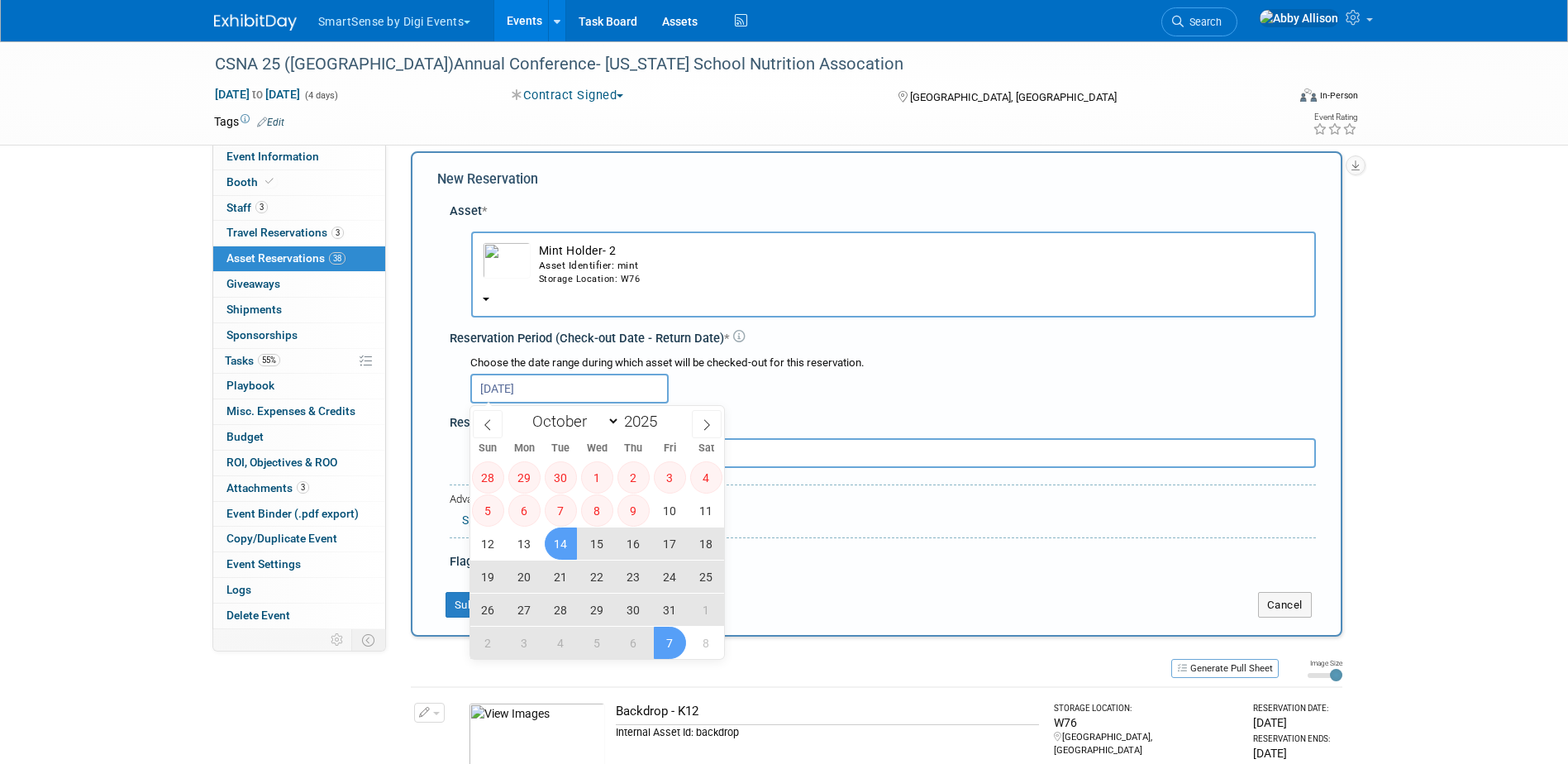
click at [671, 650] on span "7" at bounding box center [670, 642] width 32 height 32
type input "Oct 14, 2025 to Nov 7, 2025"
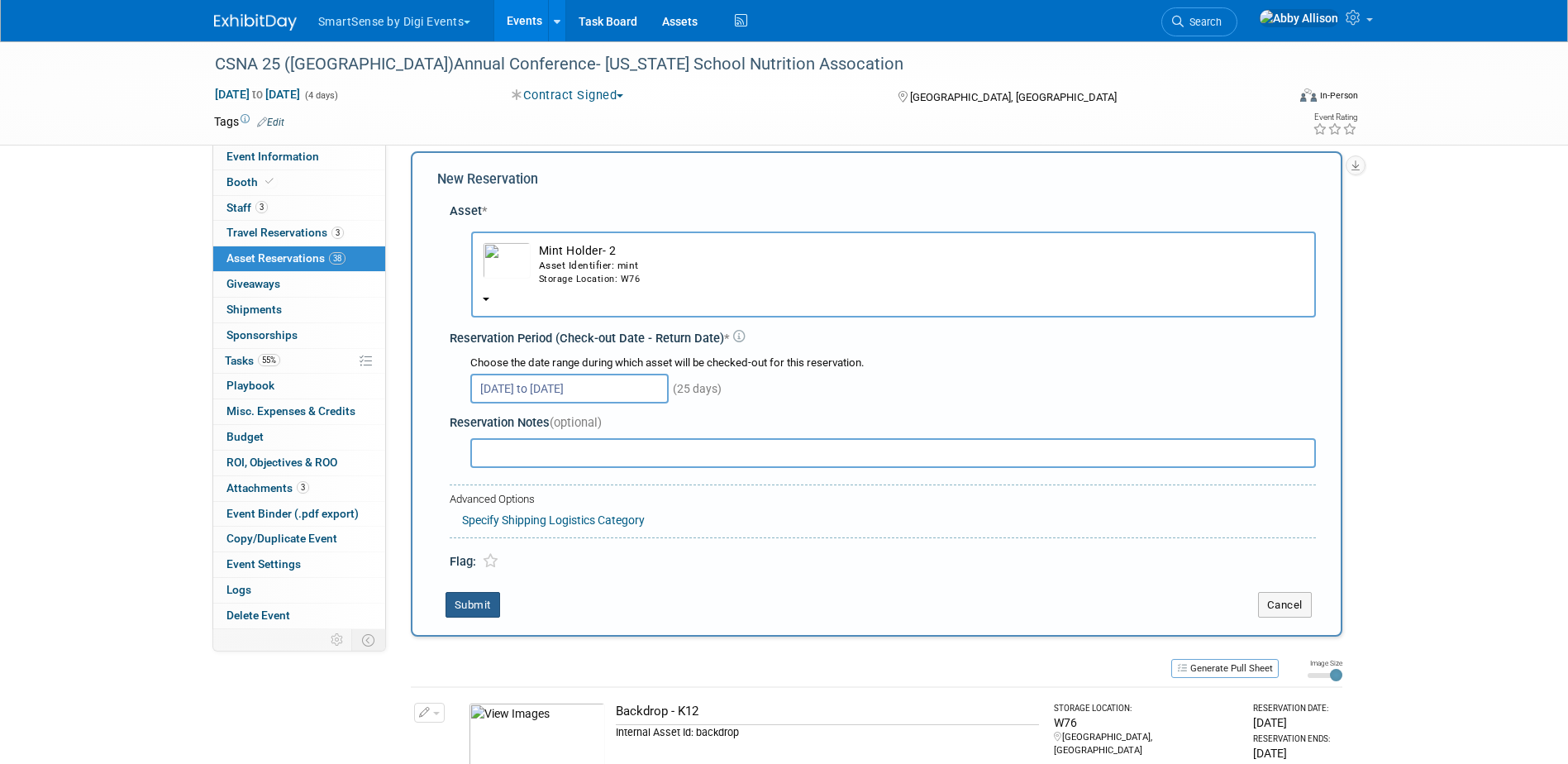
click at [463, 599] on button "Submit" at bounding box center [472, 605] width 54 height 27
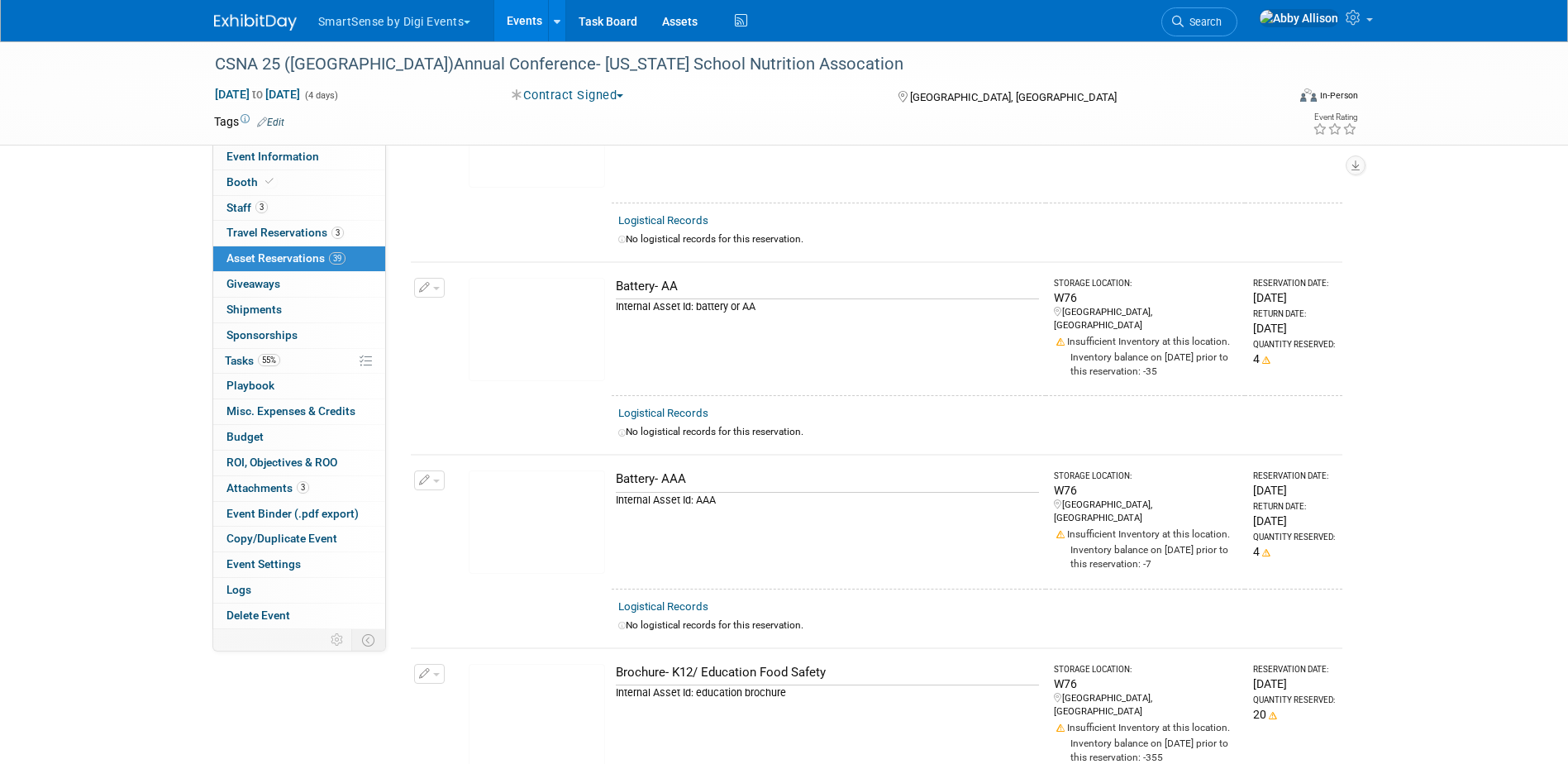
scroll to position [0, 0]
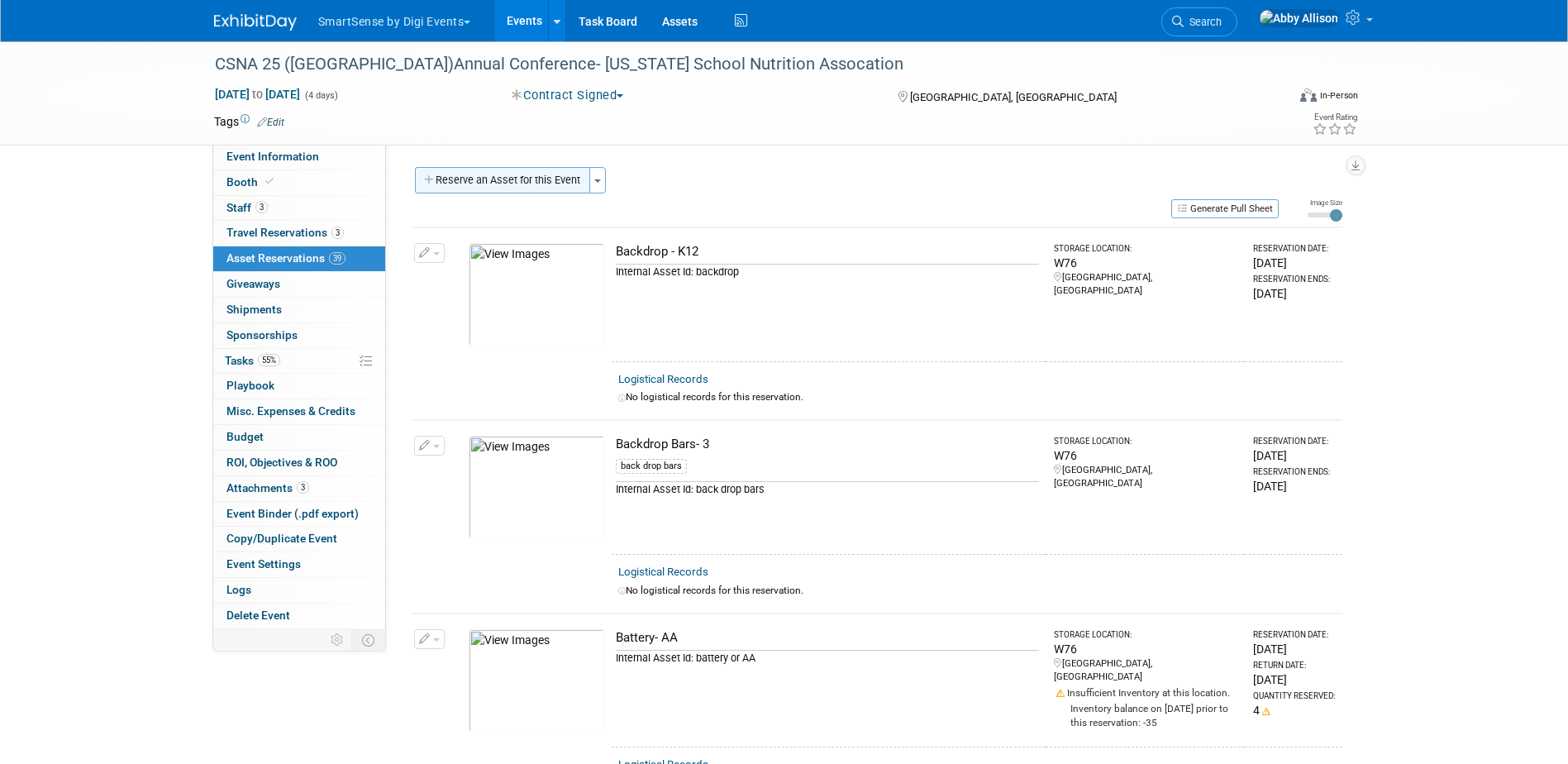
click at [512, 182] on button "Reserve an Asset for this Event" at bounding box center [502, 180] width 175 height 27
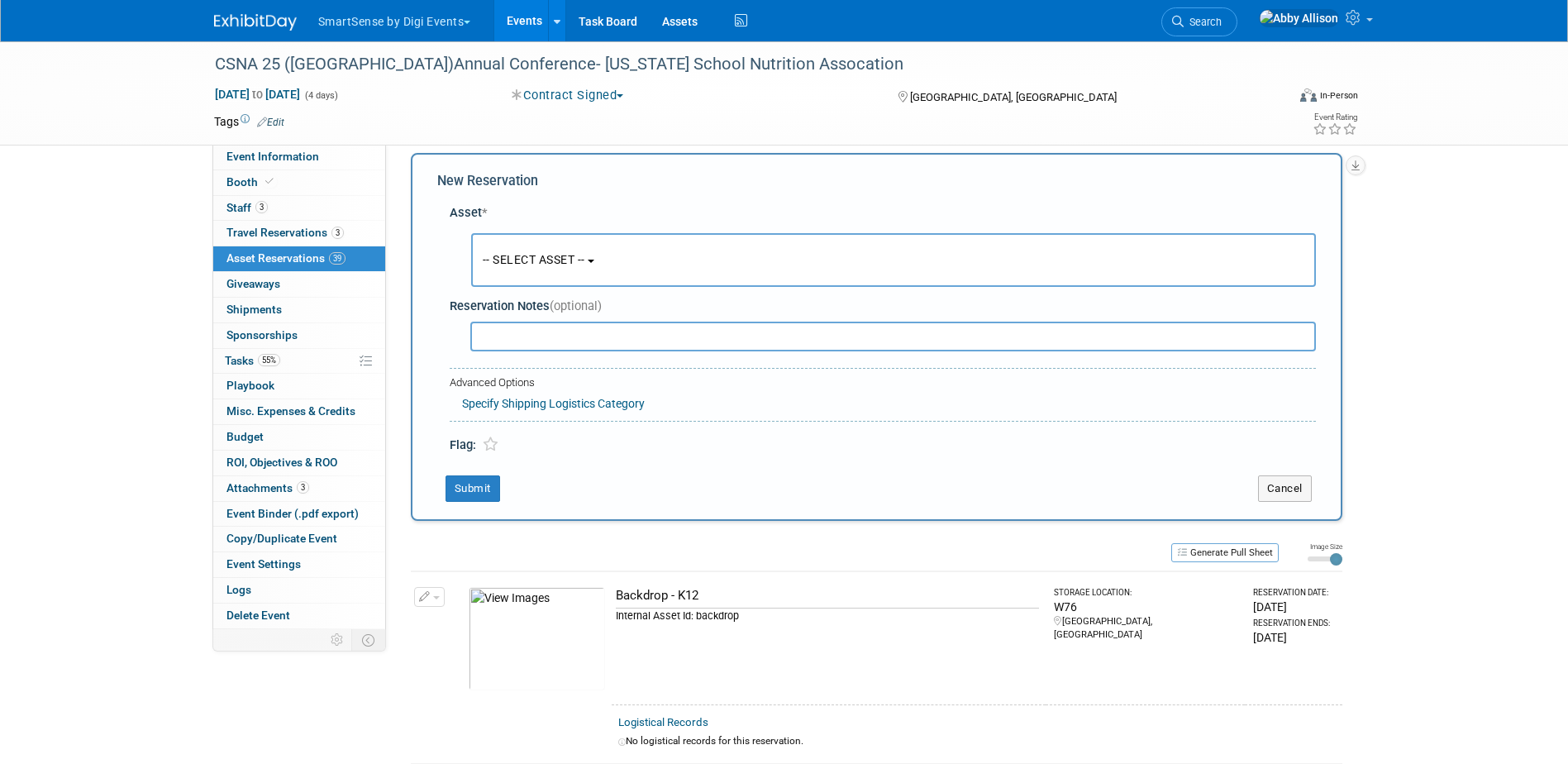
scroll to position [16, 0]
click at [514, 258] on span "-- SELECT ASSET --" at bounding box center [533, 257] width 102 height 13
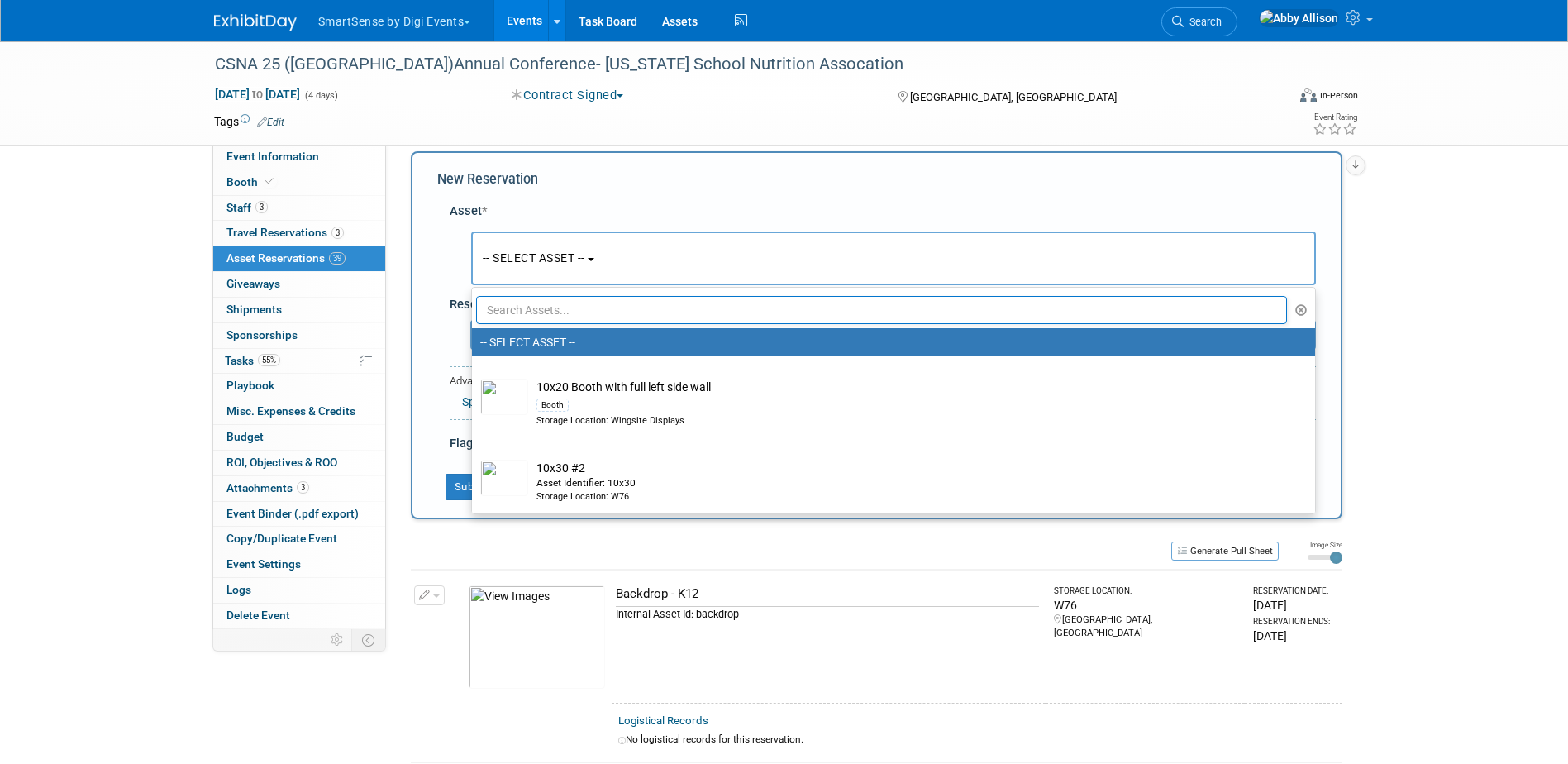
click at [543, 313] on input "text" at bounding box center [881, 310] width 812 height 28
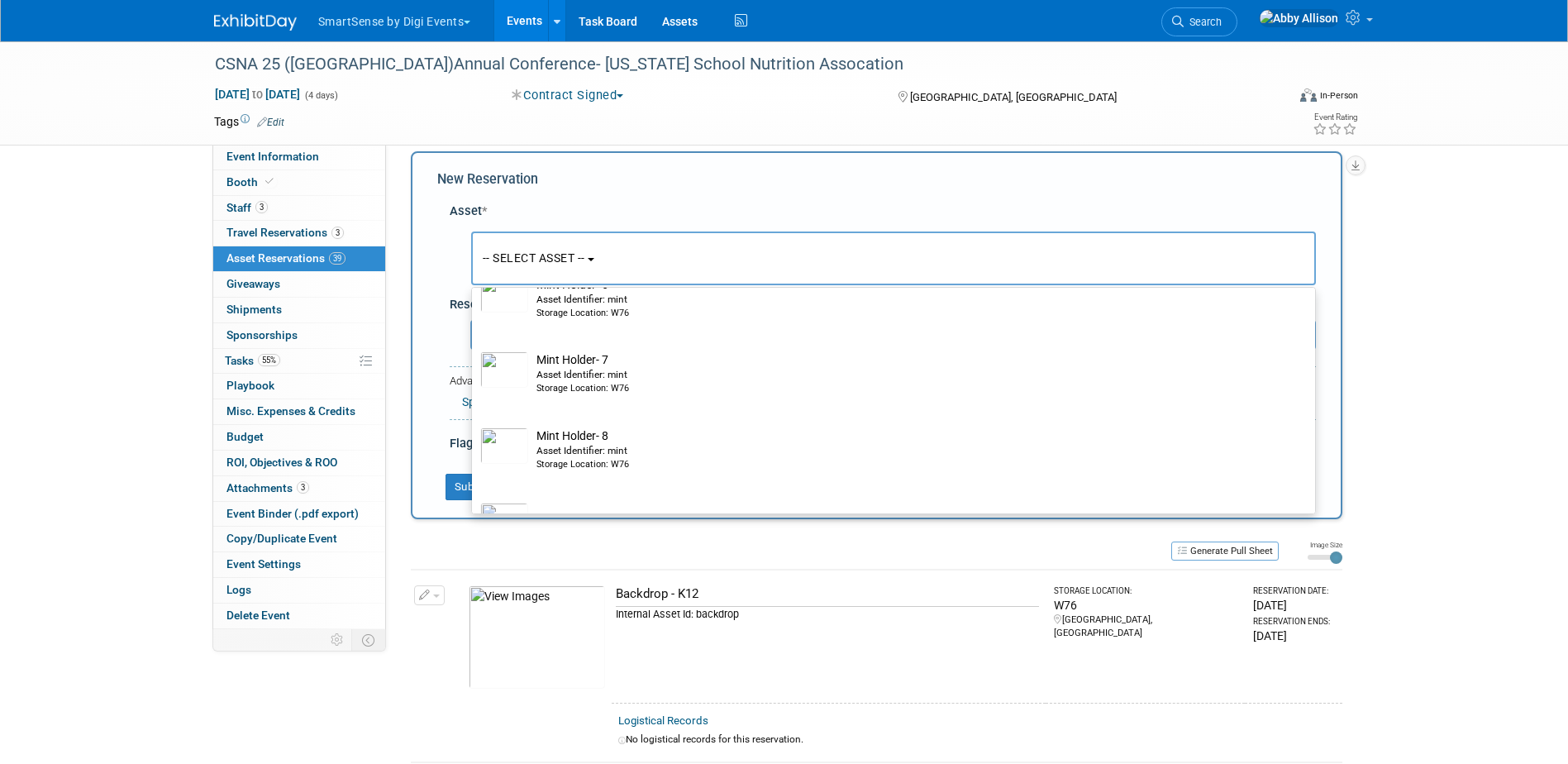
scroll to position [524, 0]
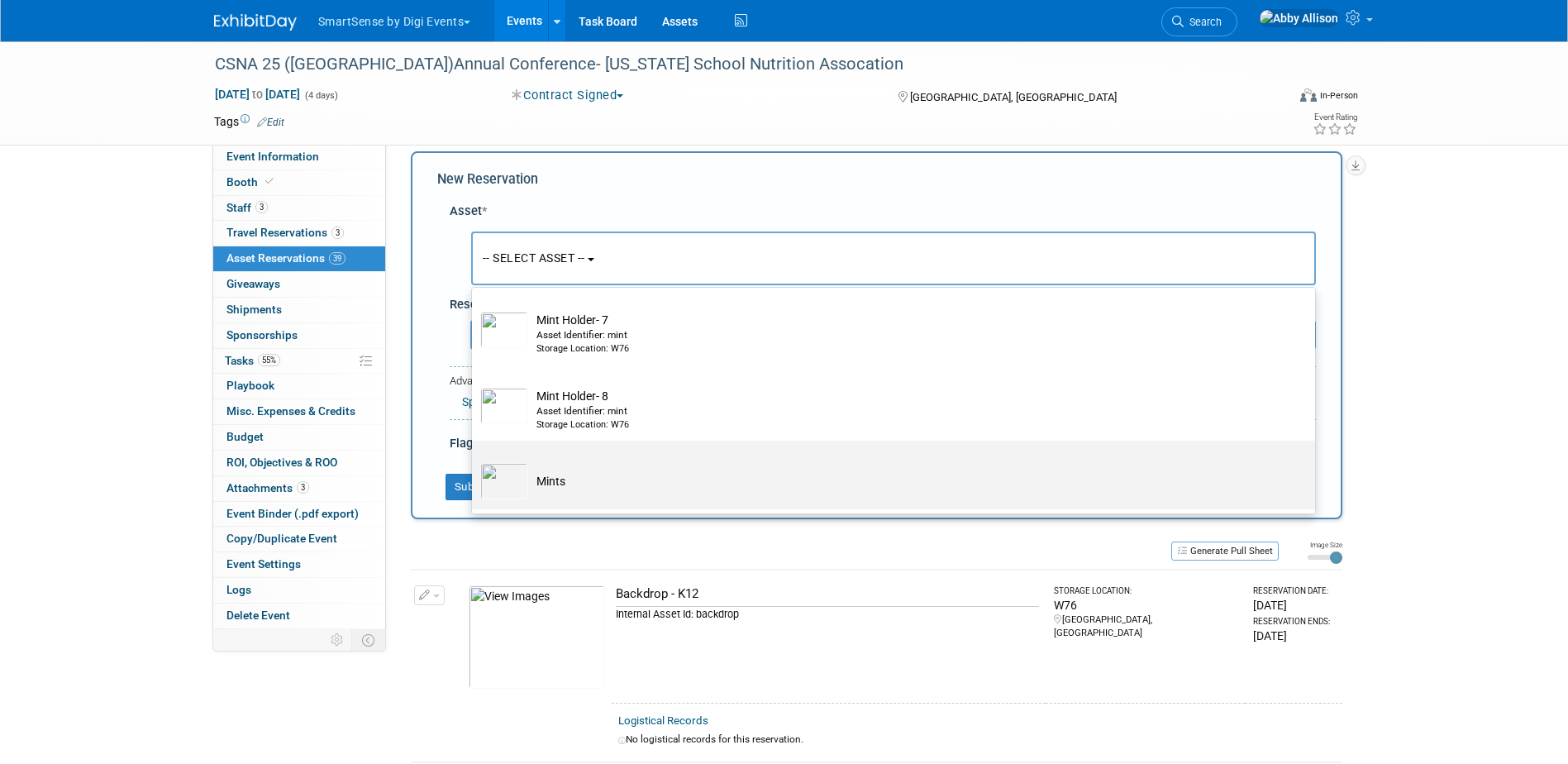
type input "mint"
click at [524, 480] on img at bounding box center [504, 481] width 48 height 36
click at [475, 461] on input "Mints" at bounding box center [469, 455] width 11 height 11
select select "10710562"
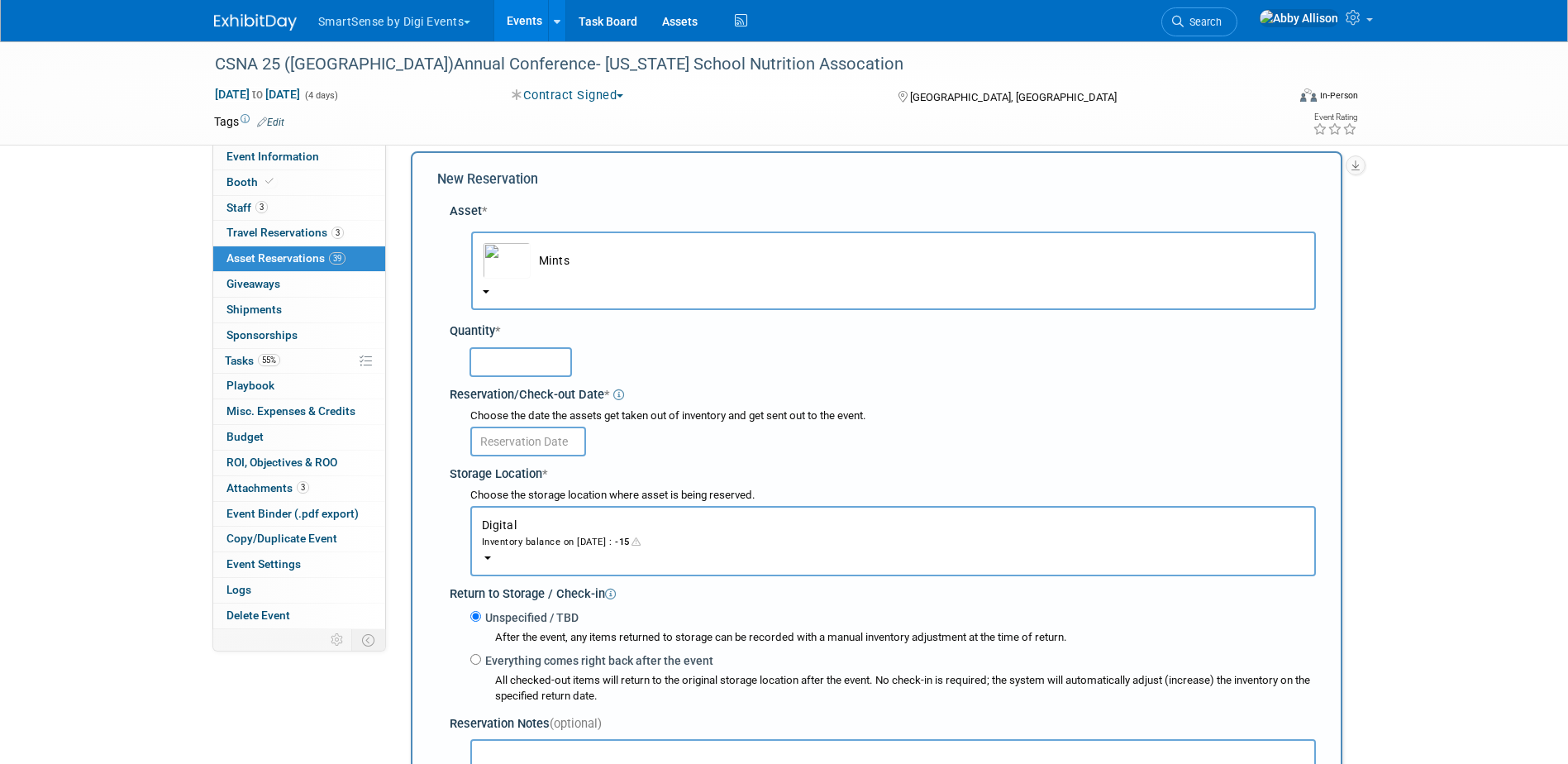
click at [503, 357] on input "text" at bounding box center [520, 362] width 102 height 30
type input "50"
click at [526, 440] on input "text" at bounding box center [528, 442] width 115 height 30
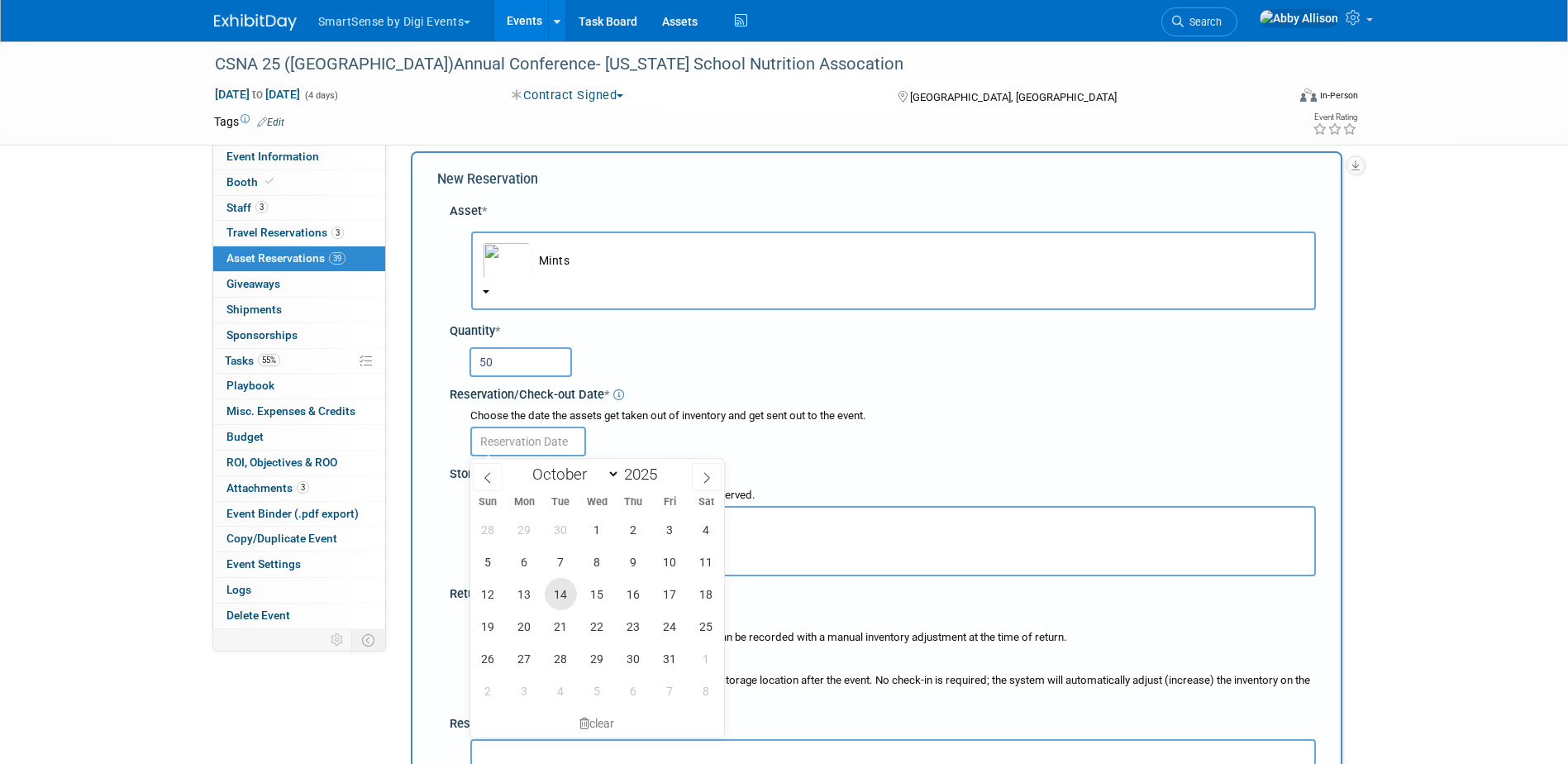
click at [566, 605] on span "14" at bounding box center [561, 594] width 32 height 32
type input "Oct 14, 2025"
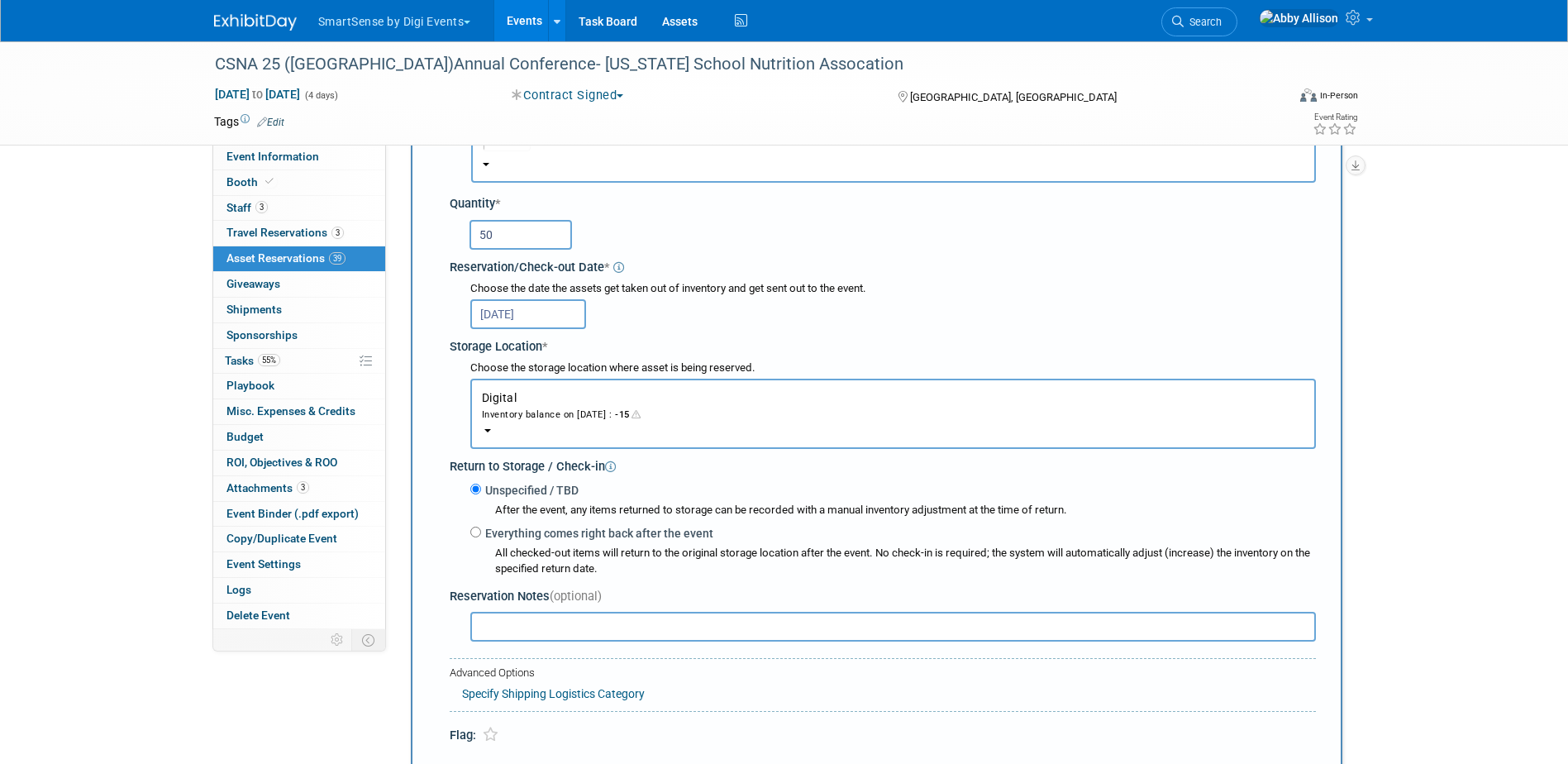
scroll to position [181, 0]
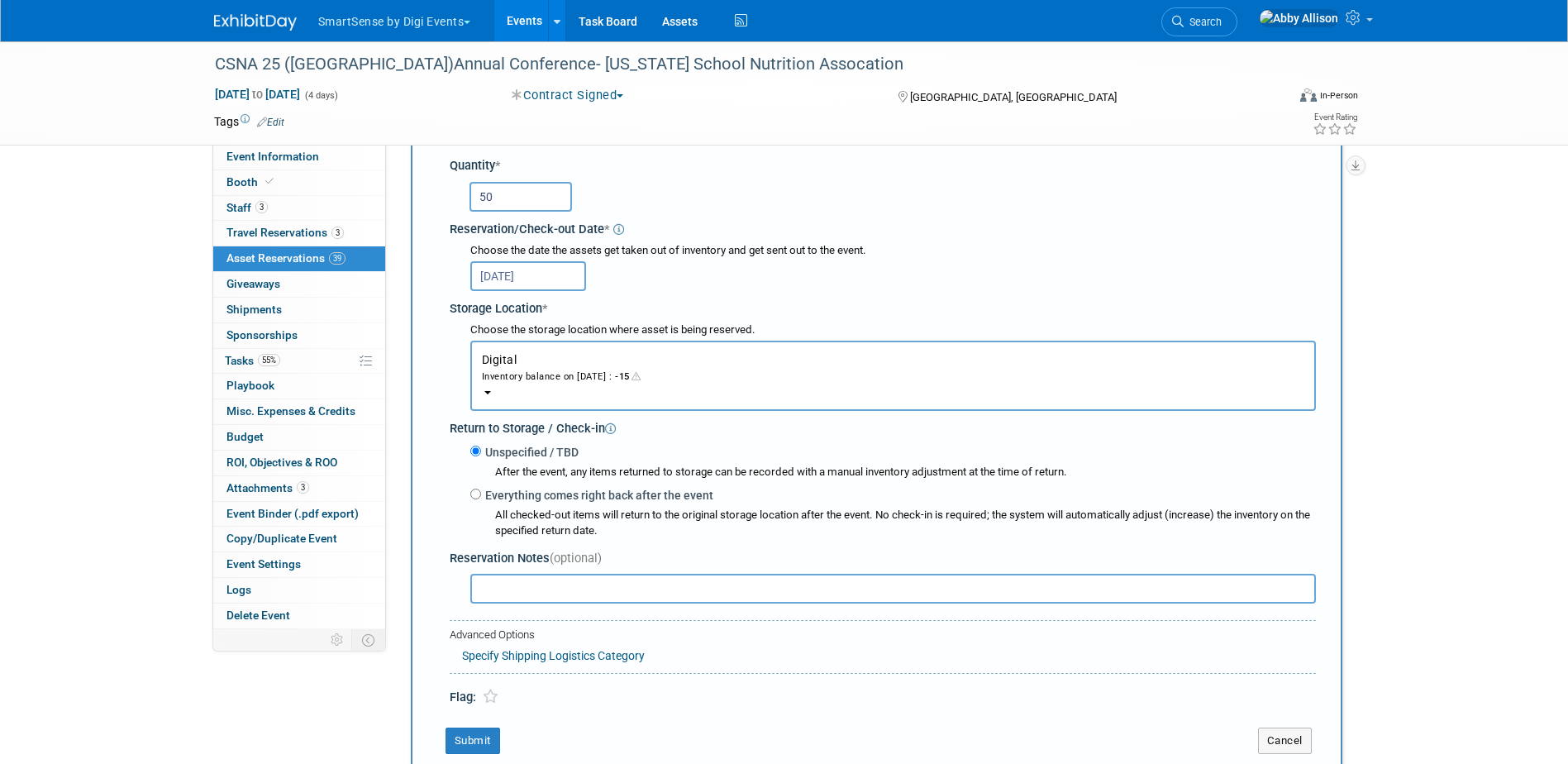
click at [490, 358] on span "Digital Inventory balance on Oct 14, 2025 : -15" at bounding box center [893, 368] width 823 height 30
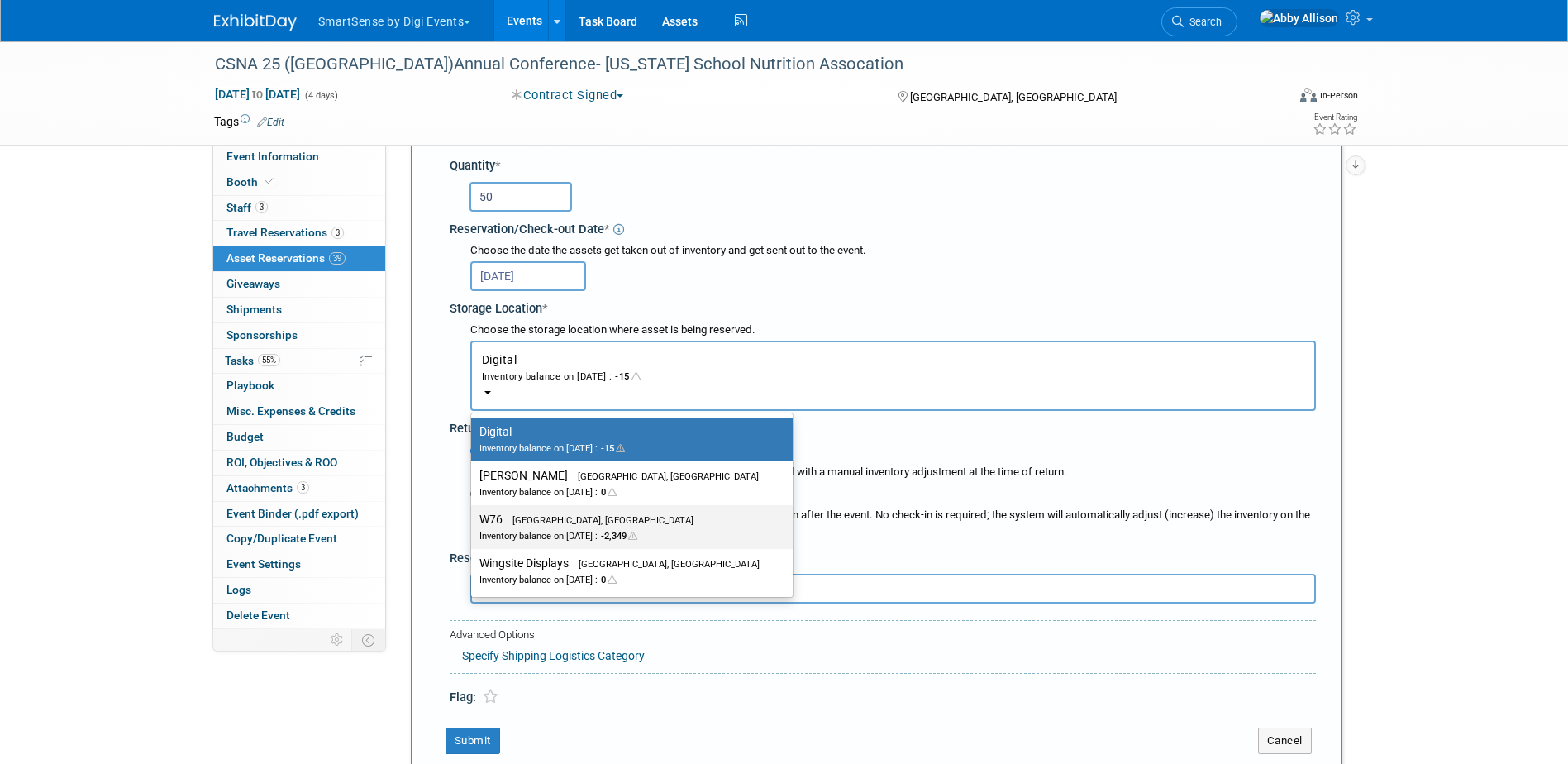
click at [518, 524] on span "Eden Prairie, MN" at bounding box center [597, 520] width 191 height 11
click at [474, 524] on input "W76 Eden Prairie, MN Inventory balance on Oct 14, 2025 : -2,349" at bounding box center [469, 519] width 11 height 11
select select "11223179"
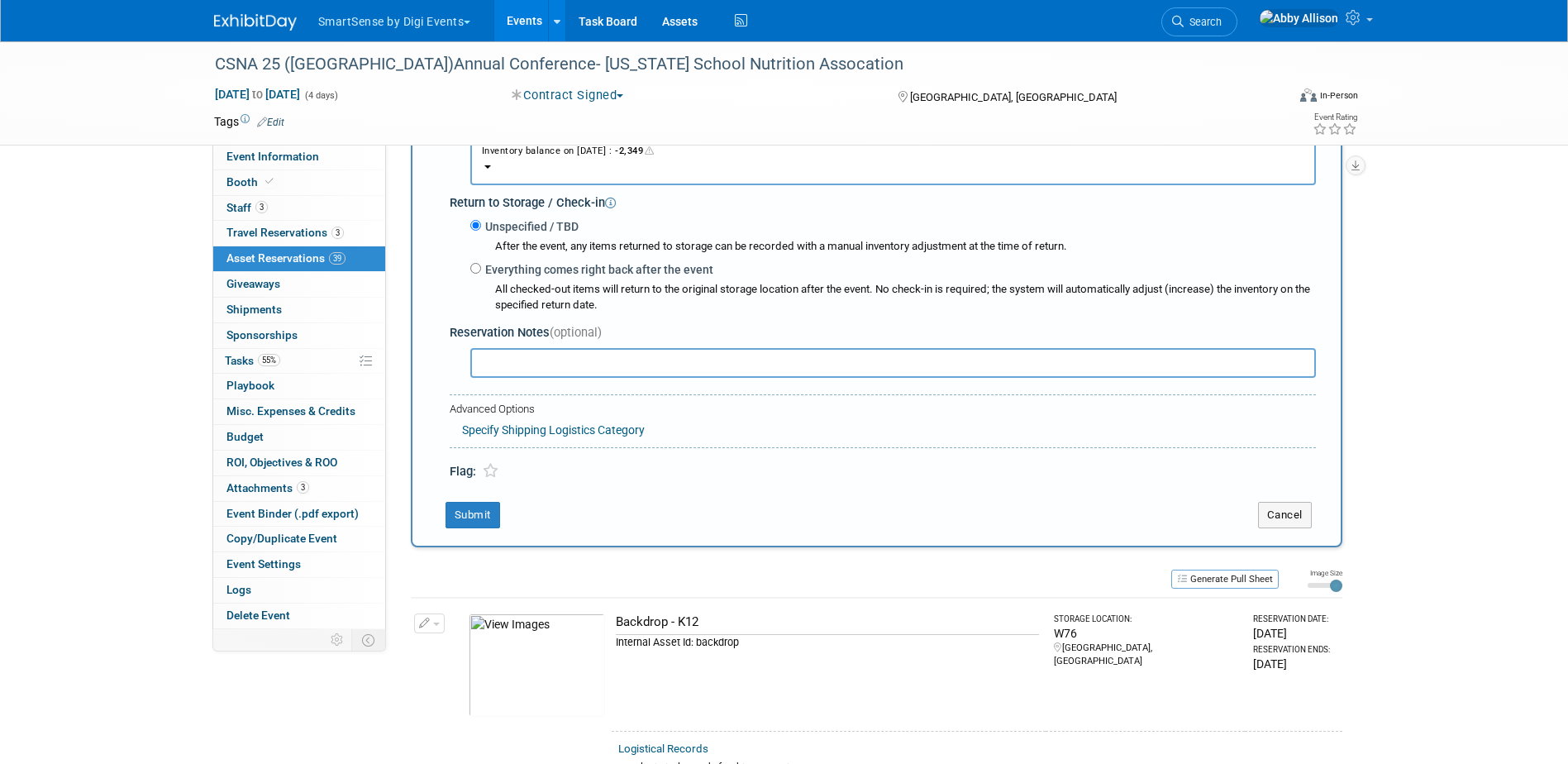
scroll to position [429, 0]
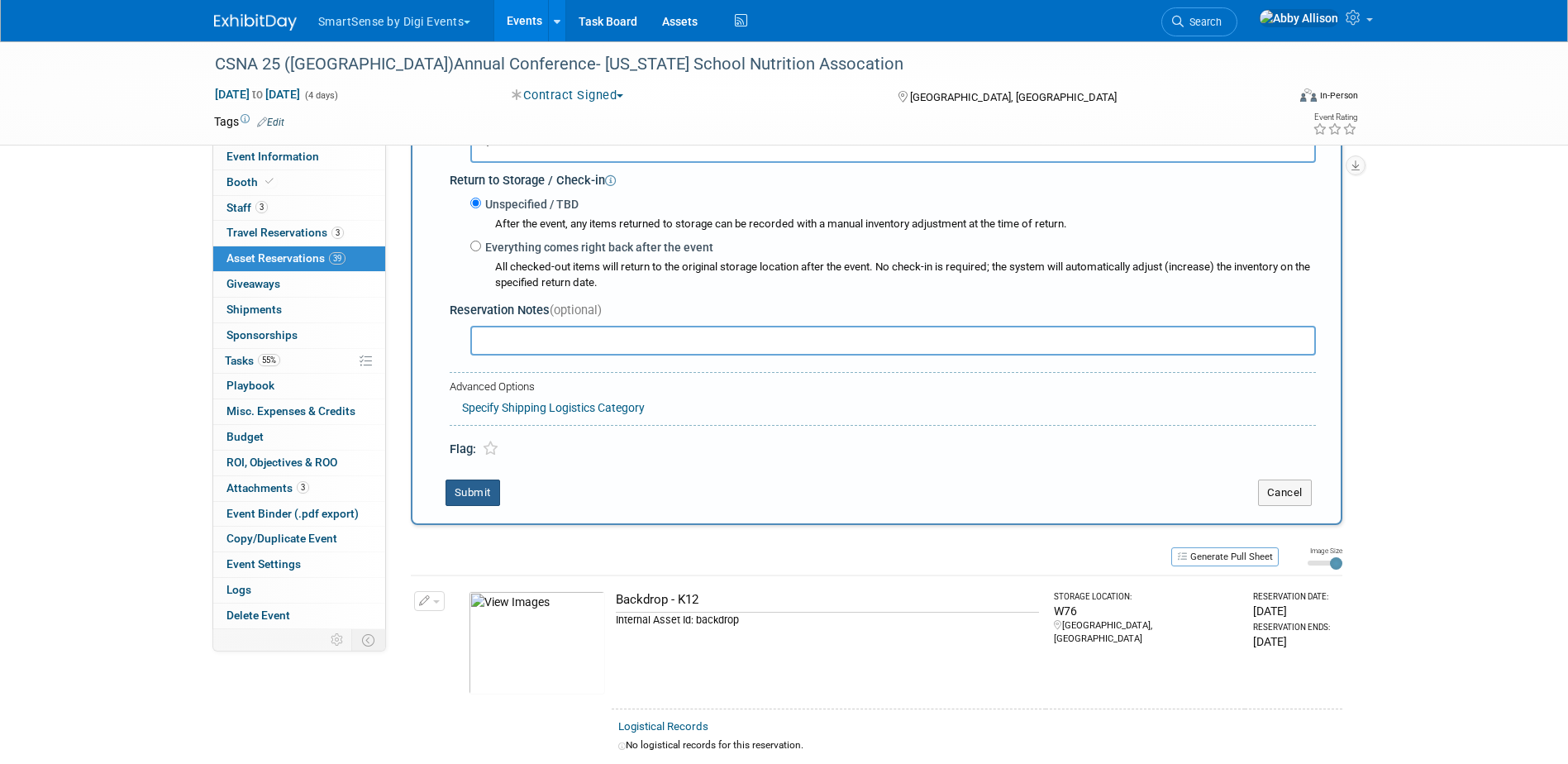
click at [469, 493] on button "Submit" at bounding box center [472, 492] width 54 height 27
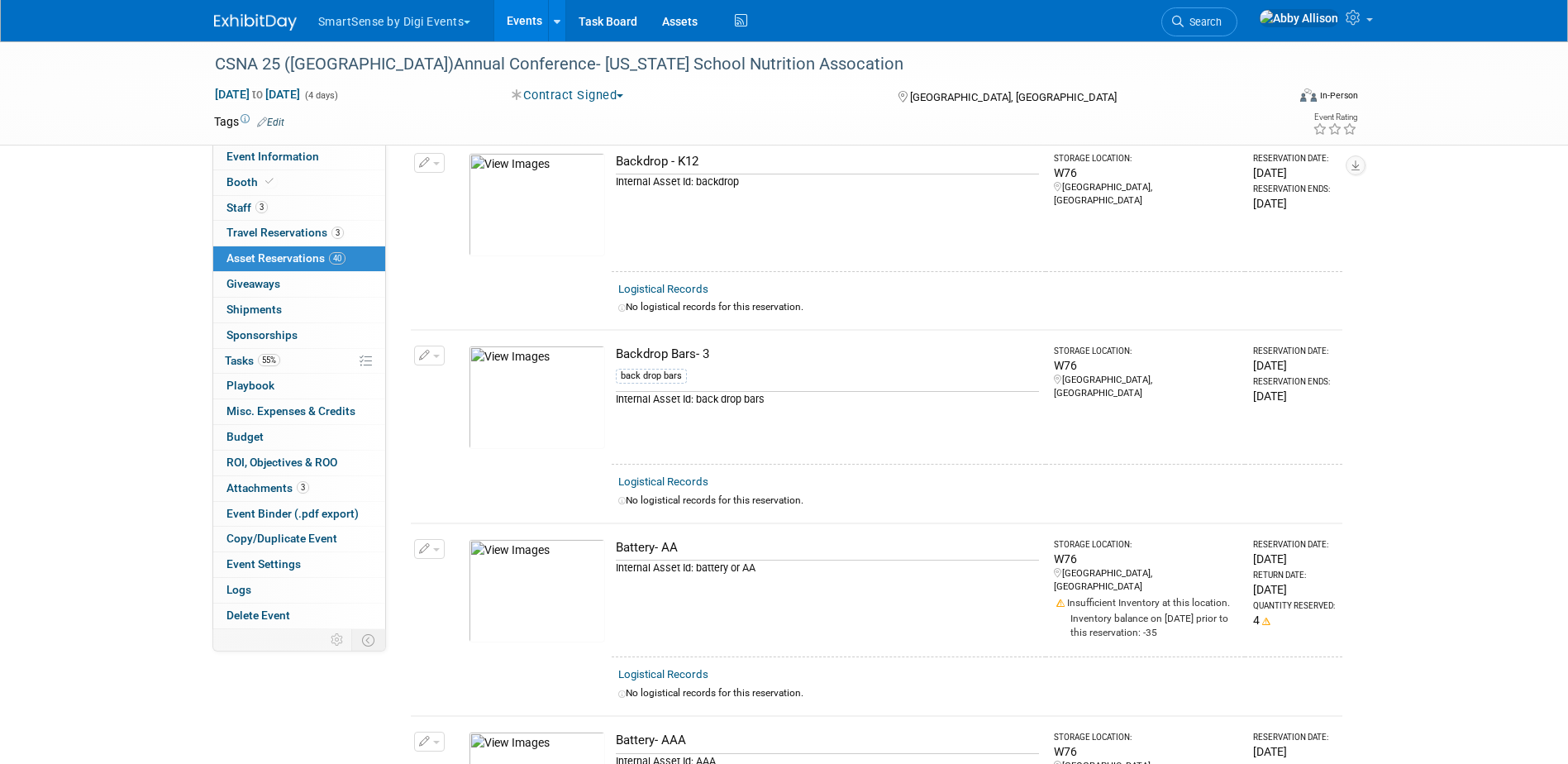
scroll to position [0, 0]
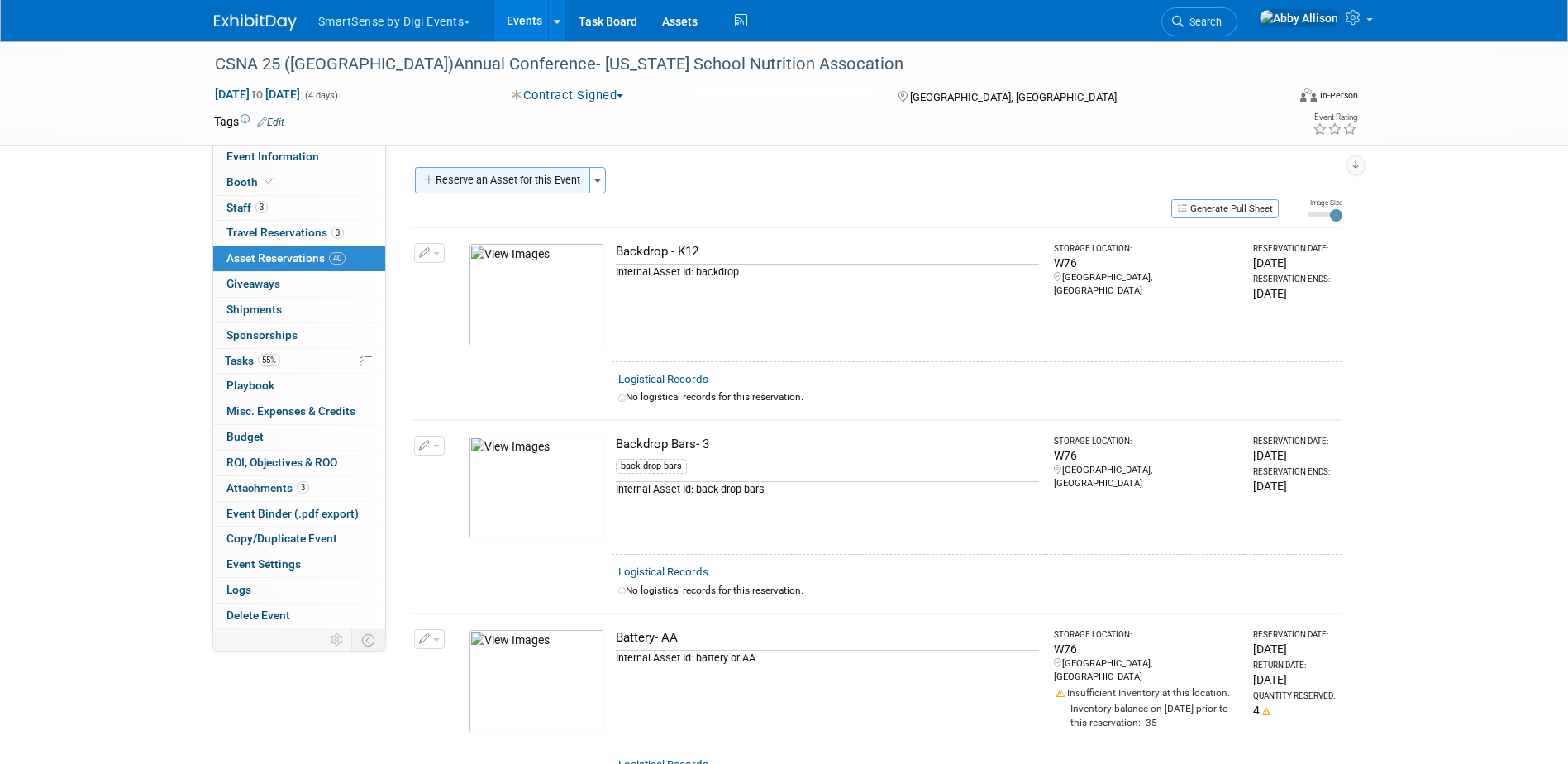
click at [484, 177] on button "Reserve an Asset for this Event" at bounding box center [502, 180] width 175 height 27
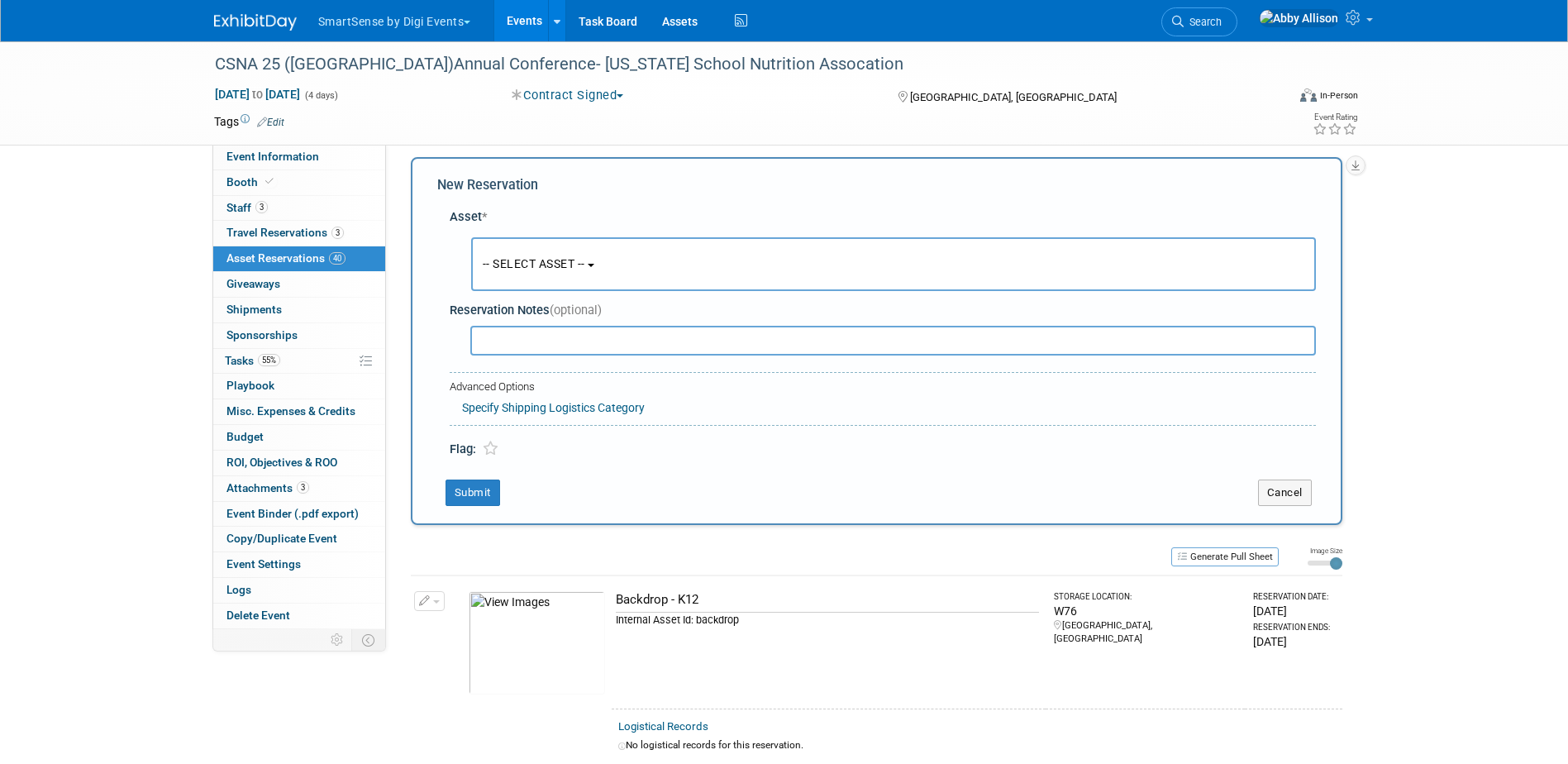
scroll to position [16, 0]
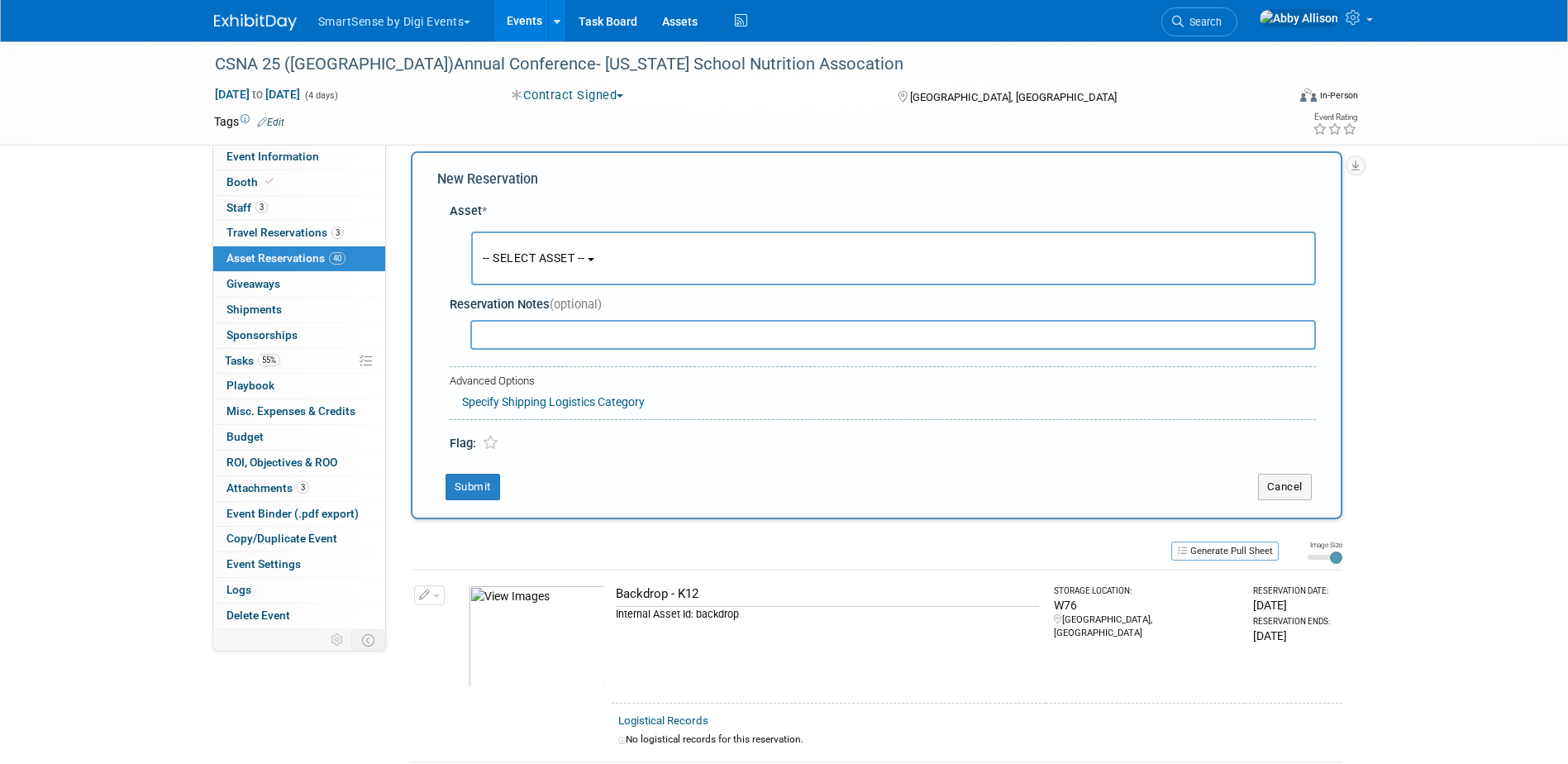
click at [511, 248] on button "-- SELECT ASSET --" at bounding box center [894, 258] width 845 height 54
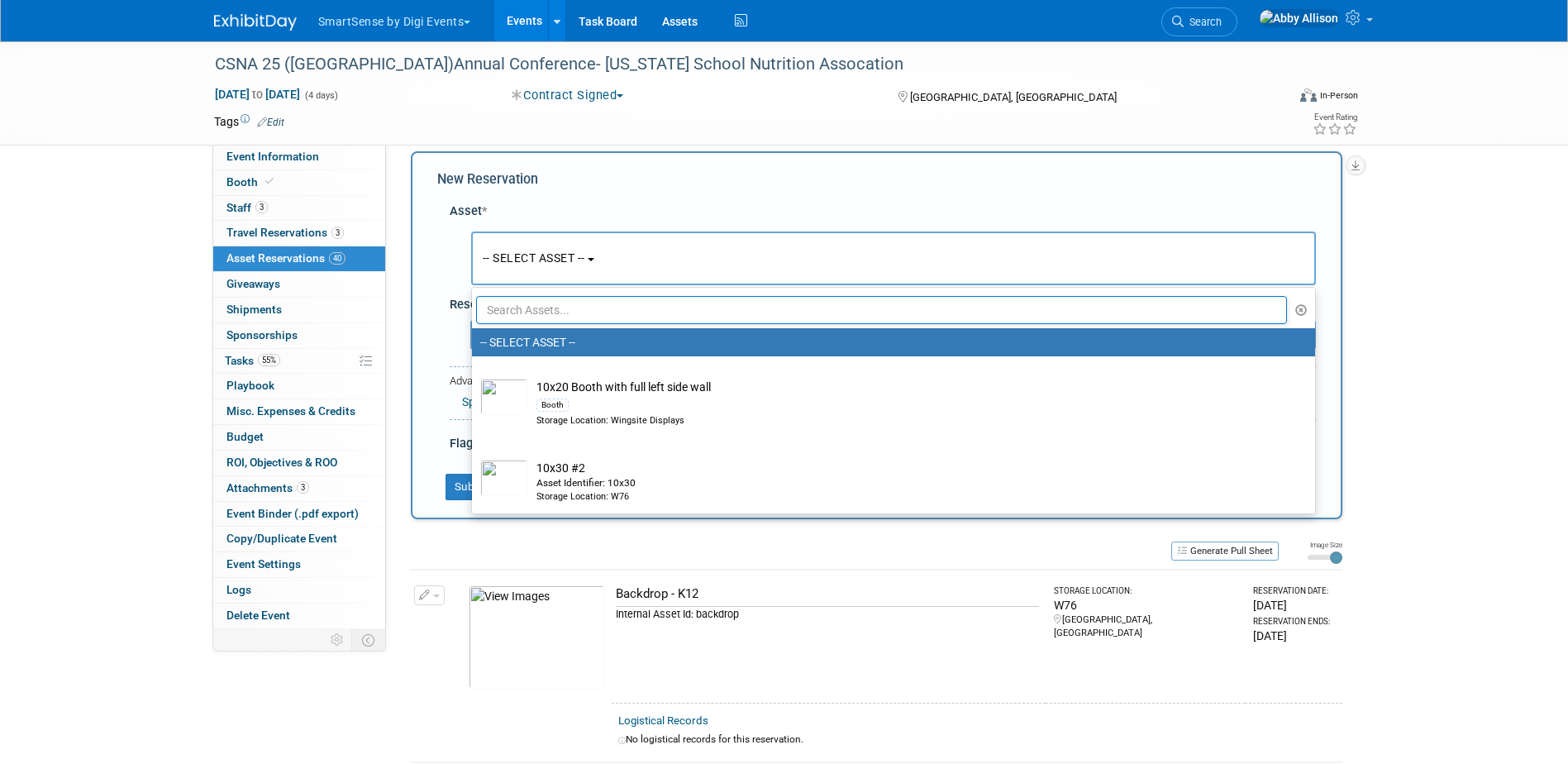
click at [524, 308] on input "text" at bounding box center [881, 310] width 812 height 28
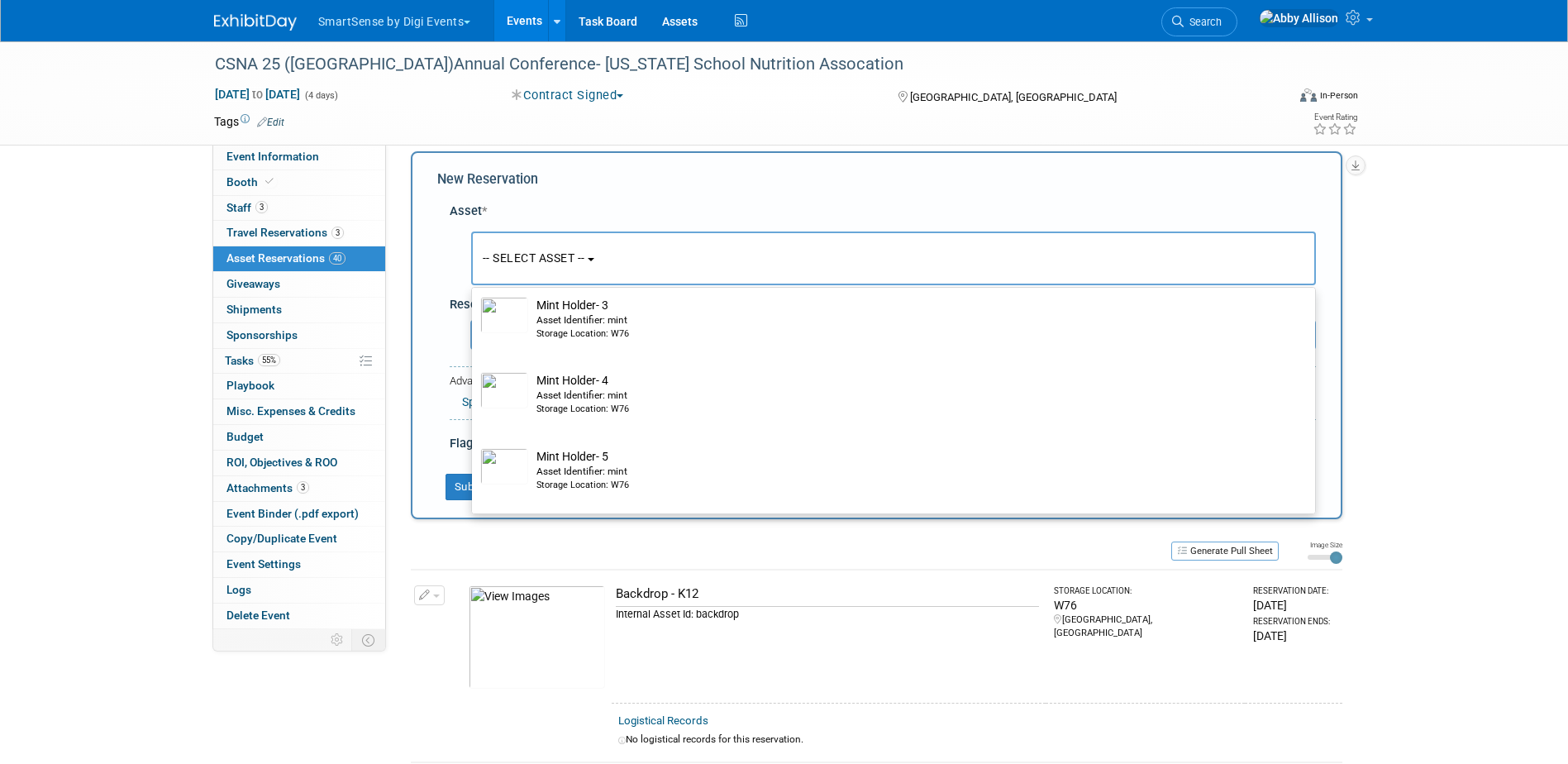
scroll to position [248, 0]
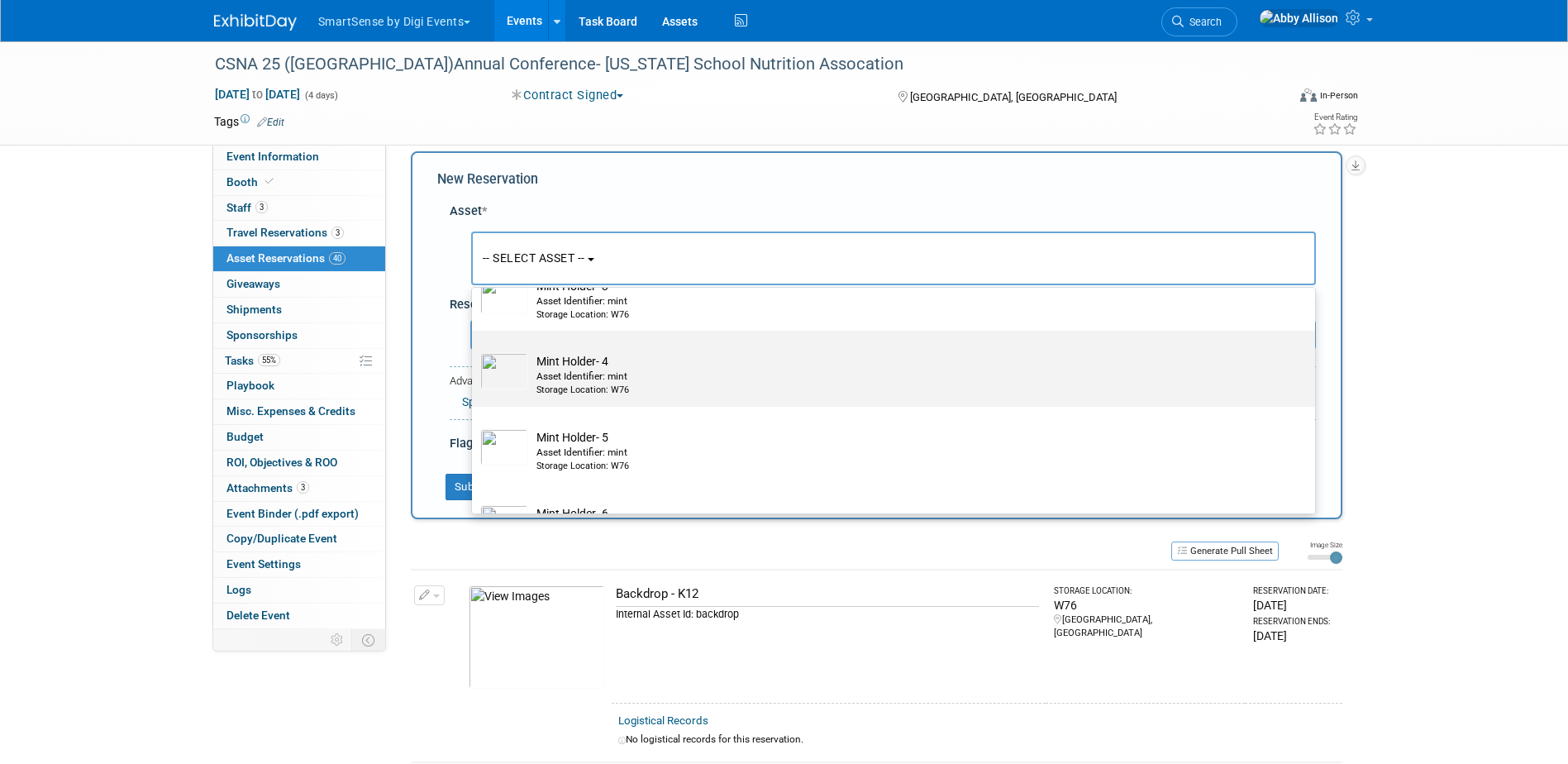
type input "mint"
click at [585, 383] on div "Asset Identifier: mint" at bounding box center [909, 376] width 745 height 14
click at [475, 350] on input "Mint Holder- 4 Asset Identifier: mint Storage Location: W76" at bounding box center [469, 345] width 11 height 11
select select "10713995"
select select "9"
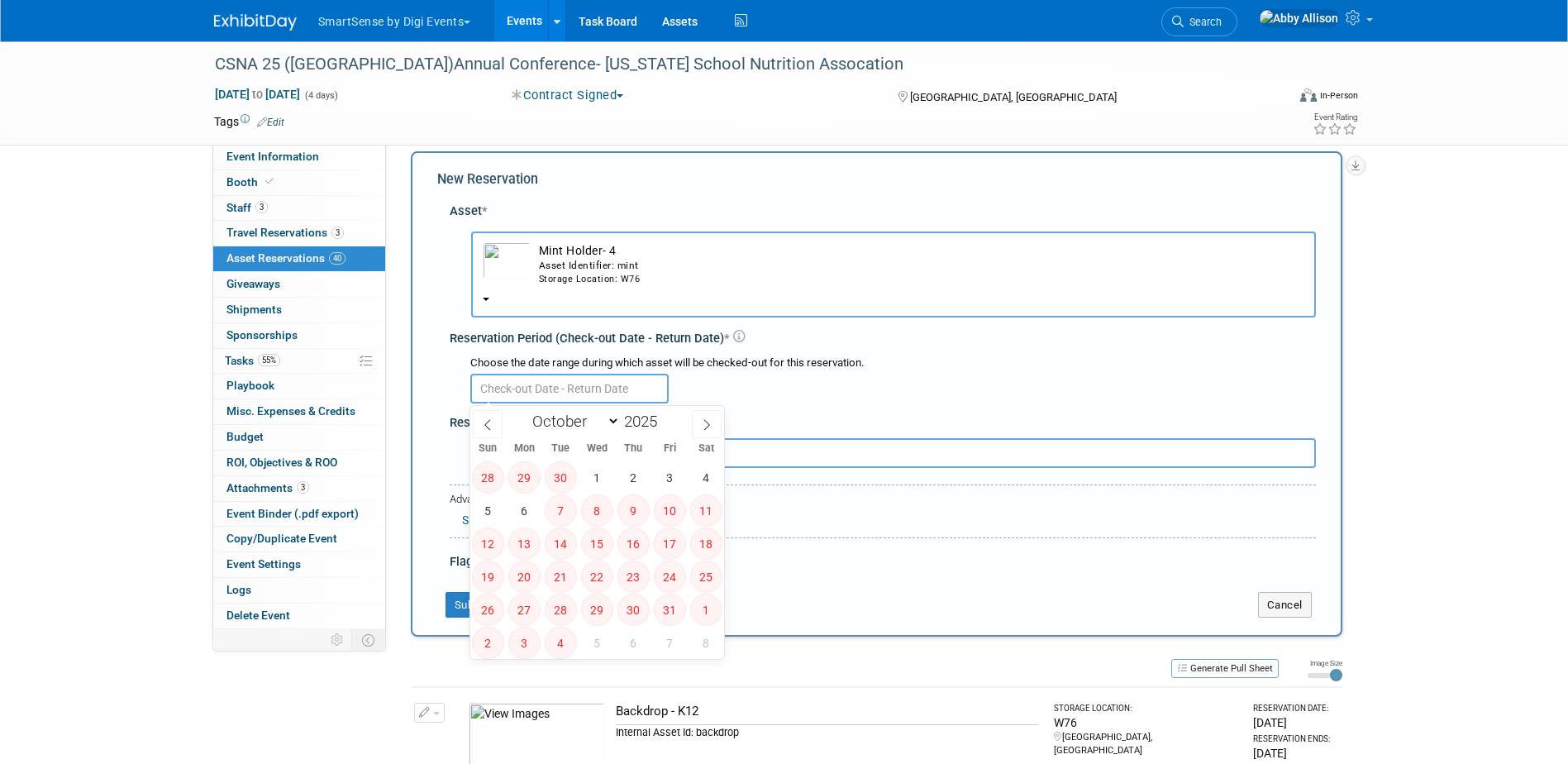
click at [585, 383] on input "text" at bounding box center [570, 389] width 199 height 30
click at [541, 278] on div "Storage Location: W76" at bounding box center [921, 279] width 765 height 13
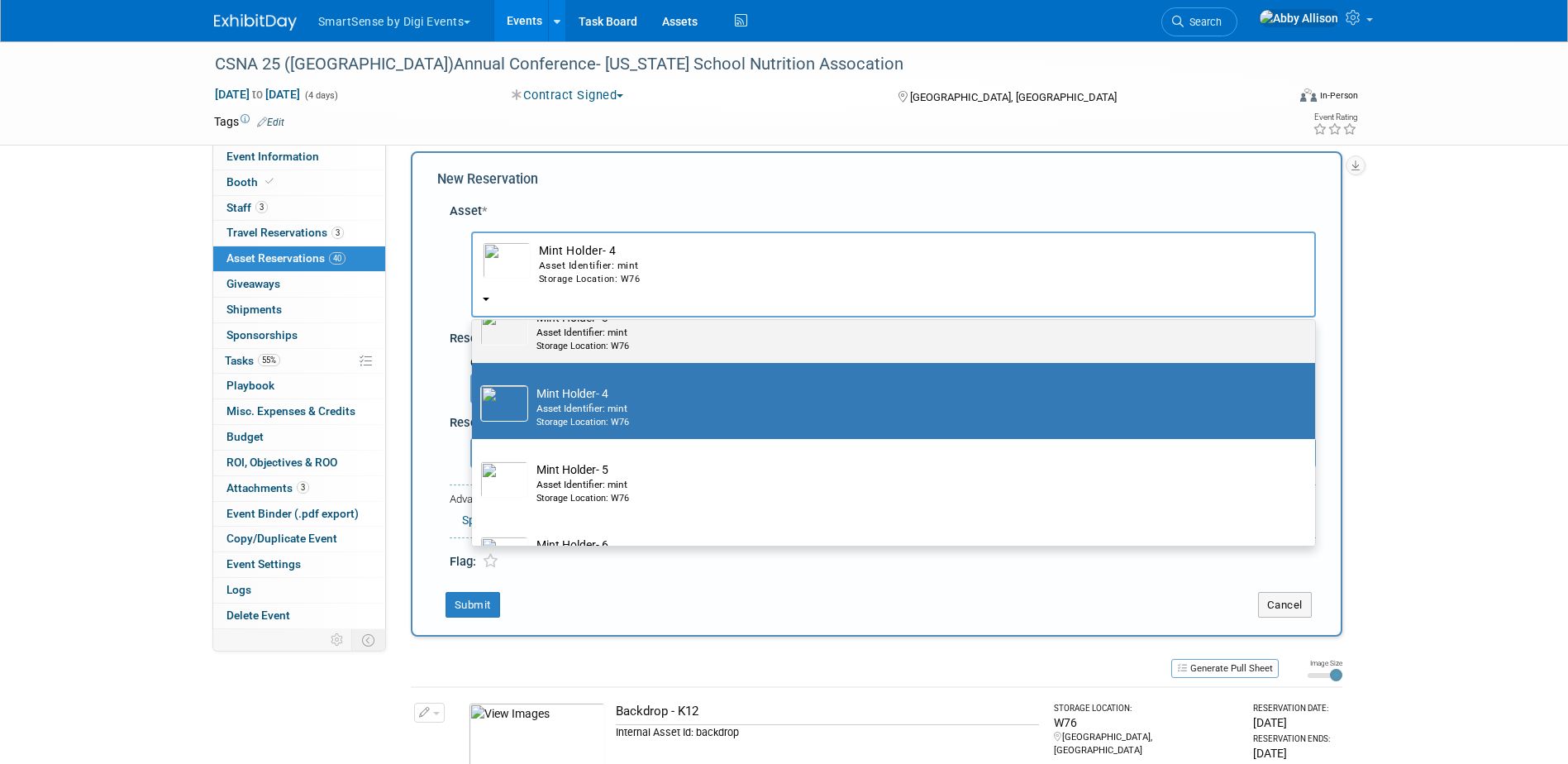
click at [565, 346] on div "Storage Location: W76" at bounding box center [909, 346] width 745 height 13
click at [475, 307] on input "Mint Holder- 3 Asset Identifier: mint Storage Location: W76" at bounding box center [469, 301] width 11 height 11
select select "10713994"
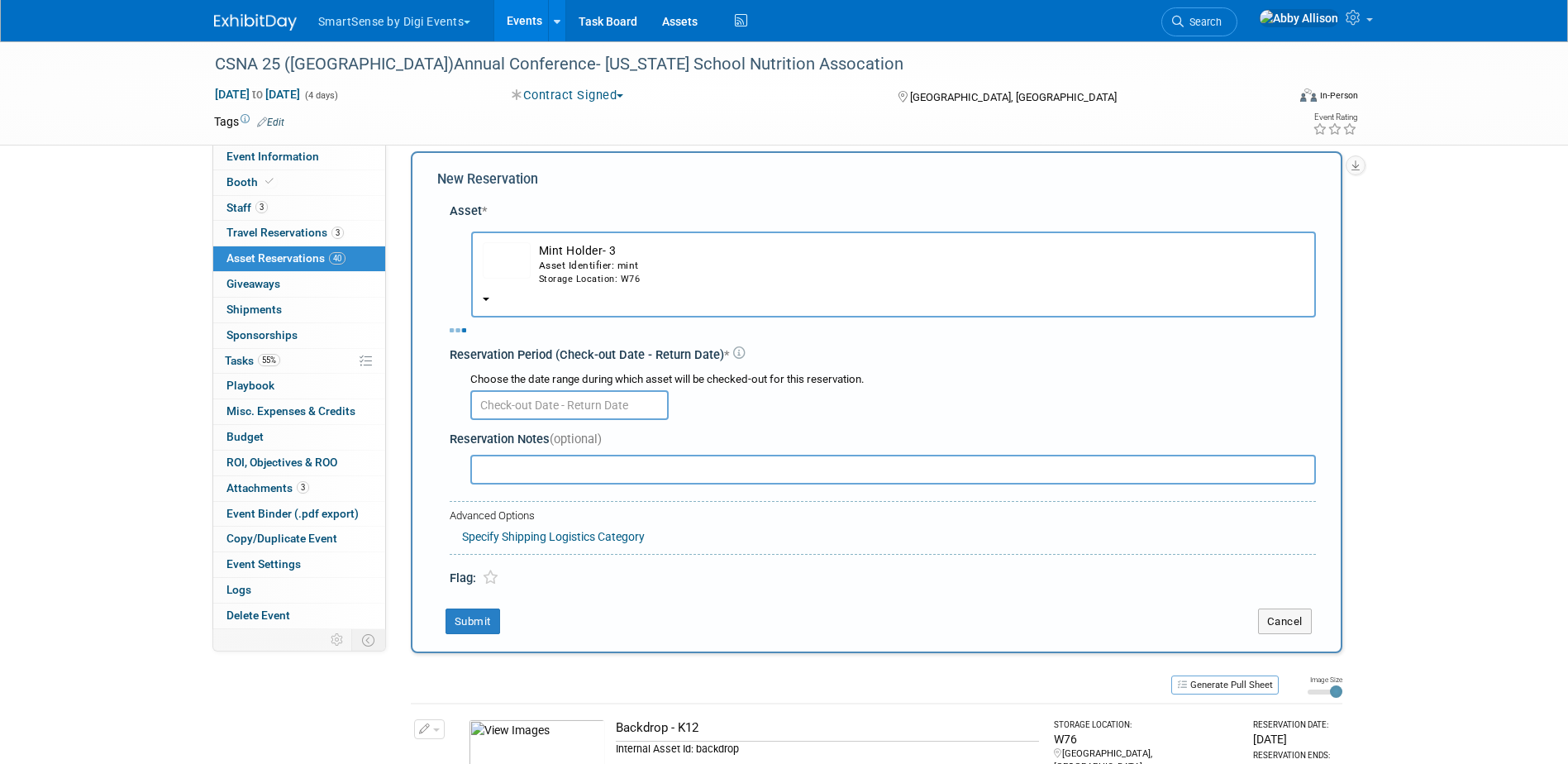
select select "9"
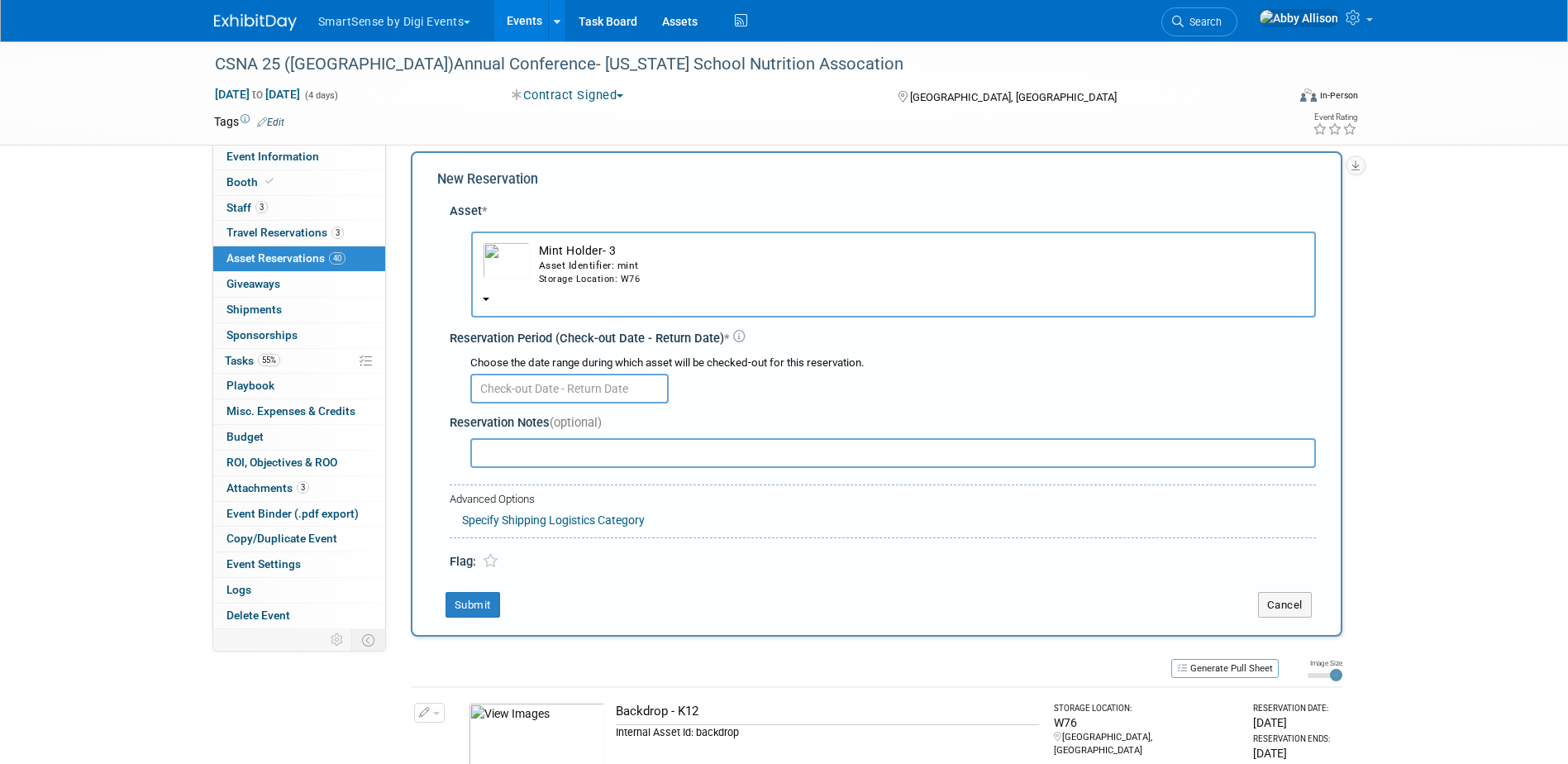
click at [545, 421] on div "Reservation Notes (optional)" at bounding box center [883, 423] width 866 height 18
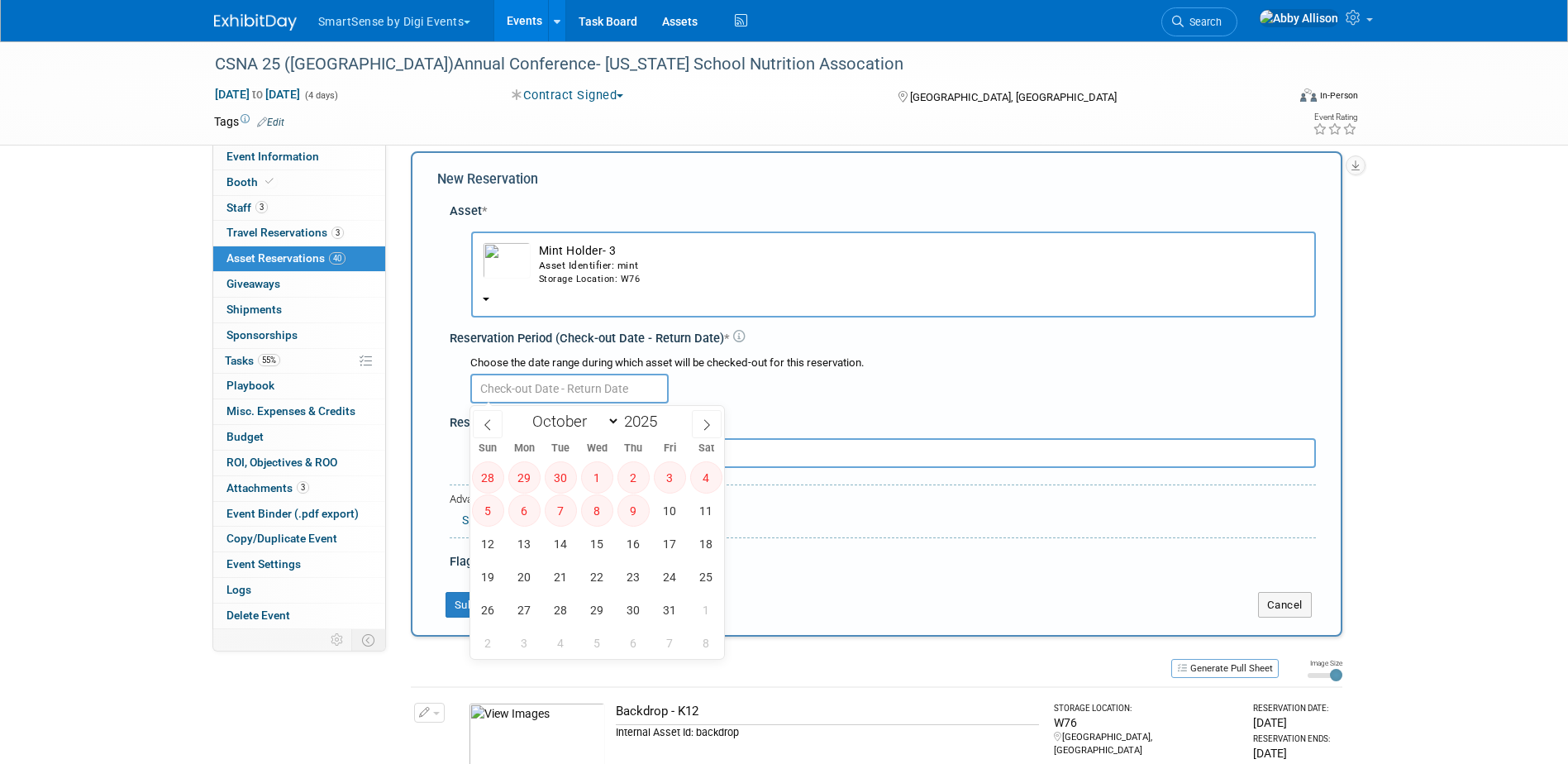
click at [541, 390] on input "text" at bounding box center [570, 389] width 199 height 30
click at [571, 544] on span "14" at bounding box center [561, 543] width 32 height 32
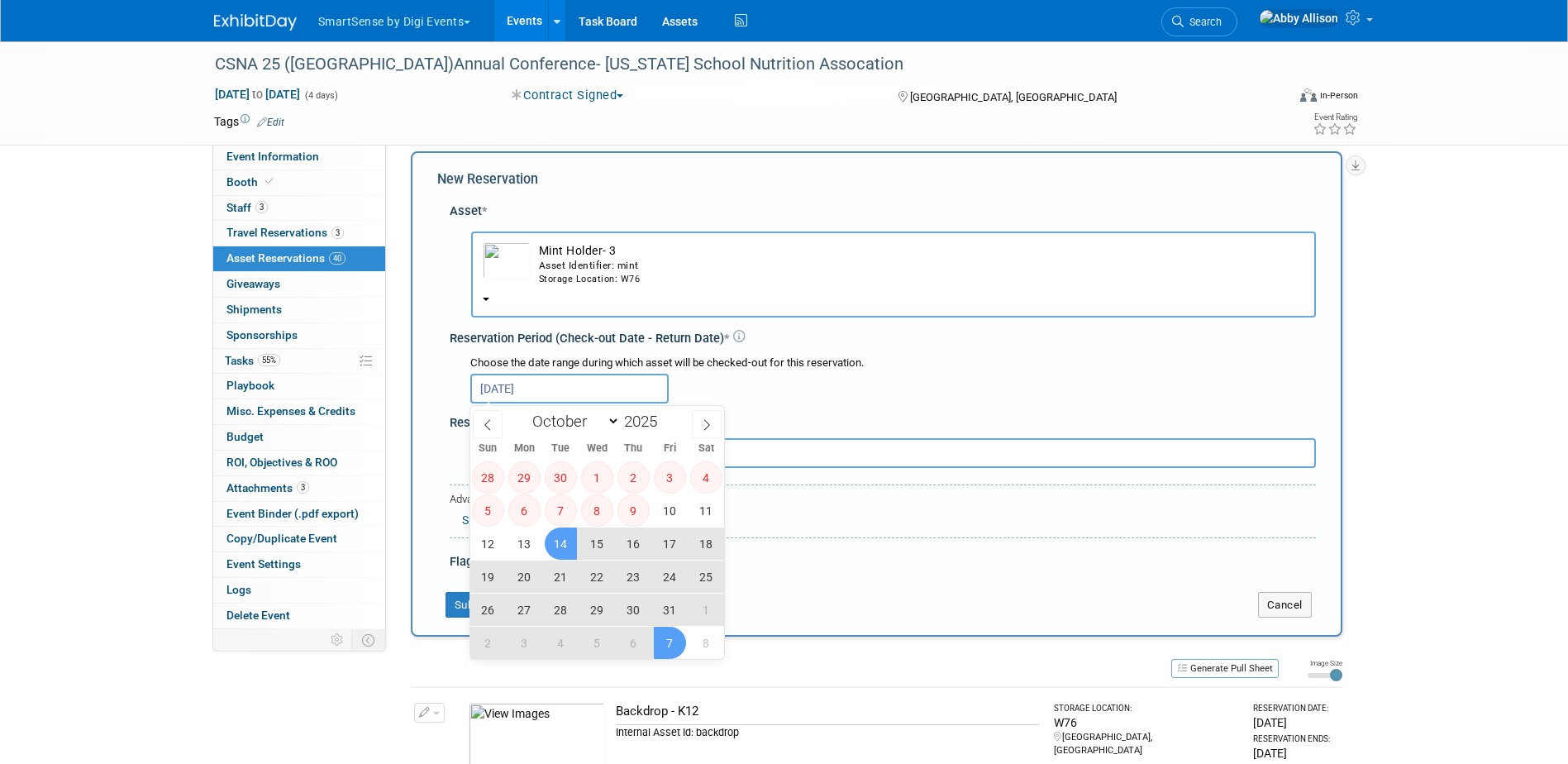
click at [656, 643] on span "7" at bounding box center [670, 642] width 32 height 32
type input "Oct 14, 2025 to Nov 7, 2025"
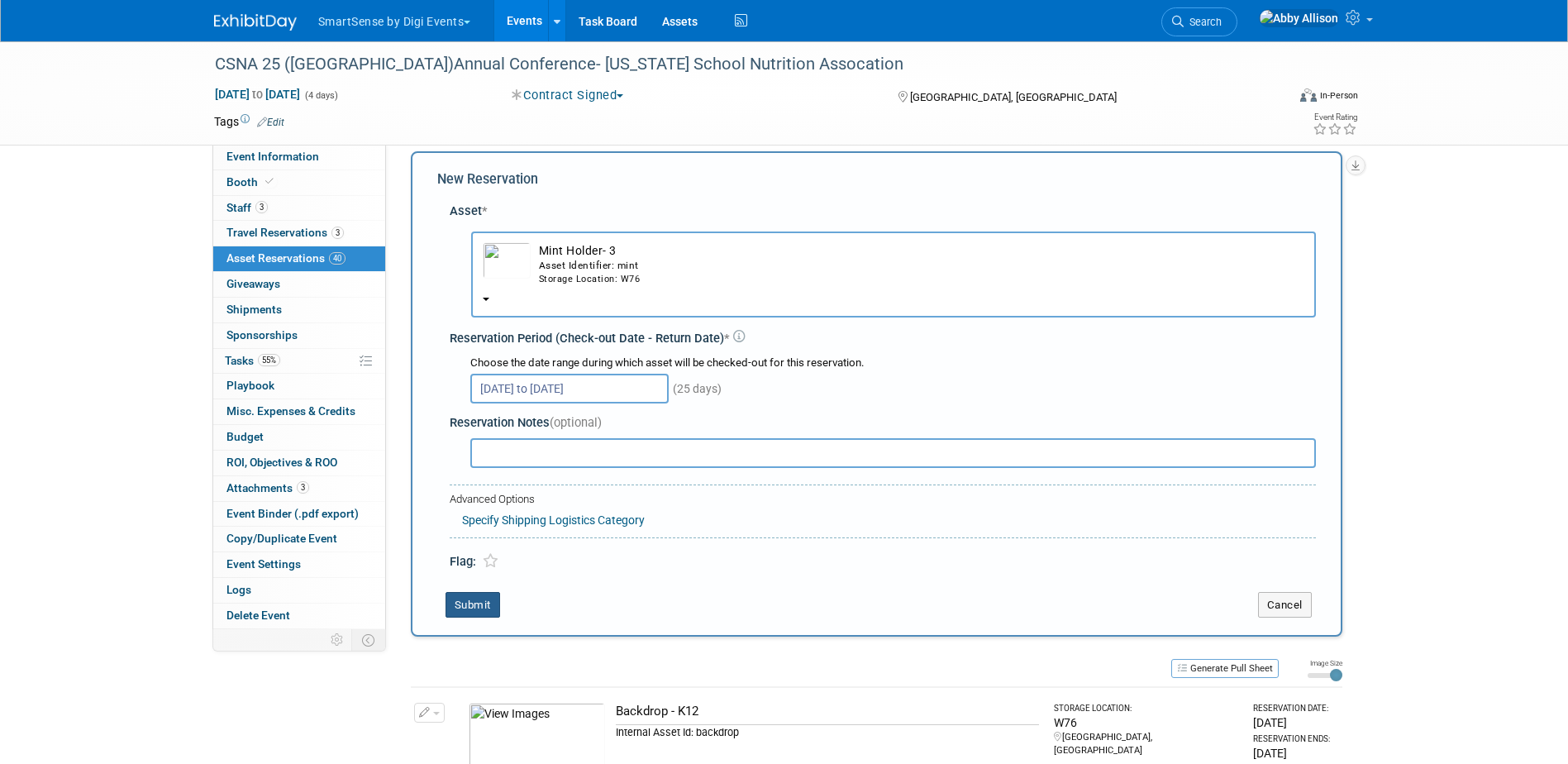
click at [471, 599] on button "Submit" at bounding box center [472, 605] width 54 height 27
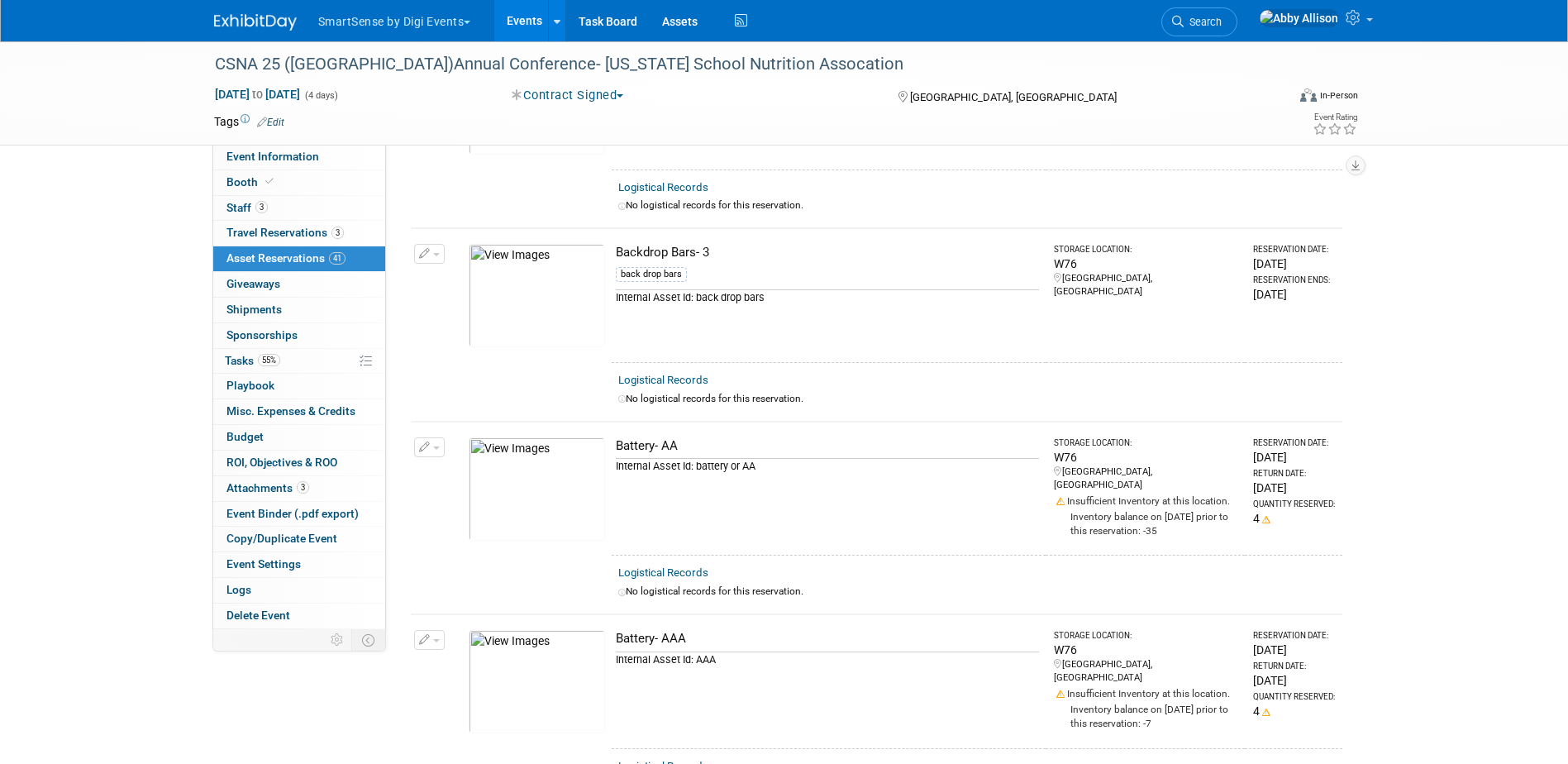
scroll to position [0, 0]
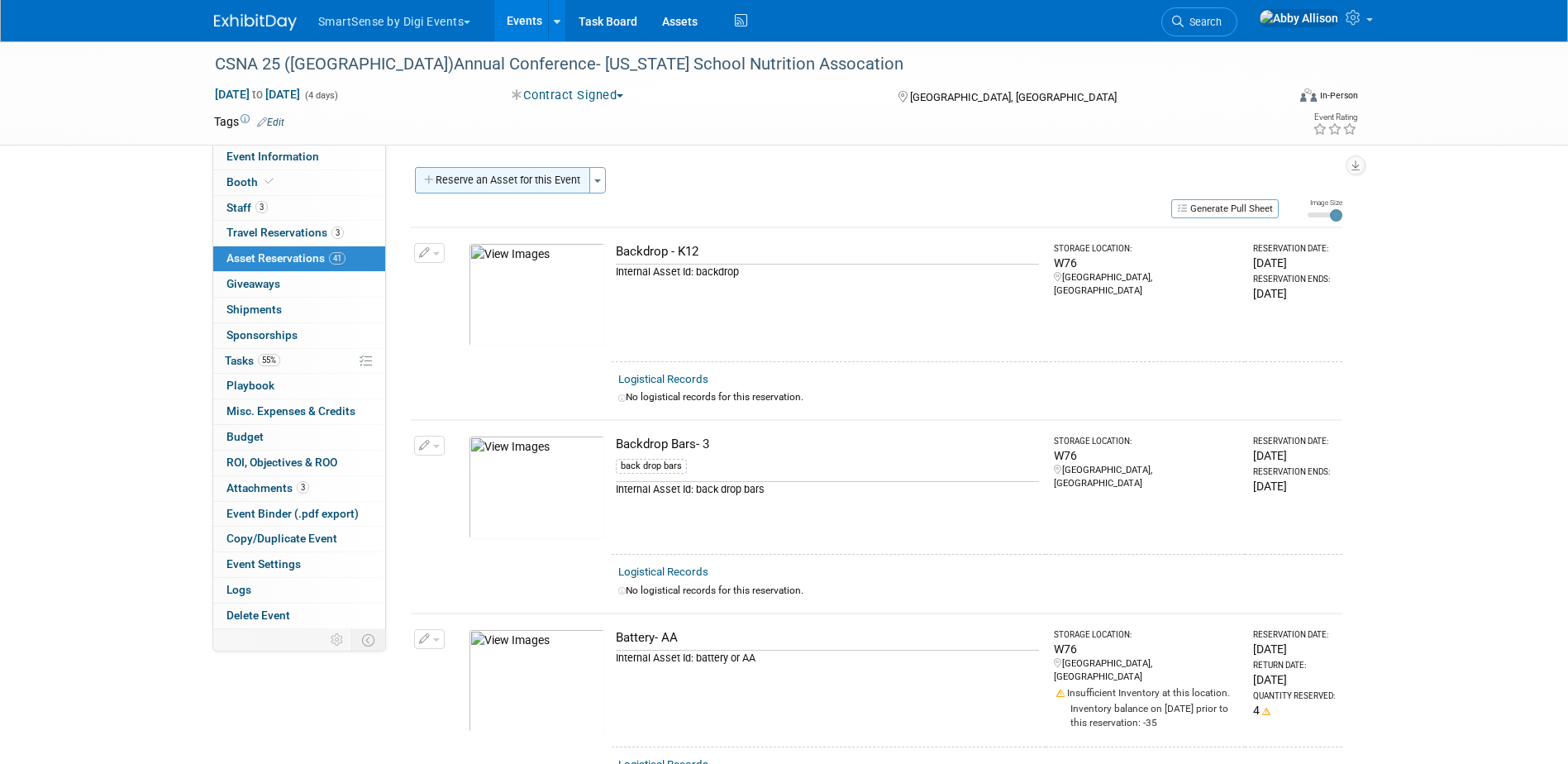
click at [480, 188] on button "Reserve an Asset for this Event" at bounding box center [502, 180] width 175 height 27
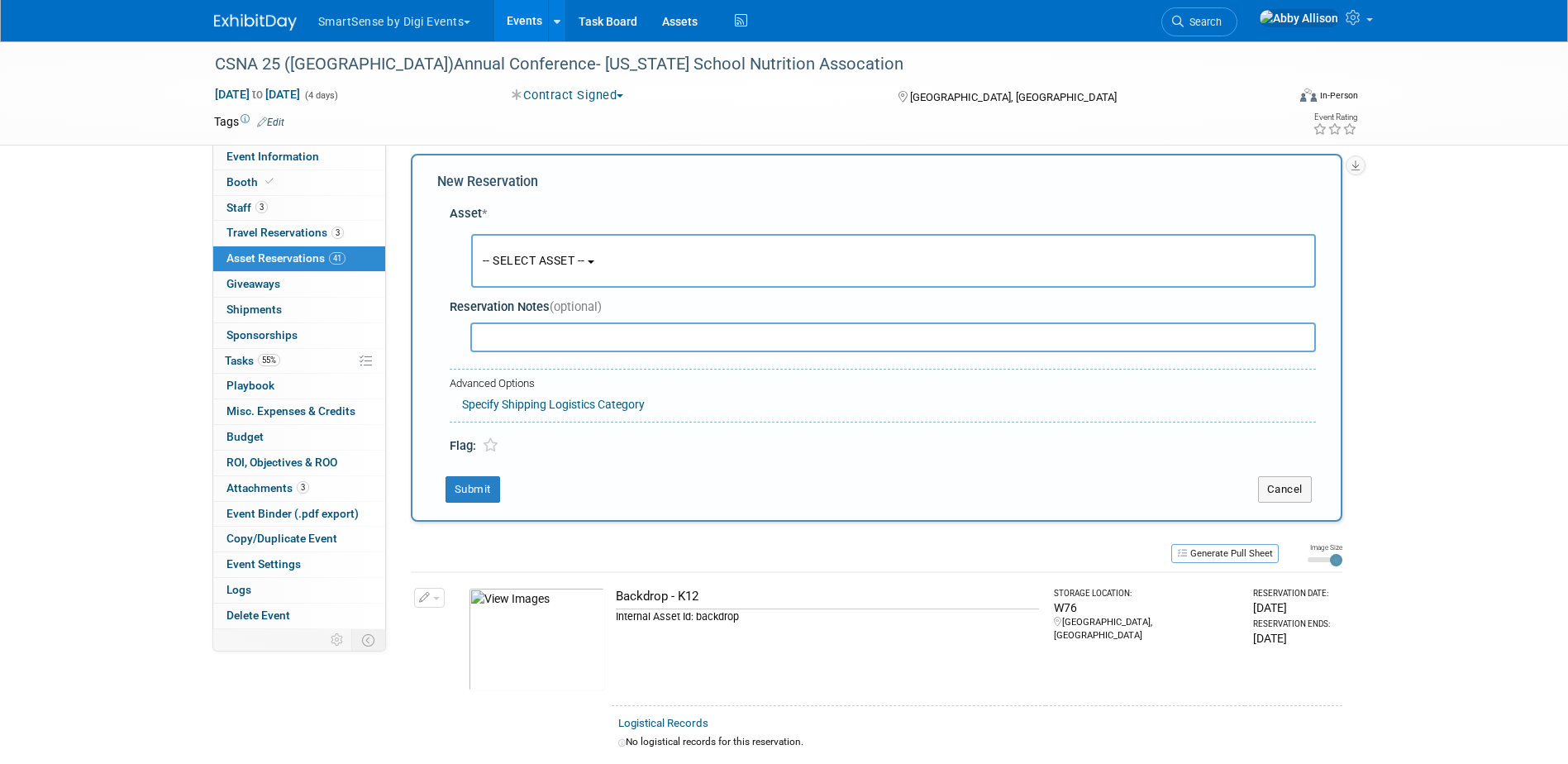
scroll to position [16, 0]
click at [518, 265] on button "-- SELECT ASSET --" at bounding box center [894, 258] width 845 height 54
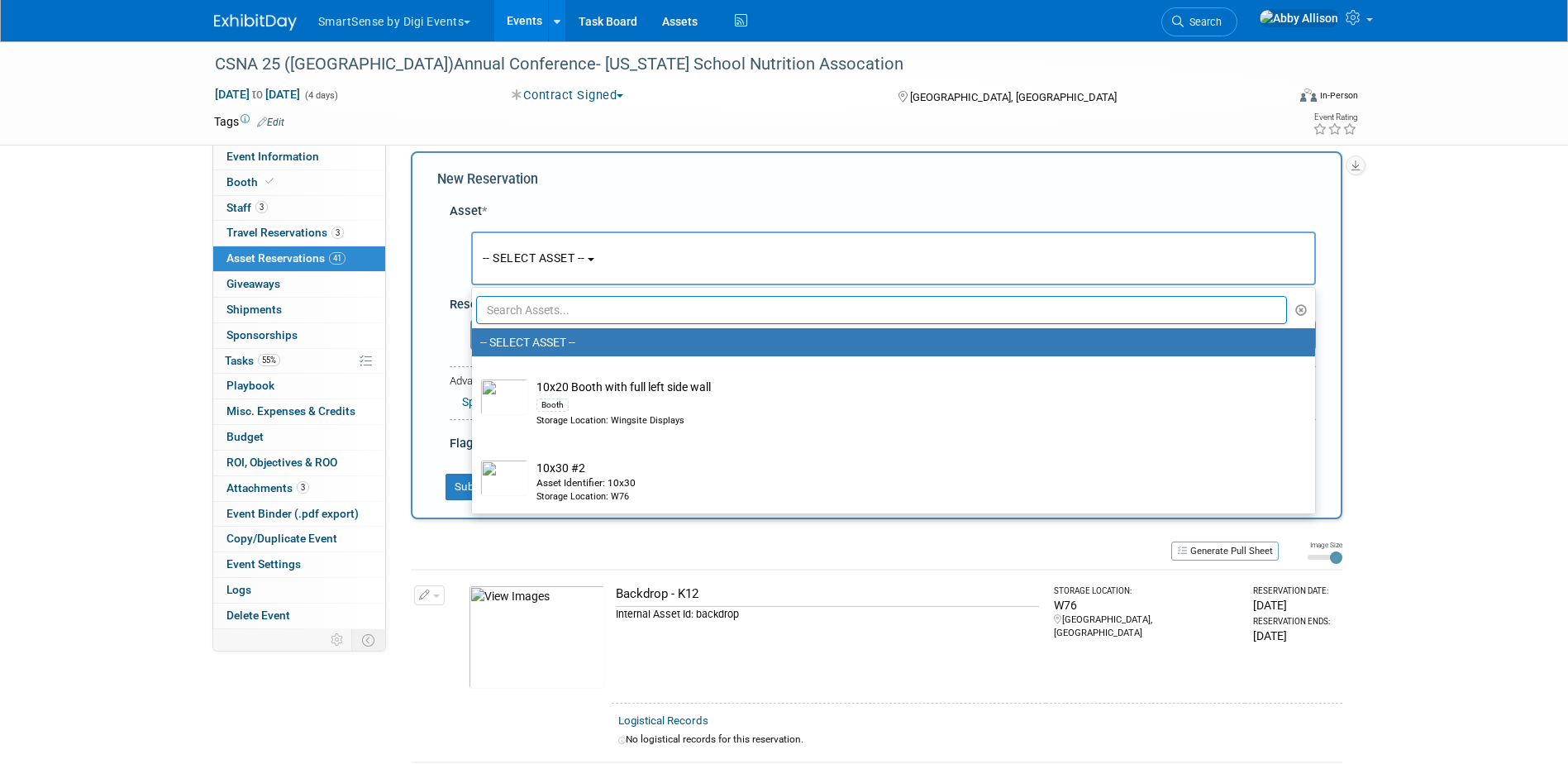
click at [547, 315] on input "text" at bounding box center [881, 310] width 812 height 28
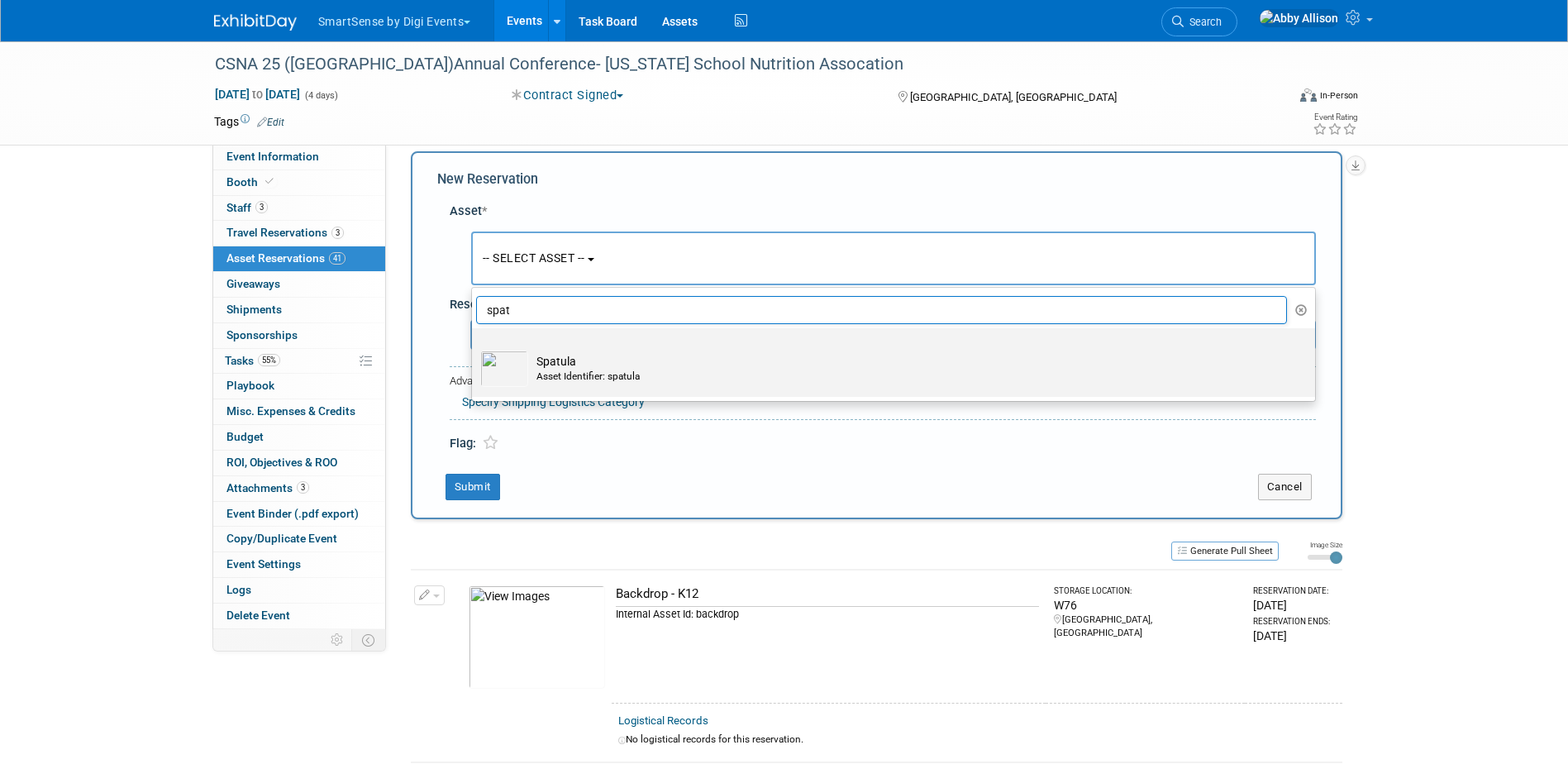
type input "spat"
click at [564, 379] on div "Asset Identifier: spatula" at bounding box center [909, 376] width 745 height 14
click at [475, 348] on input "Spatula Asset Identifier: spatula" at bounding box center [469, 343] width 11 height 11
select select "10720021"
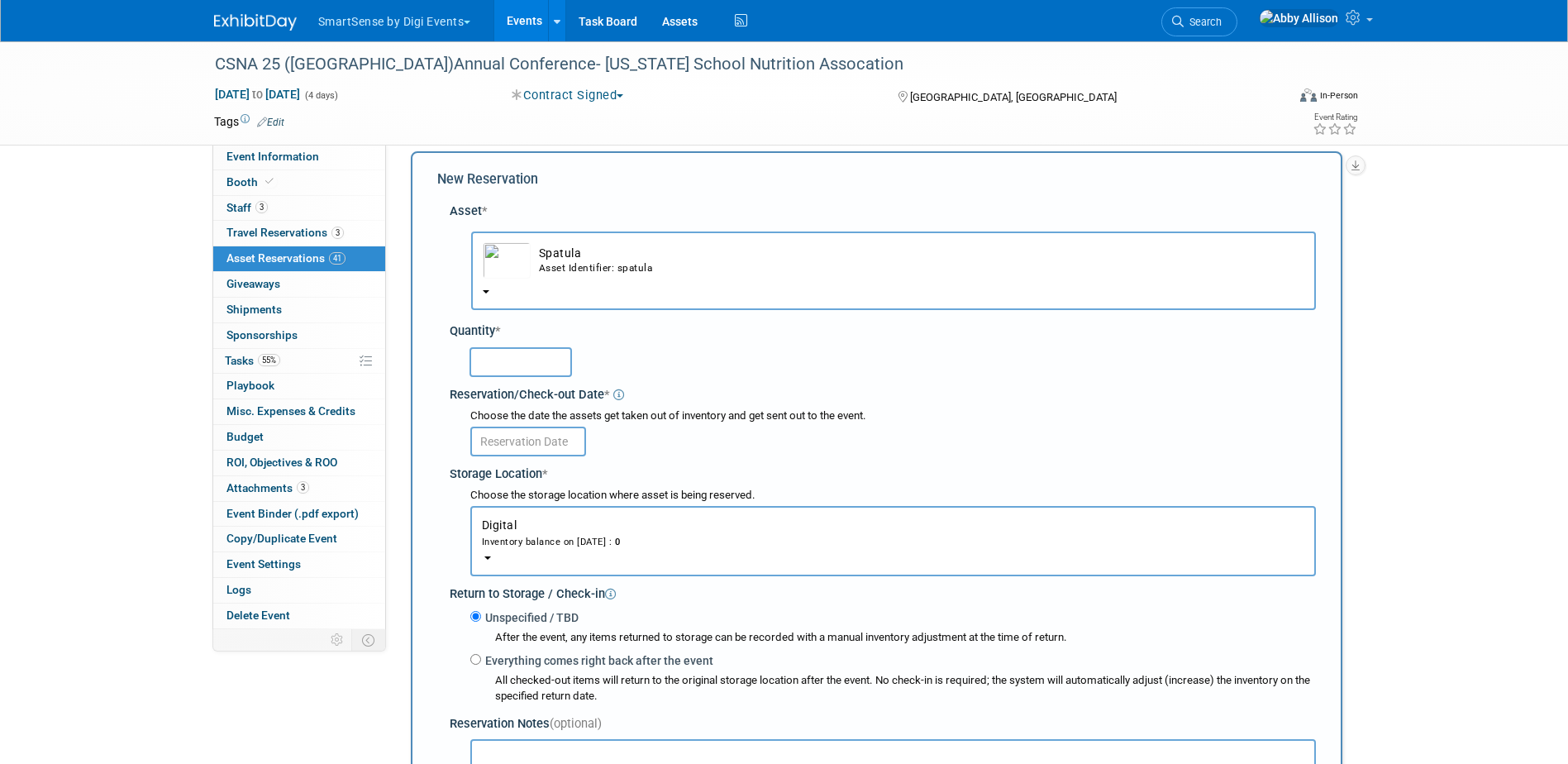
click at [524, 361] on input "text" at bounding box center [520, 362] width 102 height 30
type input "100"
click at [504, 436] on input "text" at bounding box center [528, 442] width 115 height 30
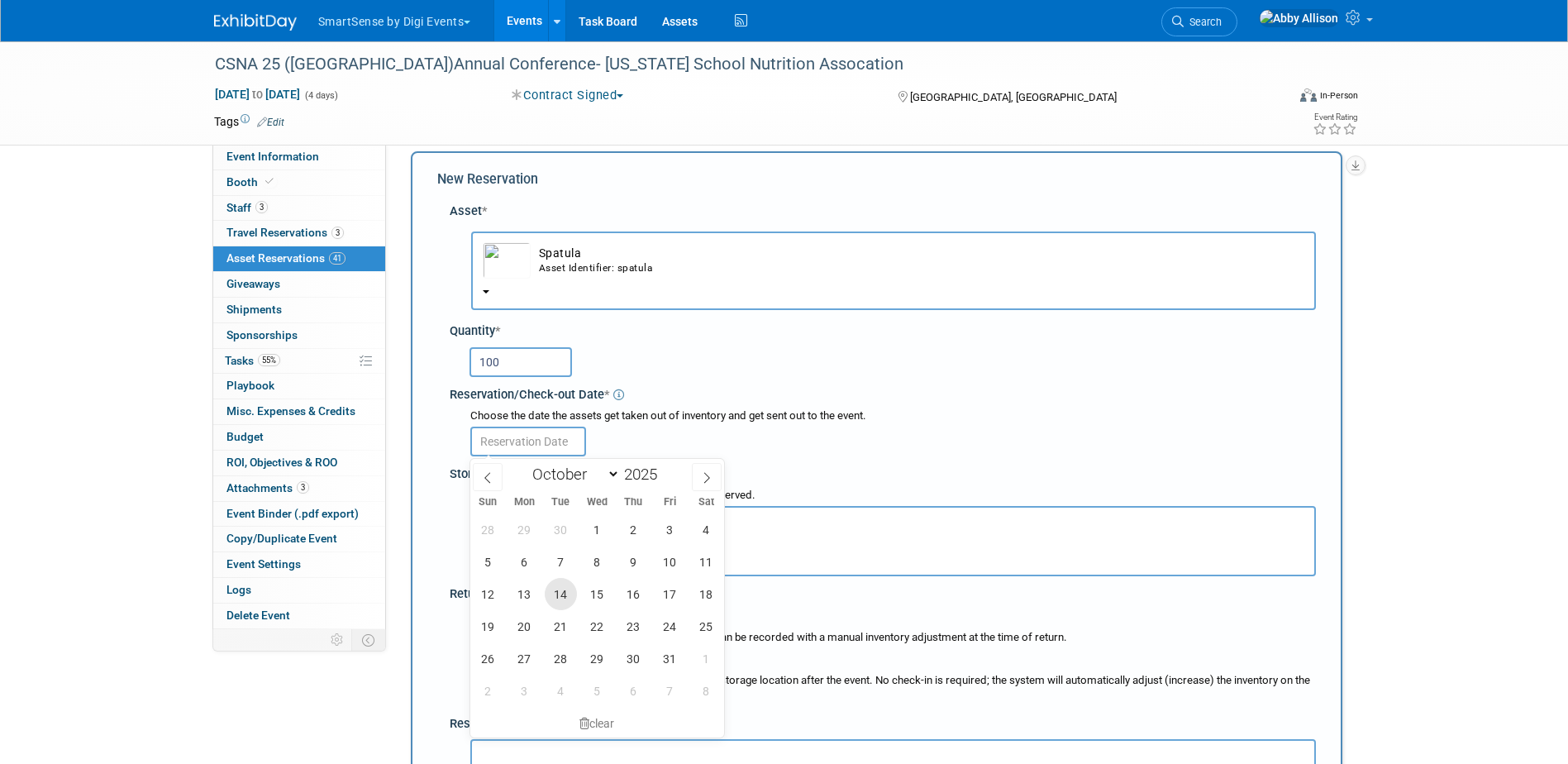
click at [556, 595] on span "14" at bounding box center [561, 594] width 32 height 32
type input "Oct 14, 2025"
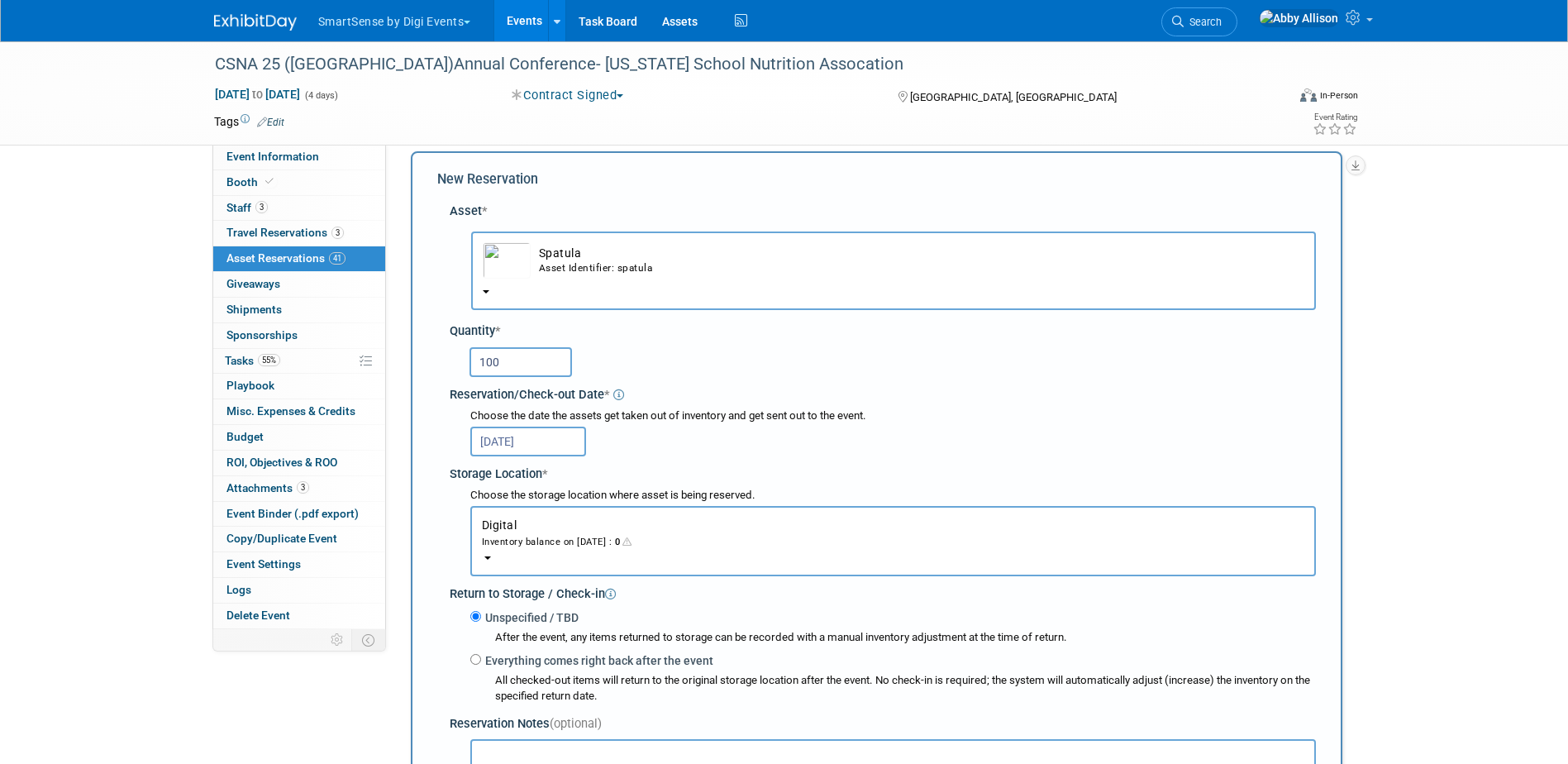
click at [500, 547] on div "Inventory balance on Oct 14, 2025 : 0" at bounding box center [893, 541] width 823 height 16
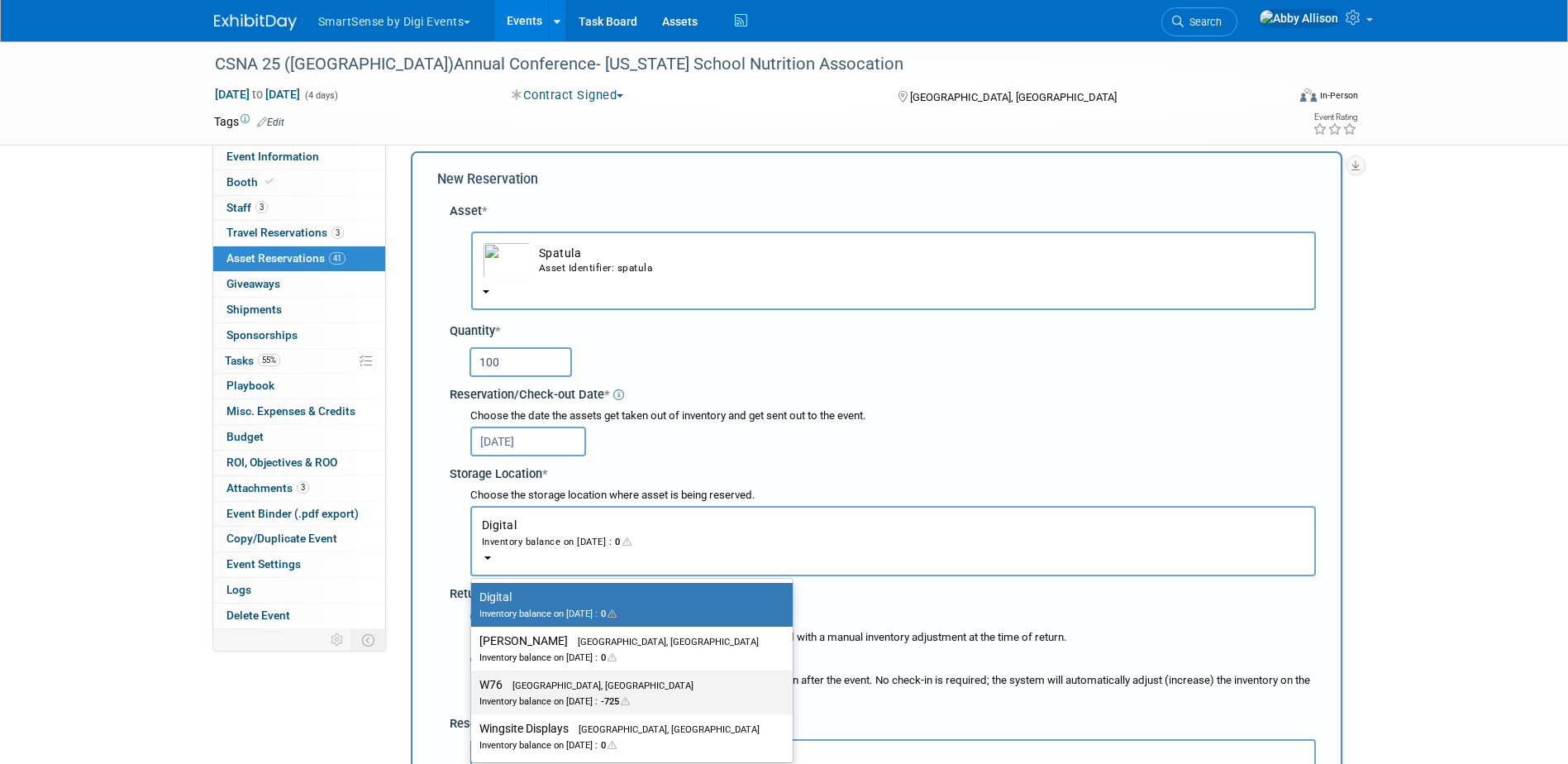
click at [540, 695] on div "Inventory balance on Oct 14, 2025 : -725" at bounding box center [619, 700] width 280 height 16
click at [474, 690] on input "W76 Eden Prairie, MN Inventory balance on Oct 14, 2025 : -725" at bounding box center [469, 685] width 11 height 11
select select "11223179"
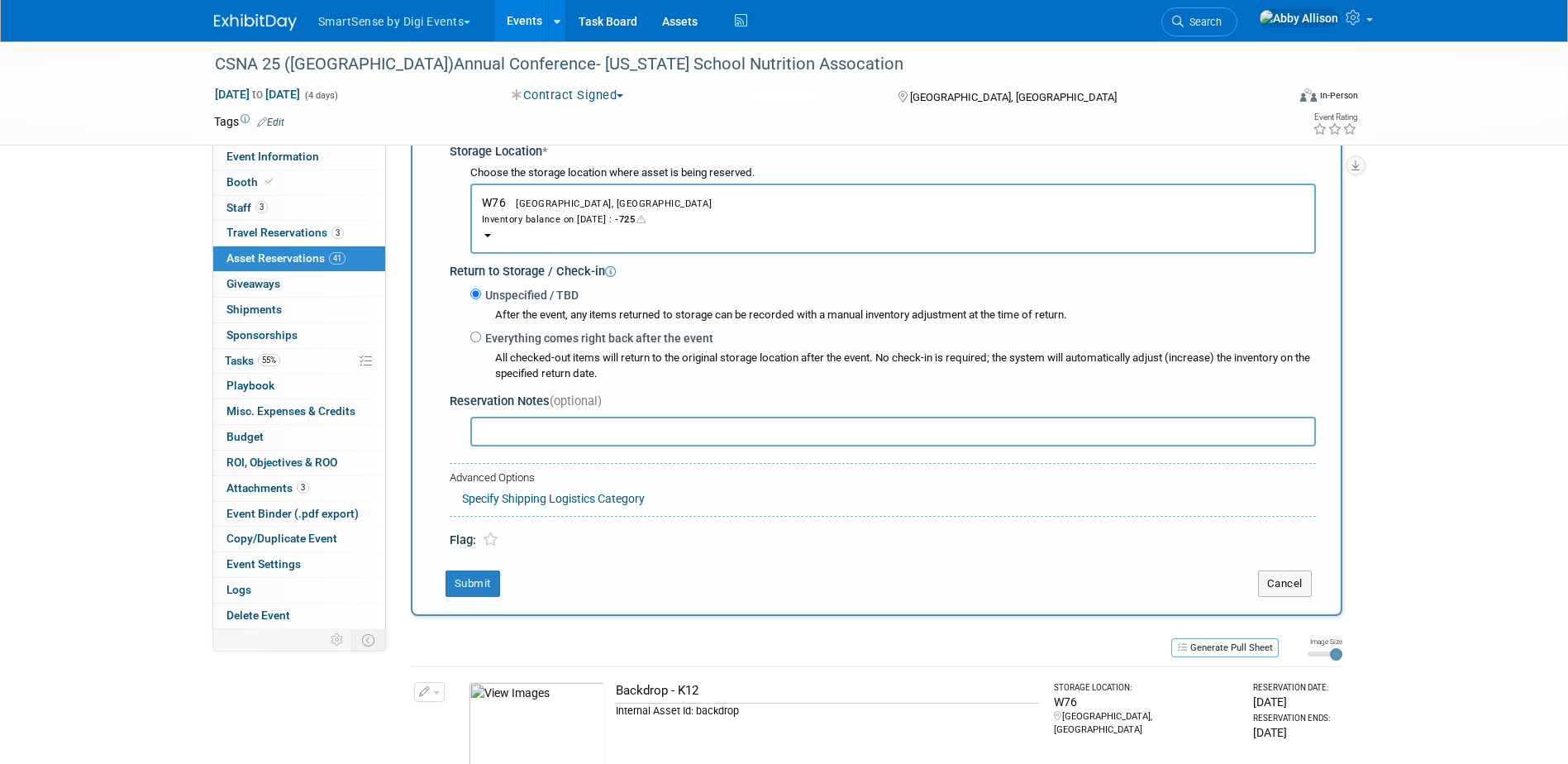
scroll to position [346, 0]
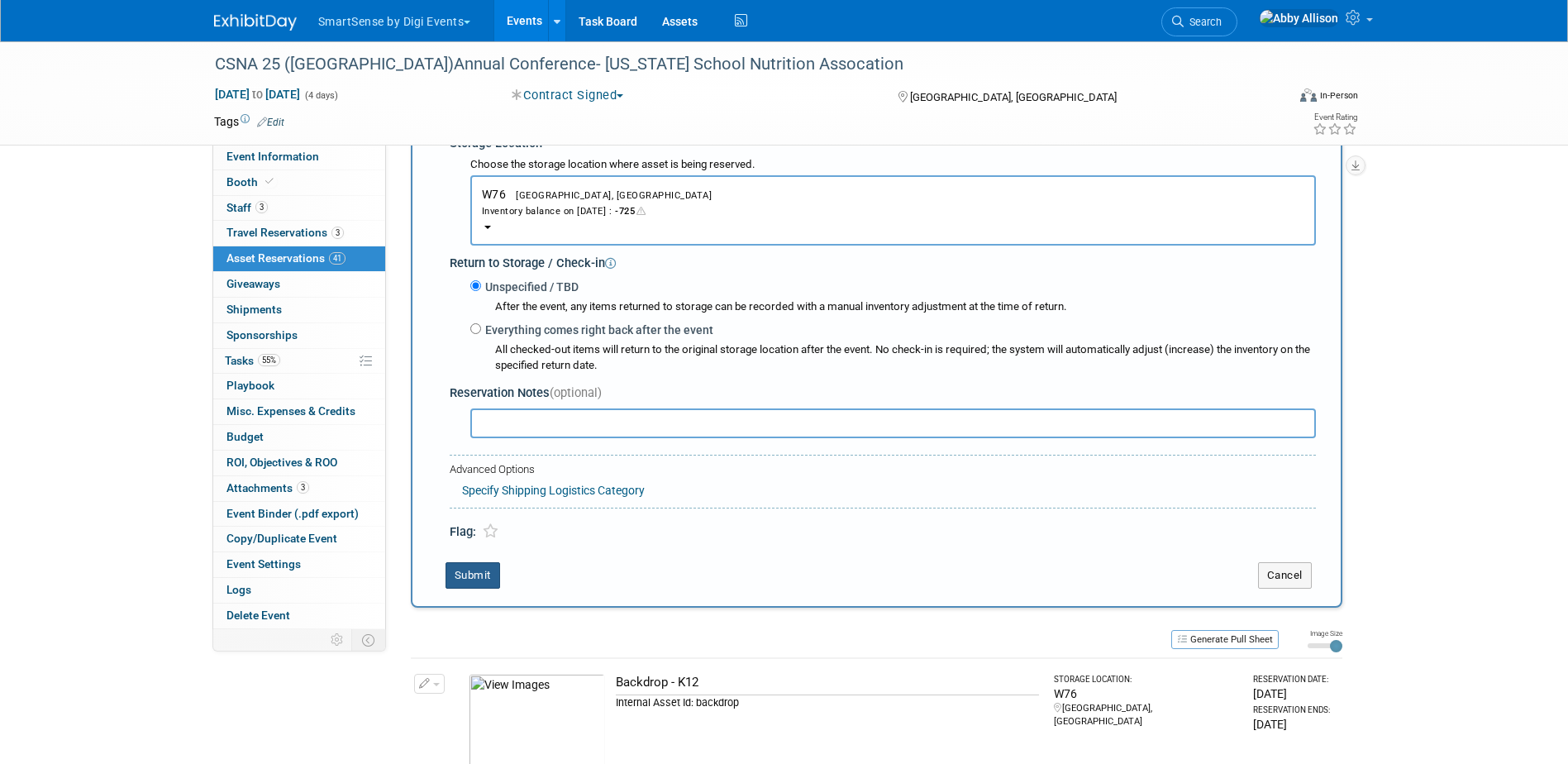
click at [487, 579] on button "Submit" at bounding box center [472, 575] width 54 height 27
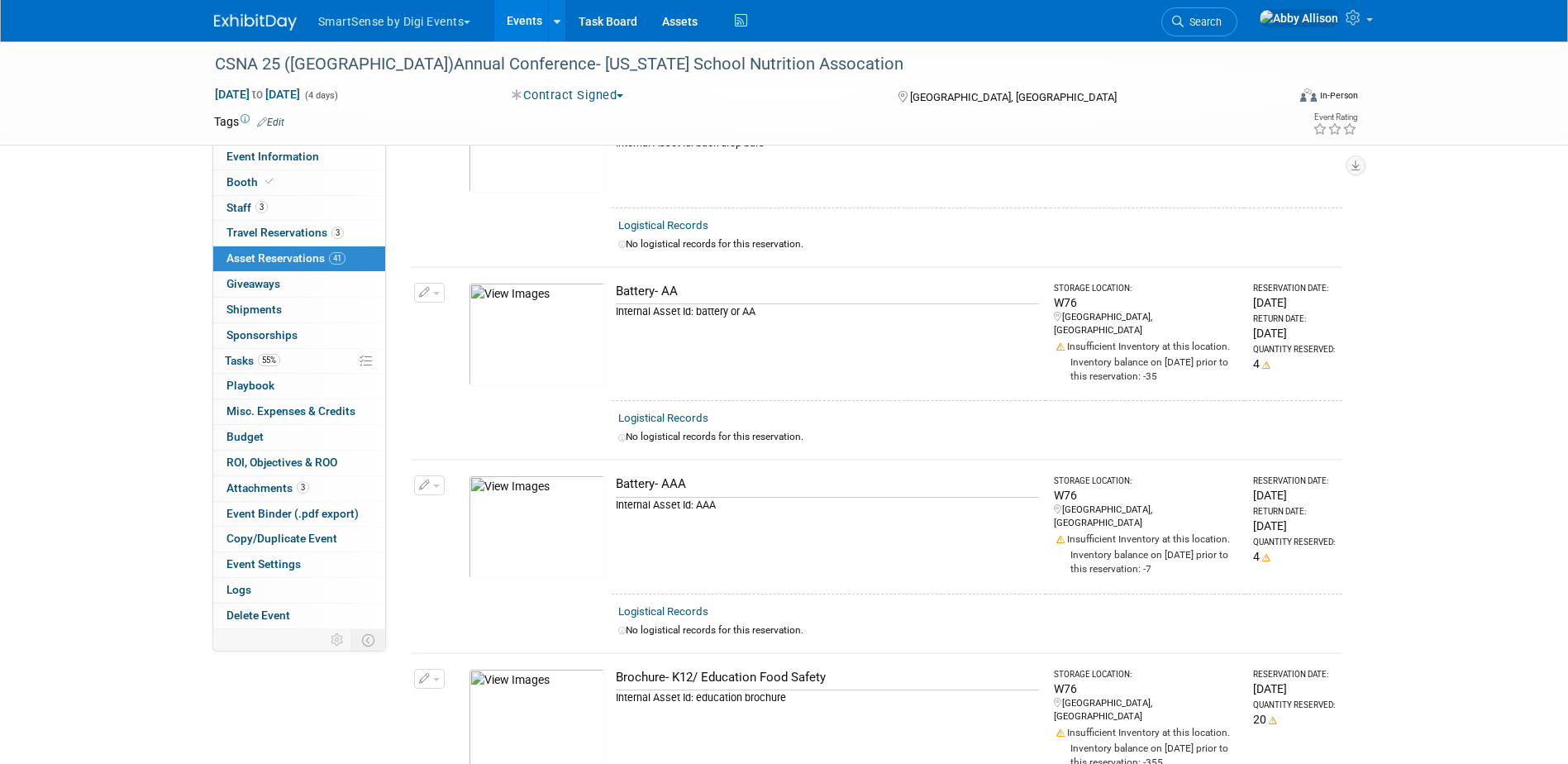
scroll to position [6746, 0]
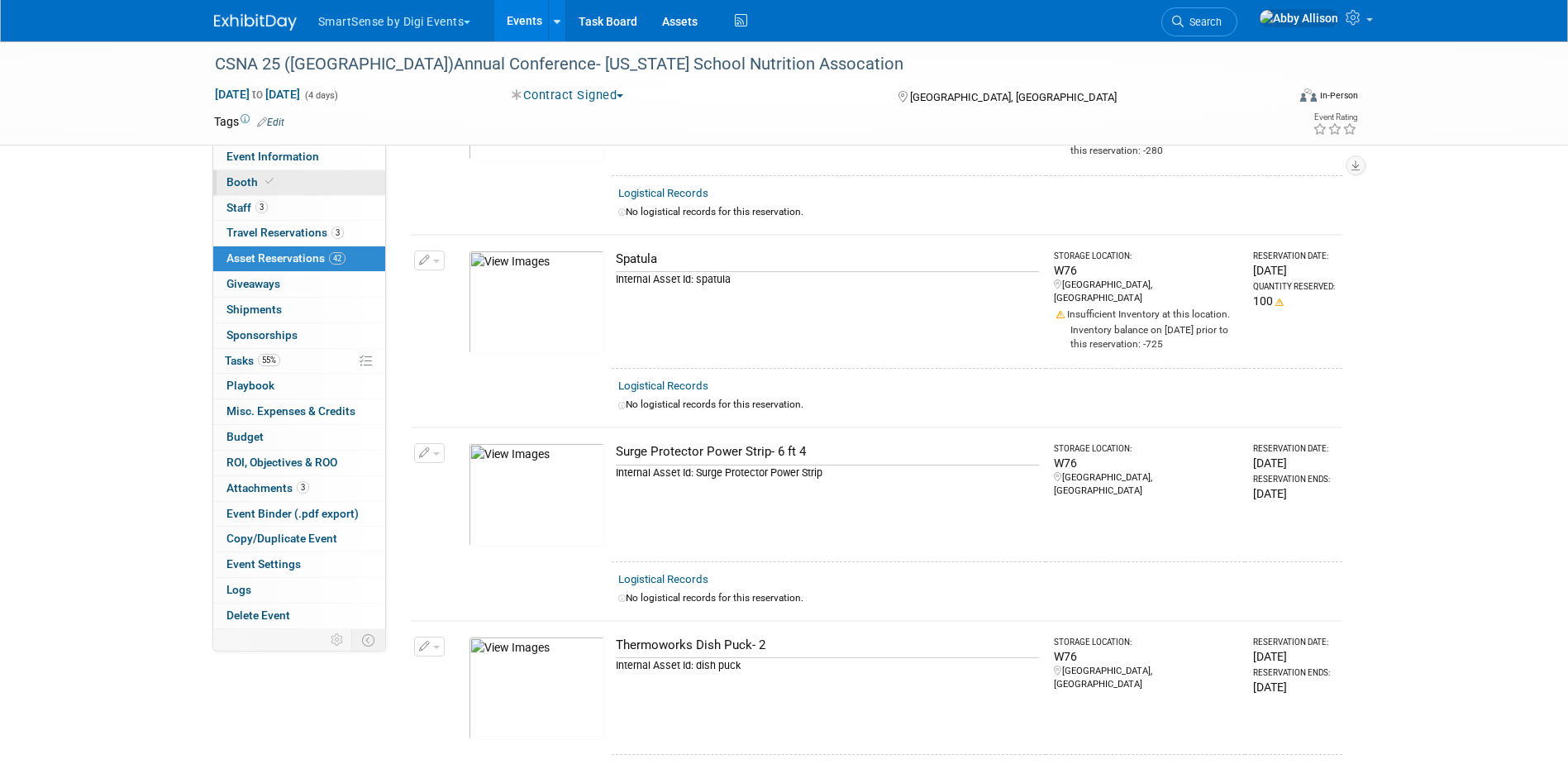
click at [254, 184] on span "Booth" at bounding box center [251, 181] width 51 height 13
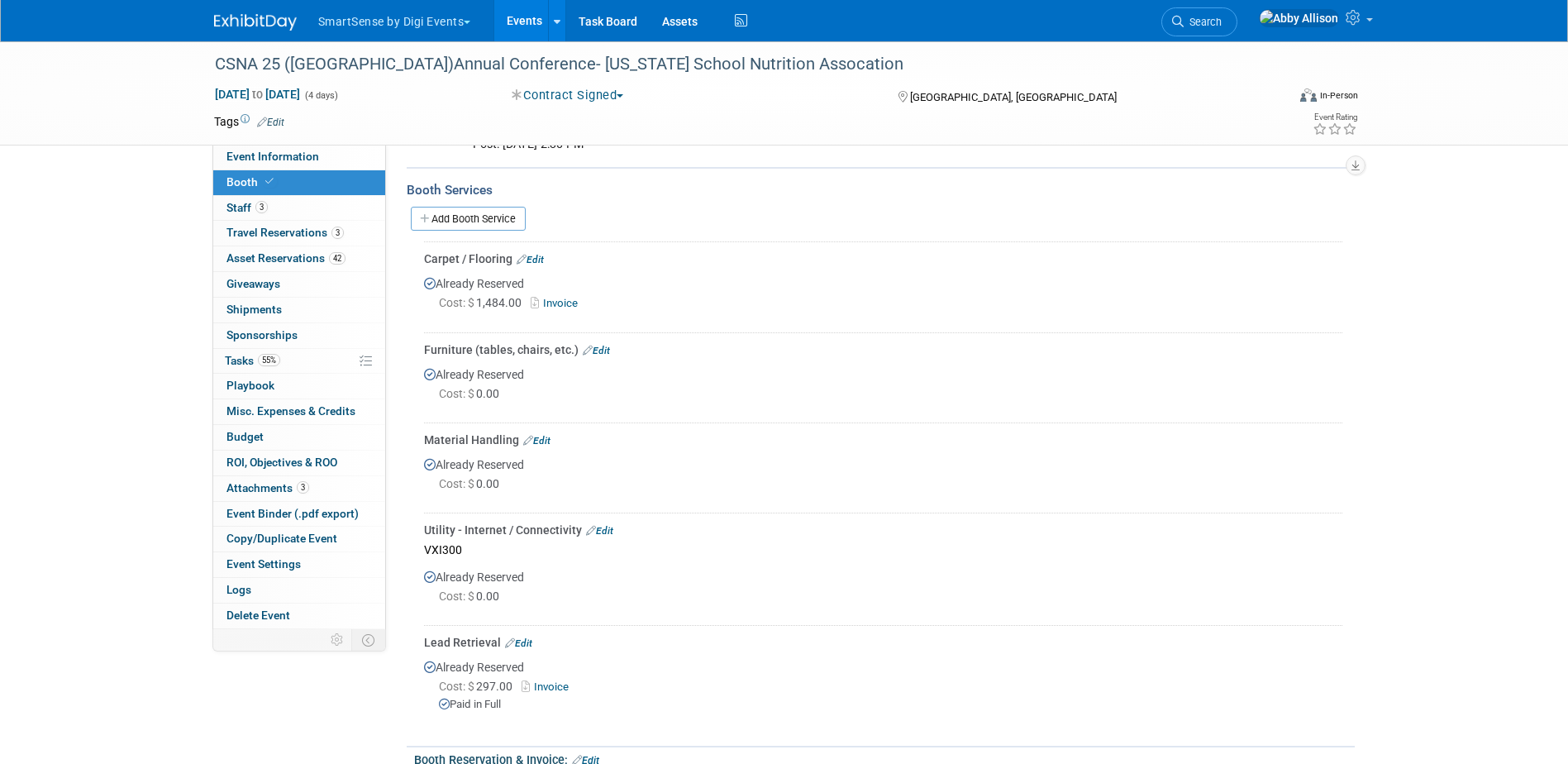
scroll to position [496, 0]
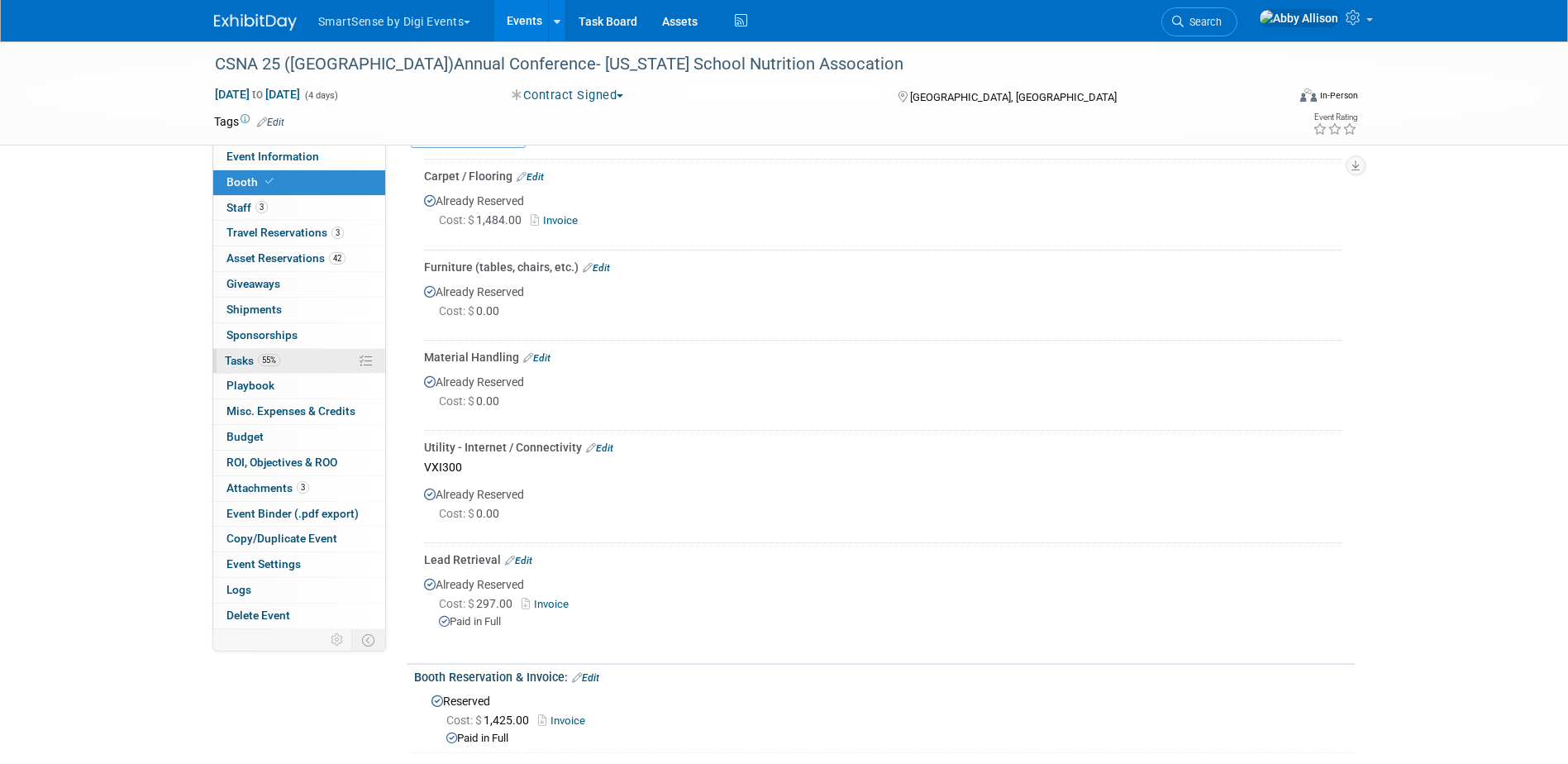
click at [253, 366] on link "55% Tasks 55%" at bounding box center [299, 361] width 172 height 25
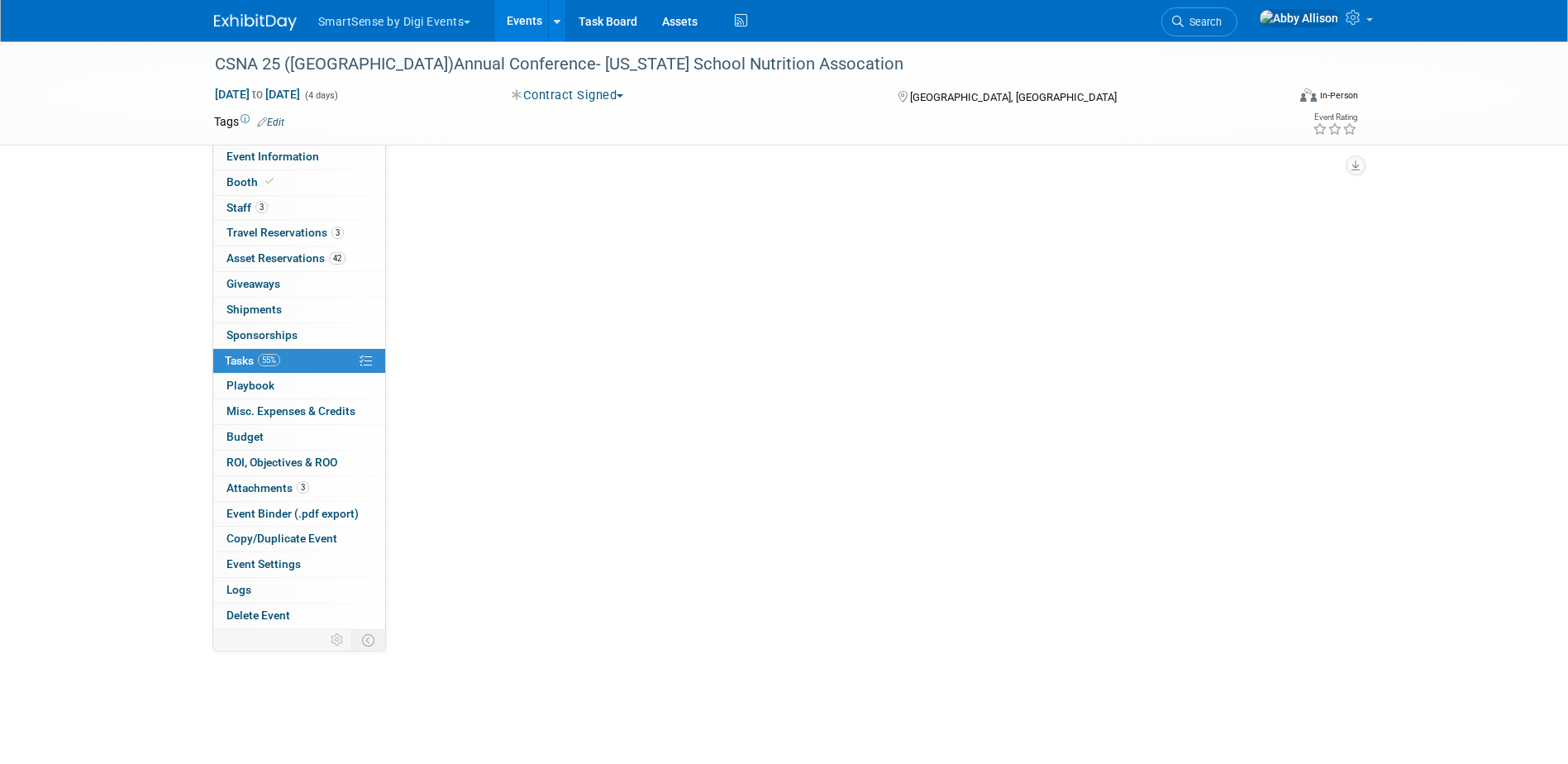
scroll to position [0, 0]
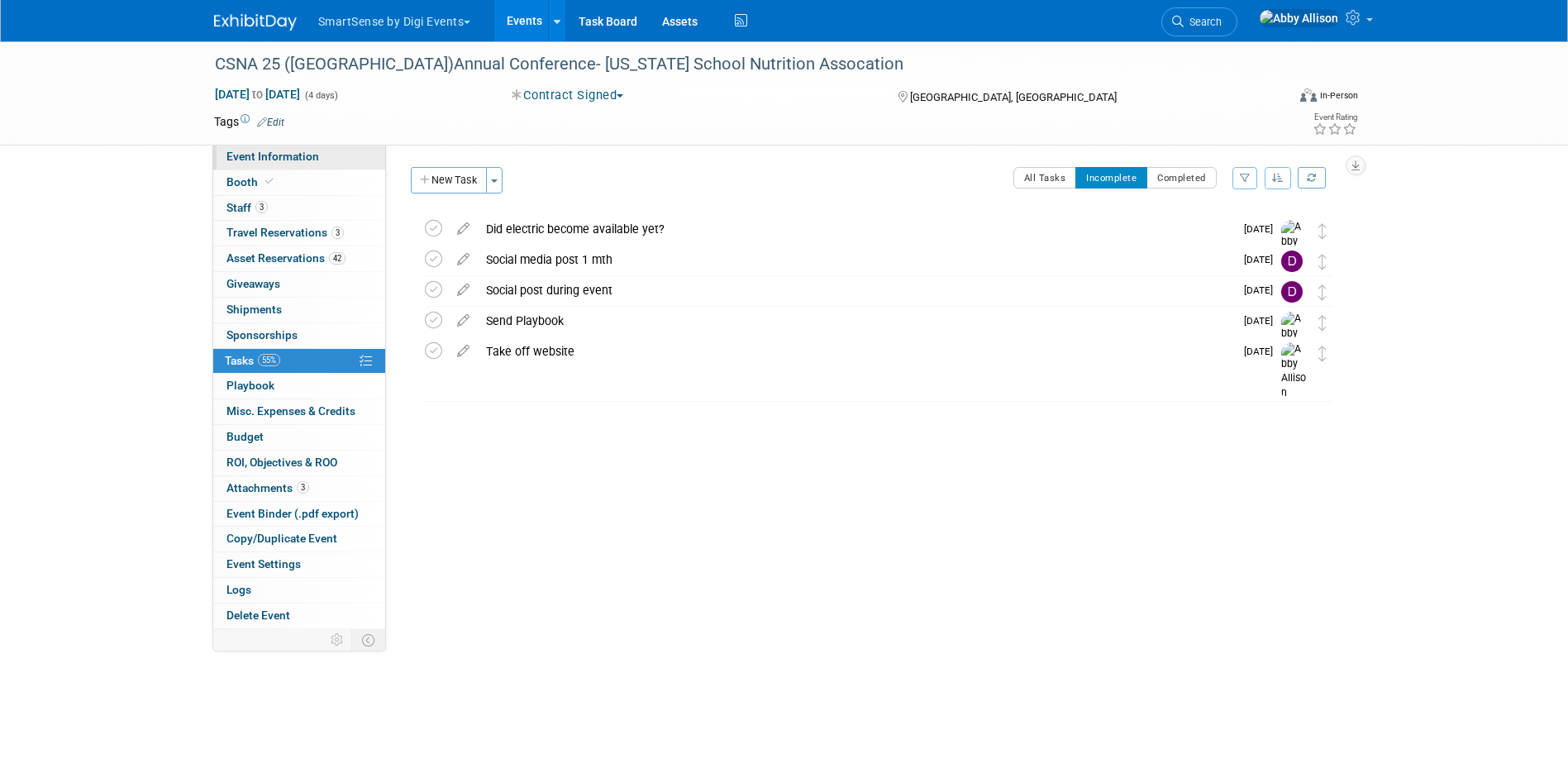
click at [284, 162] on span "Event Information" at bounding box center [272, 156] width 92 height 13
select select "Education"
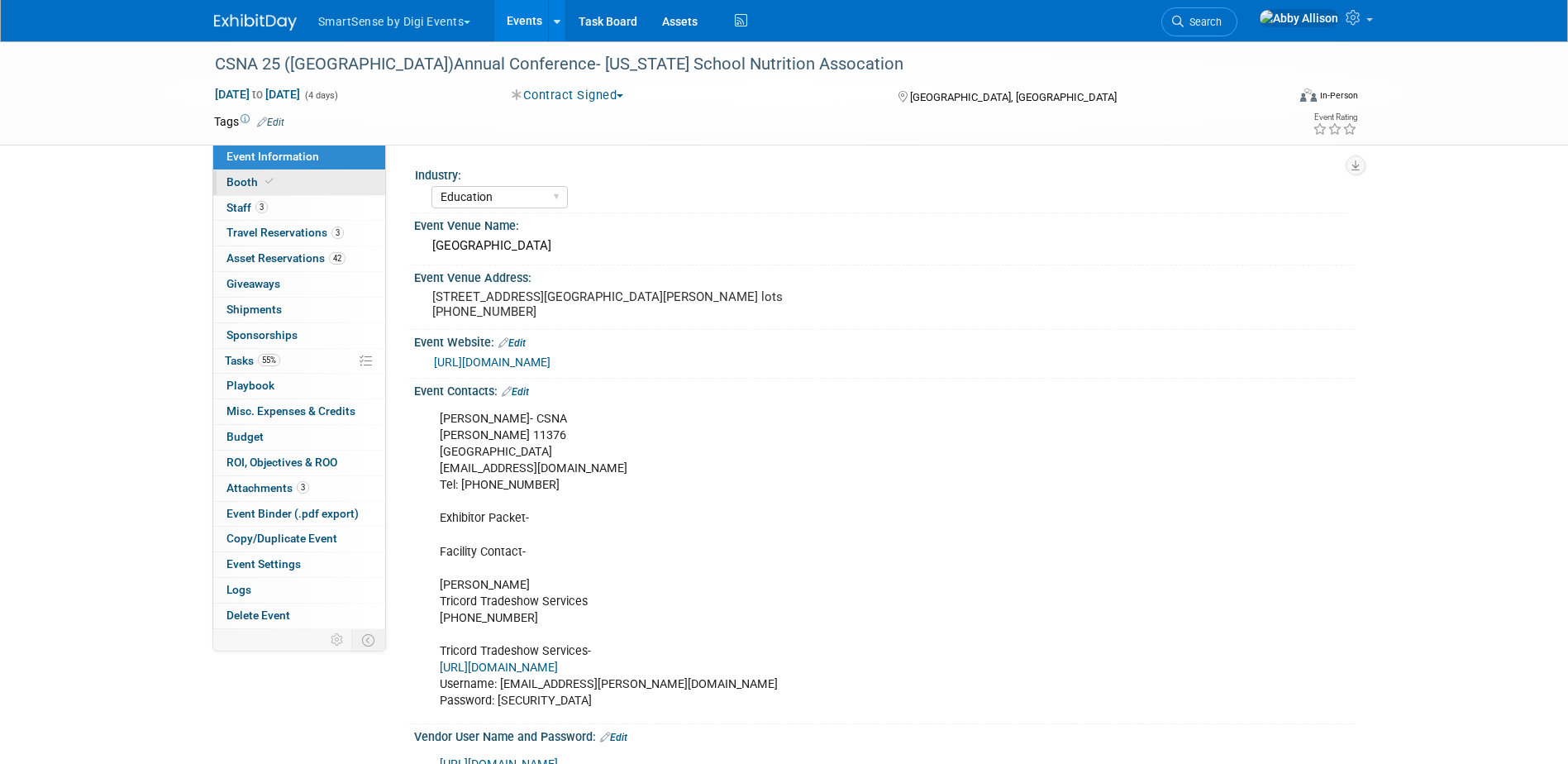
click at [265, 177] on icon at bounding box center [269, 181] width 8 height 9
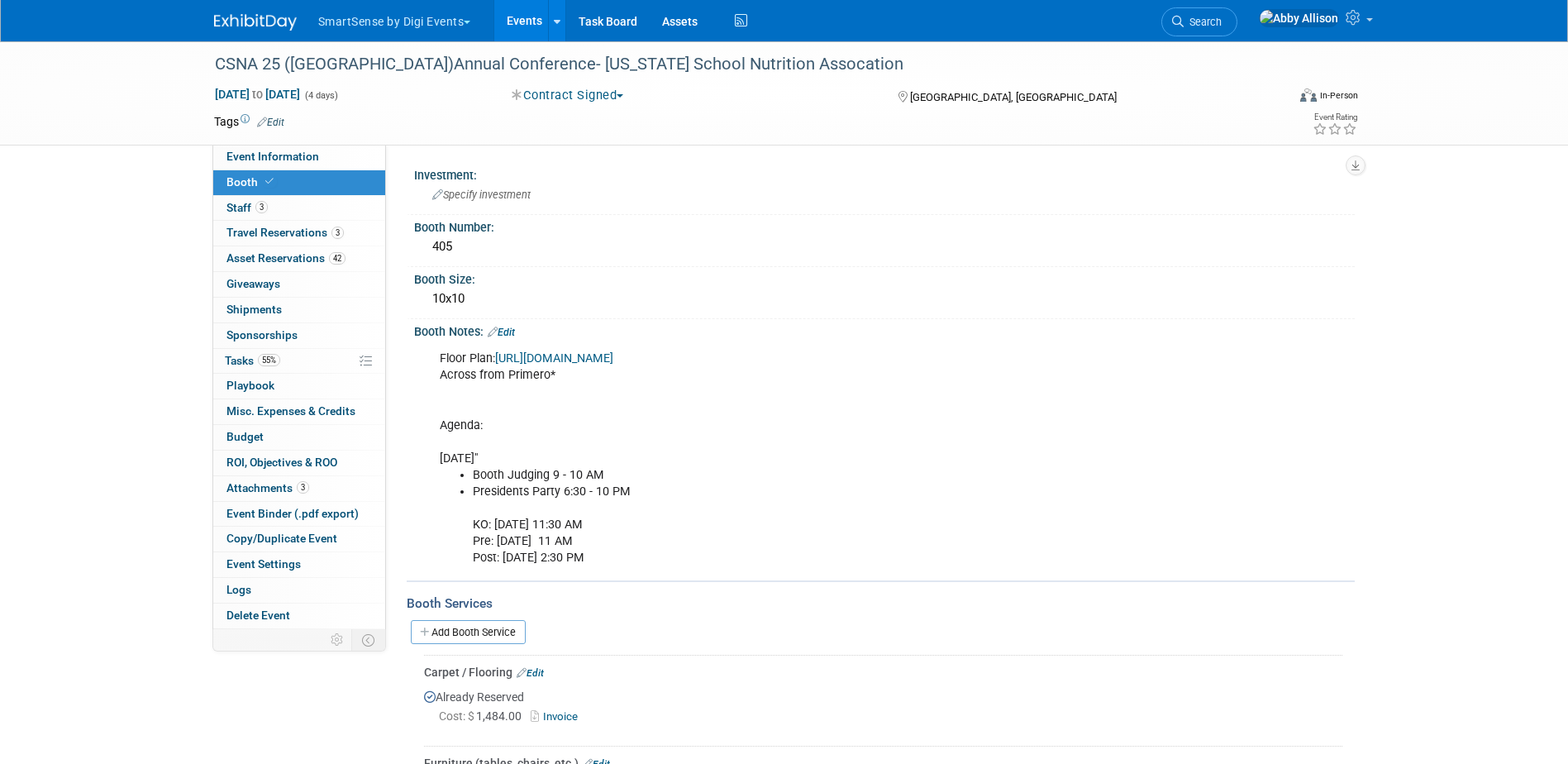
click at [593, 355] on link "https://homebase.map-dynamics.com/csna2025/floorp" at bounding box center [554, 358] width 118 height 14
click at [237, 358] on span "Tasks 55%" at bounding box center [252, 360] width 55 height 13
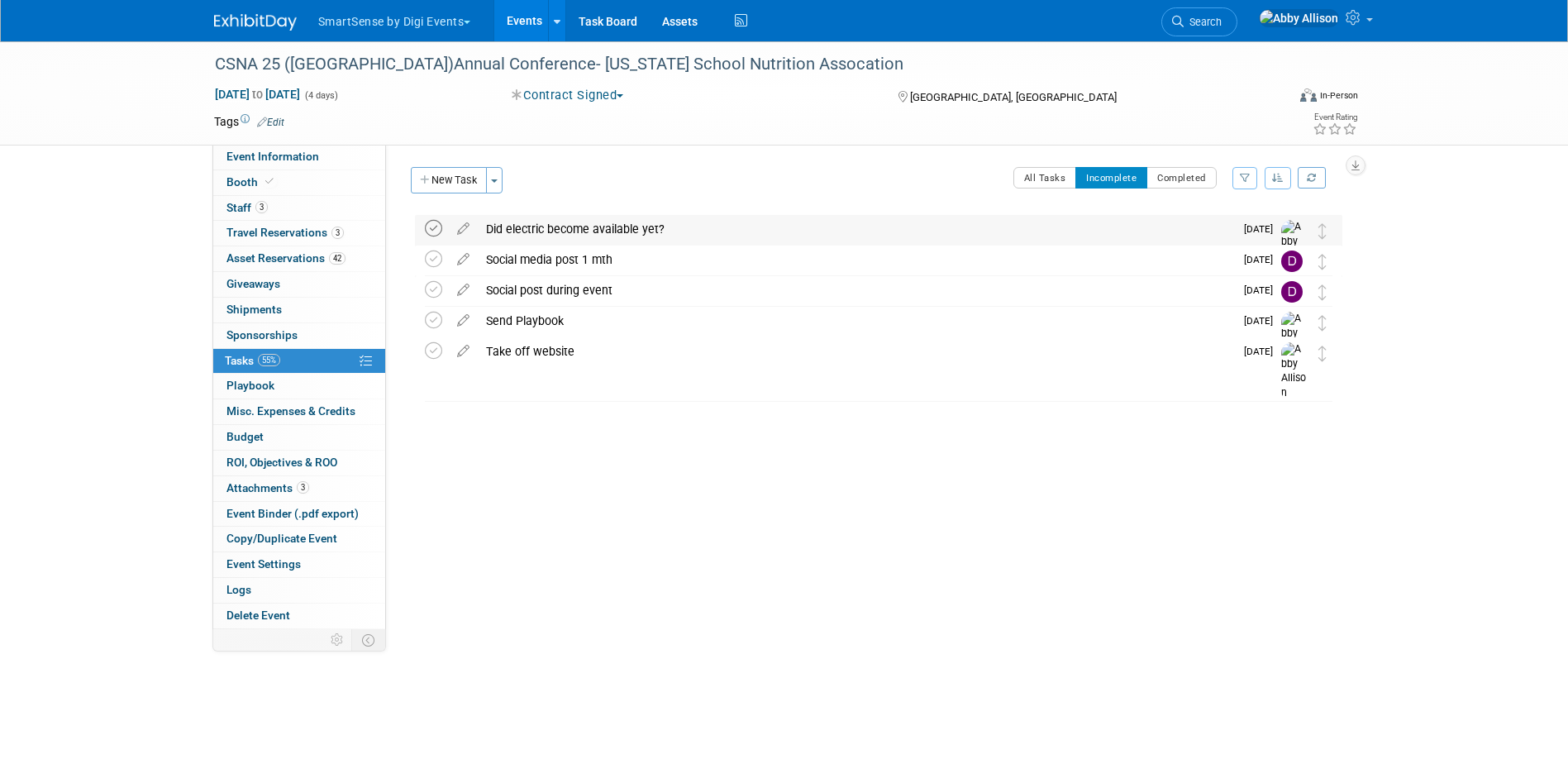
click at [430, 230] on icon at bounding box center [434, 229] width 18 height 18
